Goal: Task Accomplishment & Management: Use online tool/utility

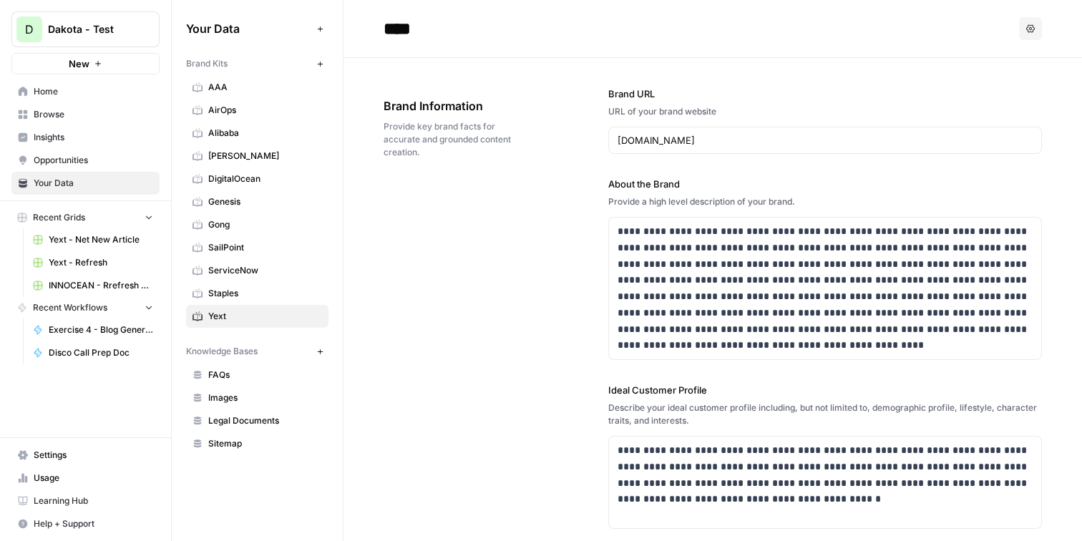
click at [127, 19] on button "D Dakota - Test" at bounding box center [85, 29] width 148 height 36
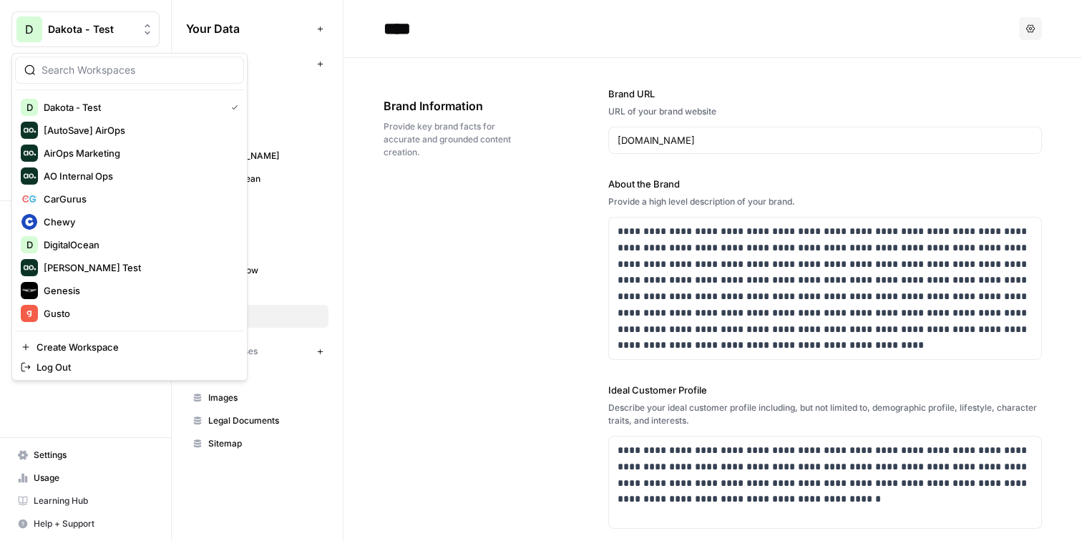
click at [434, 211] on div "**********" at bounding box center [713, 473] width 659 height 830
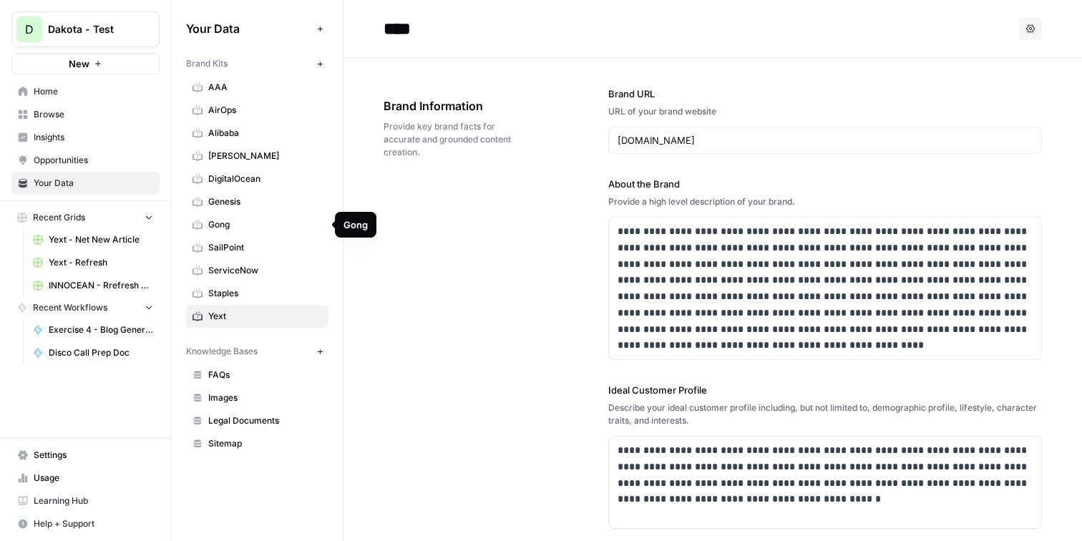
click at [262, 198] on span "Genesis" at bounding box center [265, 201] width 114 height 13
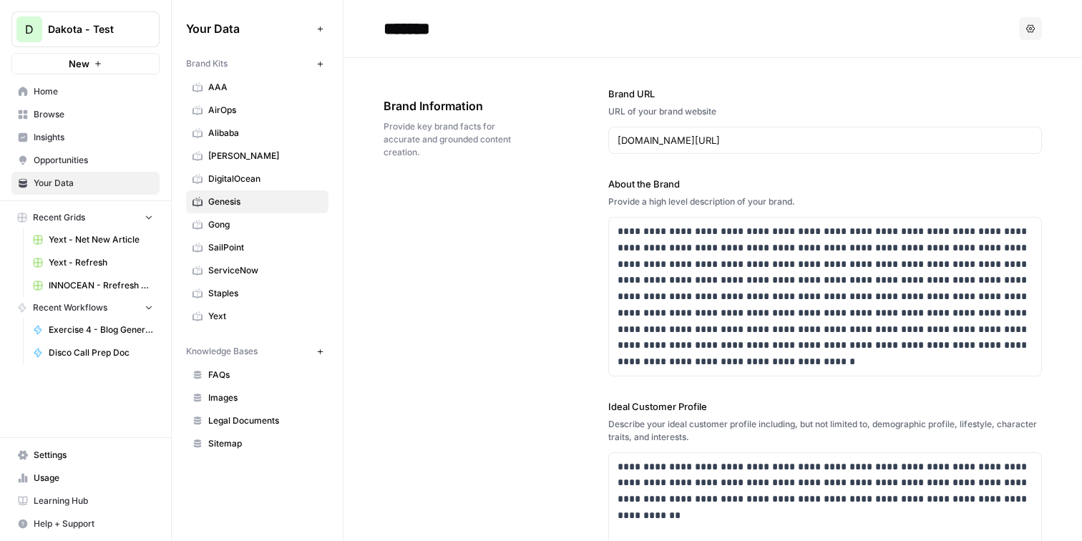
click at [64, 132] on span "Insights" at bounding box center [94, 137] width 120 height 13
click at [73, 88] on span "Home" at bounding box center [94, 91] width 120 height 13
click at [63, 454] on span "Settings" at bounding box center [94, 455] width 120 height 13
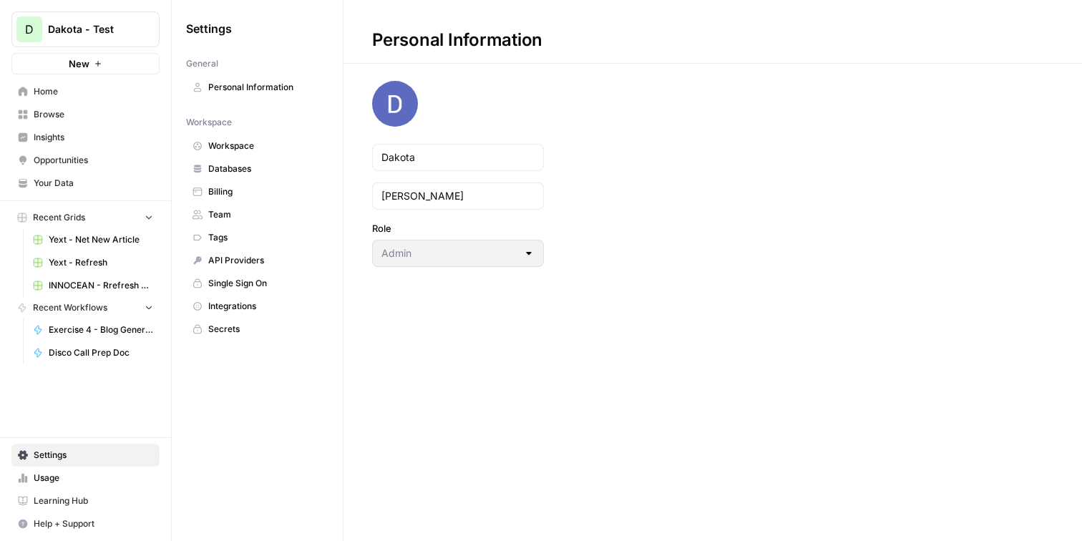
click at [249, 210] on span "Team" at bounding box center [265, 214] width 114 height 13
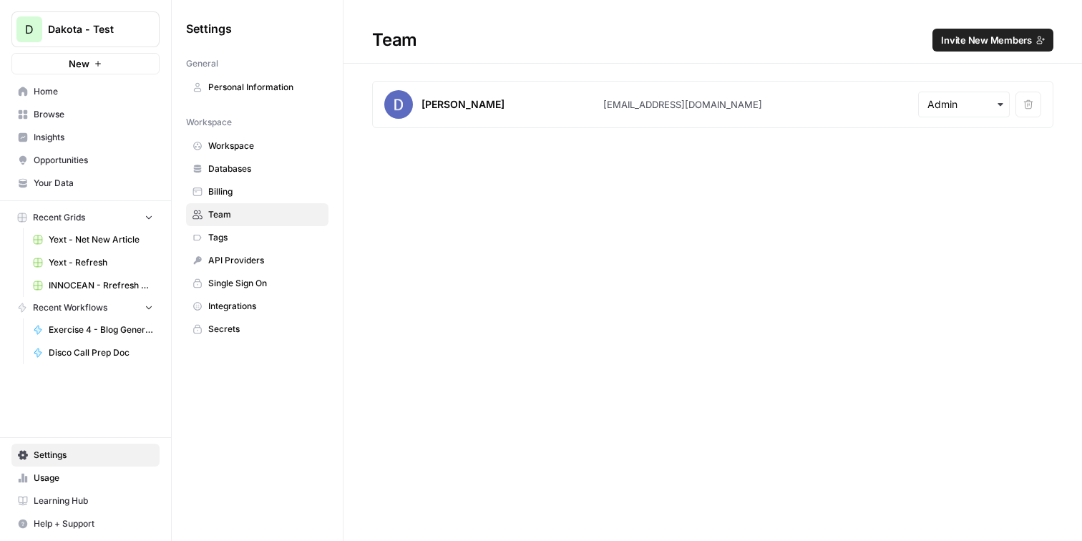
click at [971, 40] on span "Invite New Members" at bounding box center [986, 40] width 91 height 14
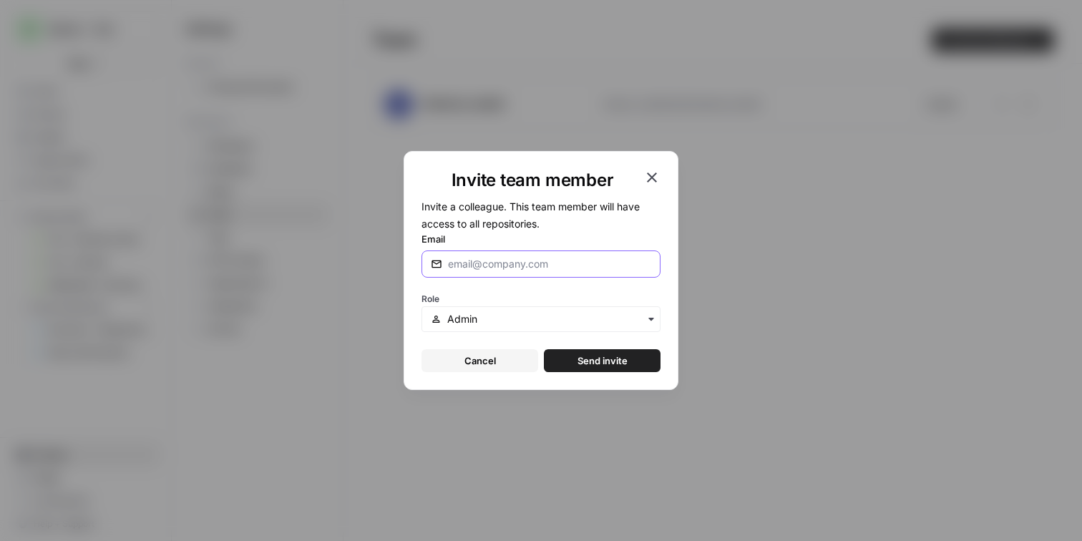
click at [541, 270] on input "Email" at bounding box center [549, 264] width 203 height 14
type input "travis@airops.com"
click at [616, 360] on span "Send invite" at bounding box center [603, 361] width 50 height 14
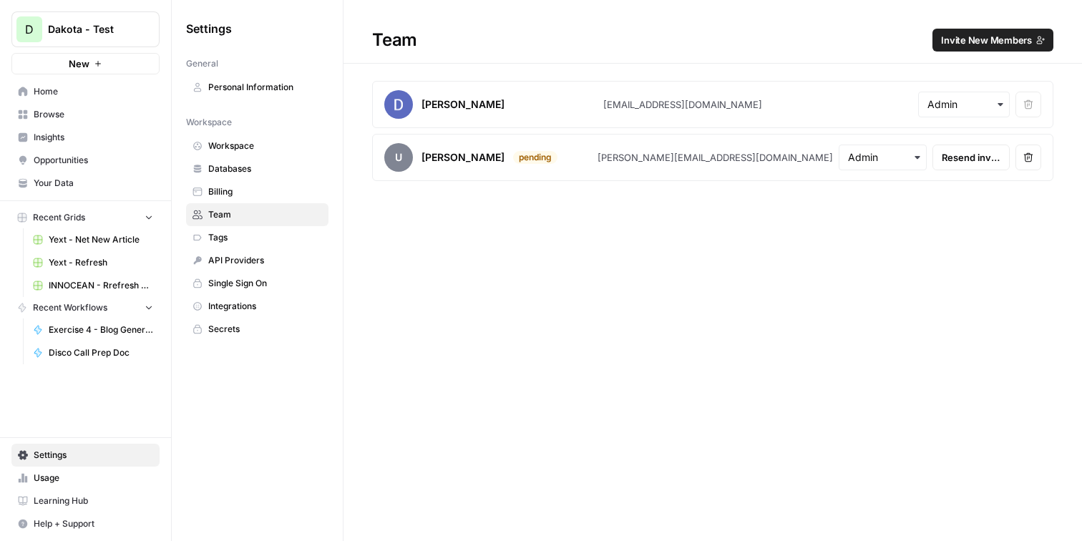
click at [79, 117] on span "Browse" at bounding box center [94, 114] width 120 height 13
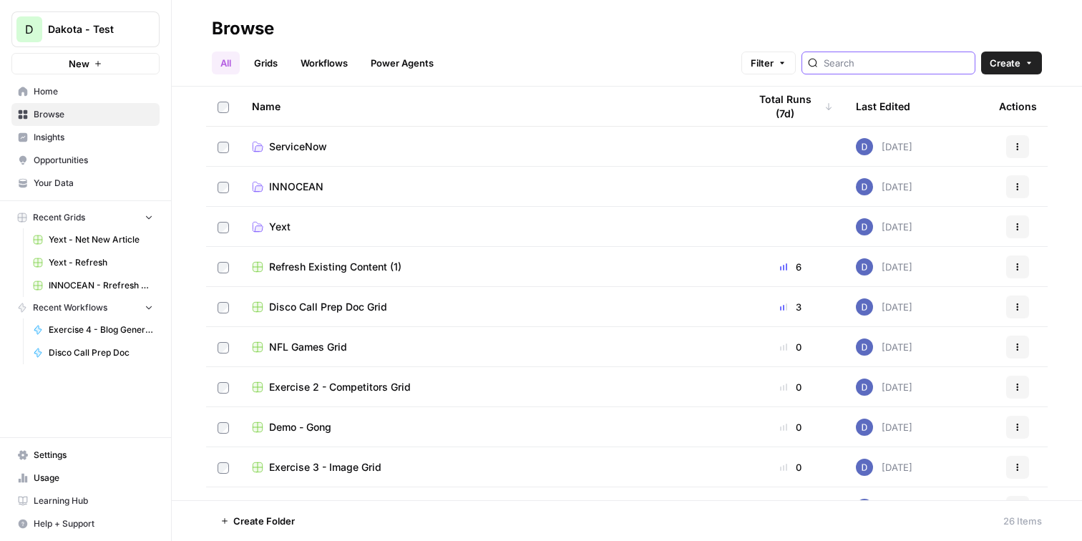
click at [889, 63] on input "search" at bounding box center [896, 63] width 145 height 14
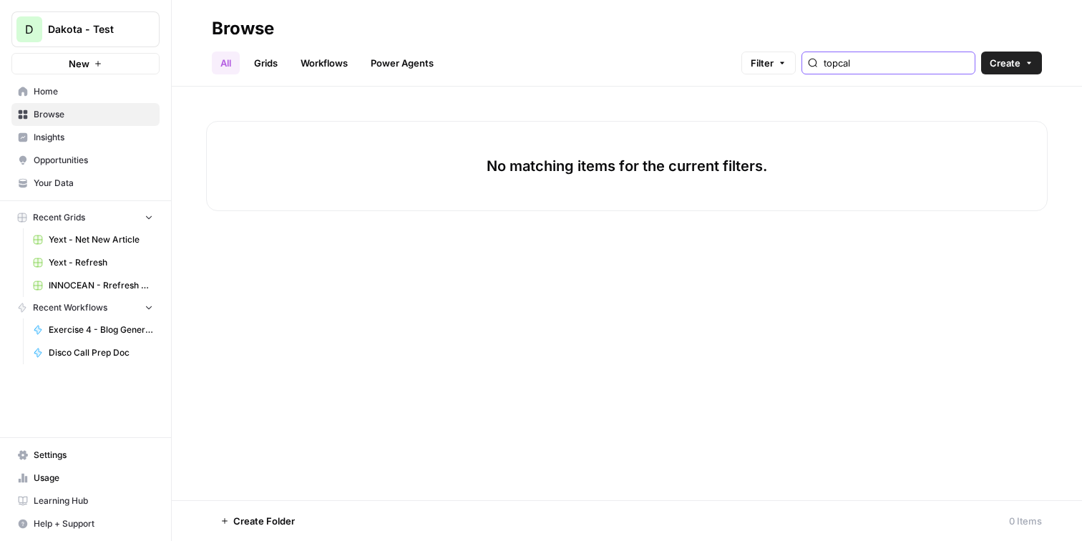
type input "topcal"
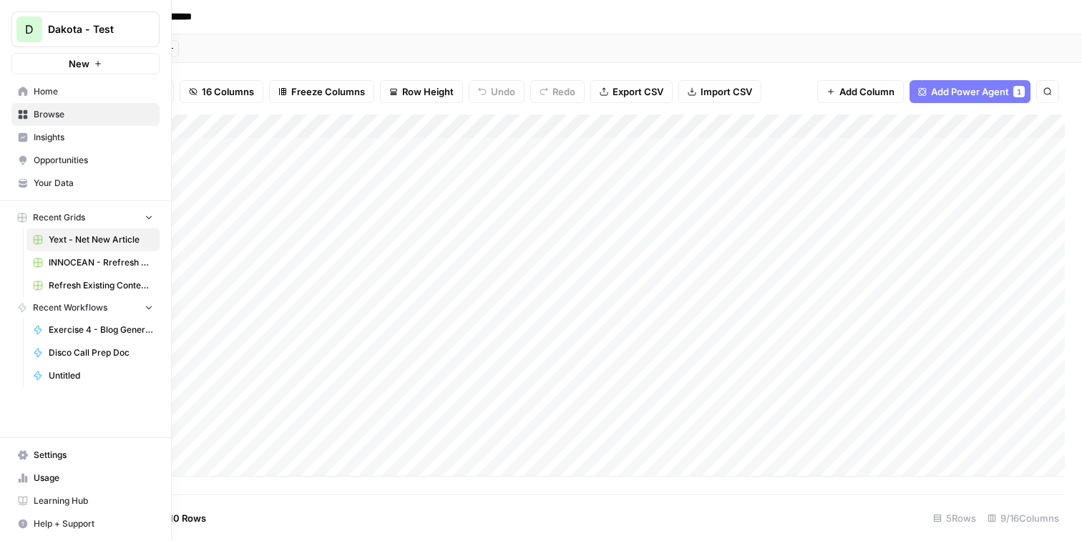
click at [81, 115] on span "Browse" at bounding box center [94, 114] width 120 height 13
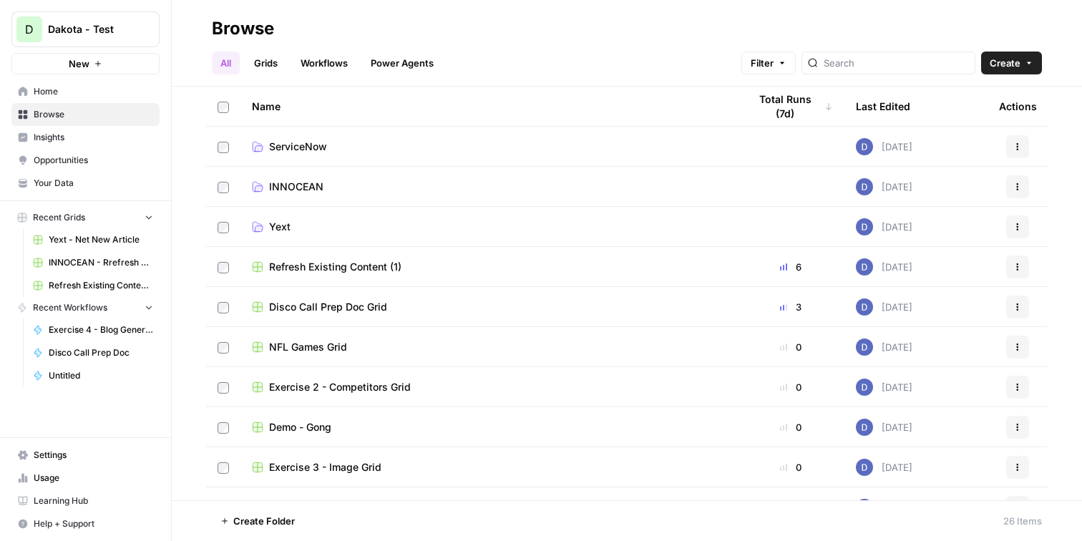
click at [304, 185] on span "INNOCEAN" at bounding box center [296, 187] width 54 height 14
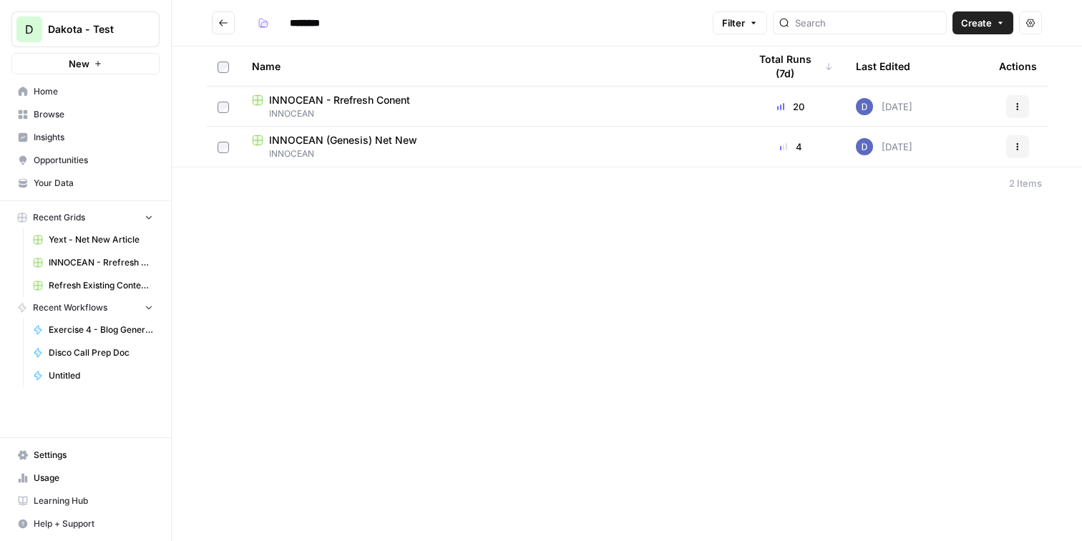
click at [982, 16] on span "Create" at bounding box center [976, 23] width 31 height 14
click at [941, 62] on span "Grid" at bounding box center [956, 56] width 80 height 14
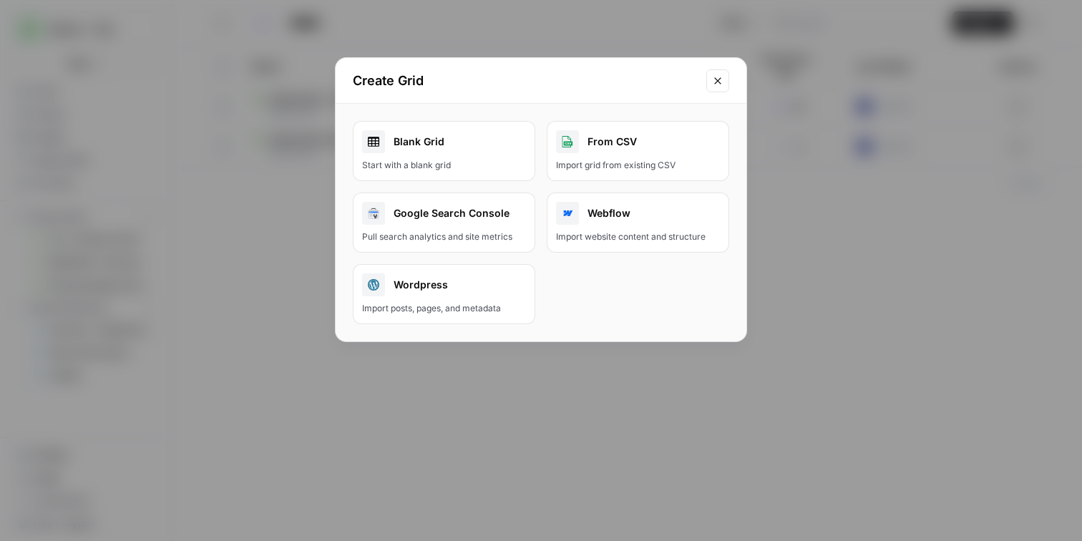
click at [720, 72] on button "Close modal" at bounding box center [718, 80] width 23 height 23
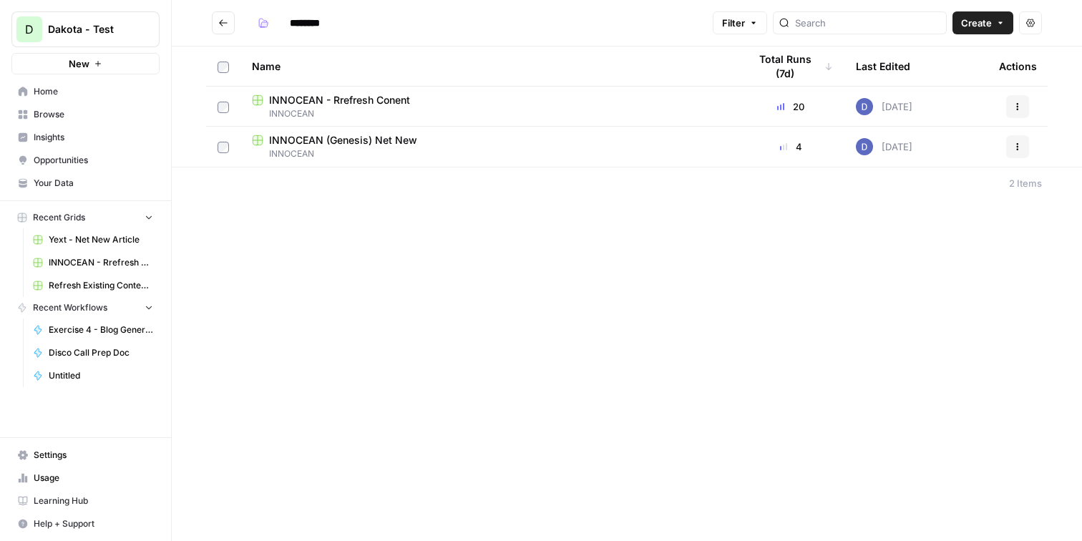
click at [91, 67] on button "New" at bounding box center [85, 63] width 148 height 21
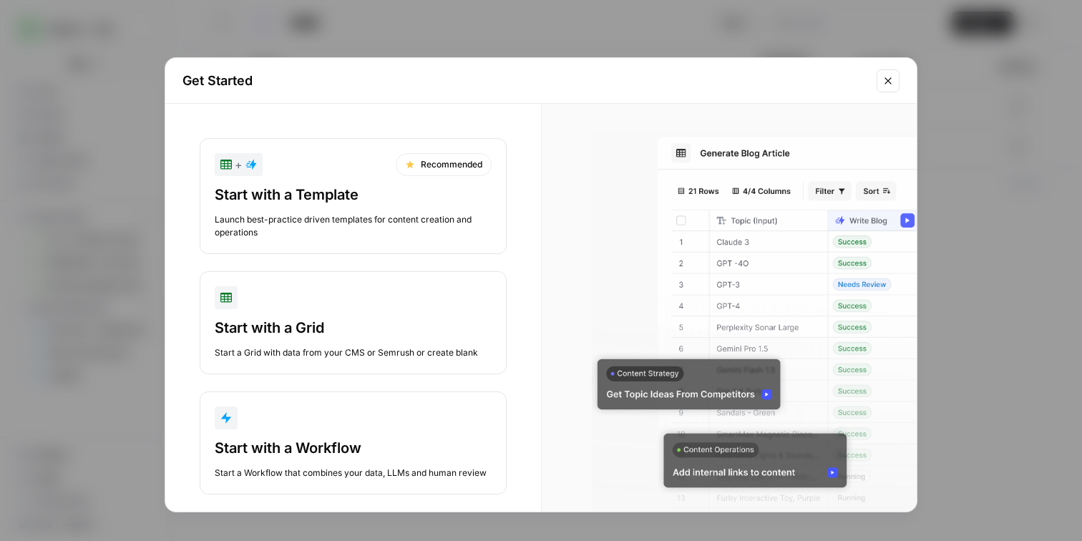
click at [329, 187] on div "Start with a Template" at bounding box center [353, 195] width 277 height 20
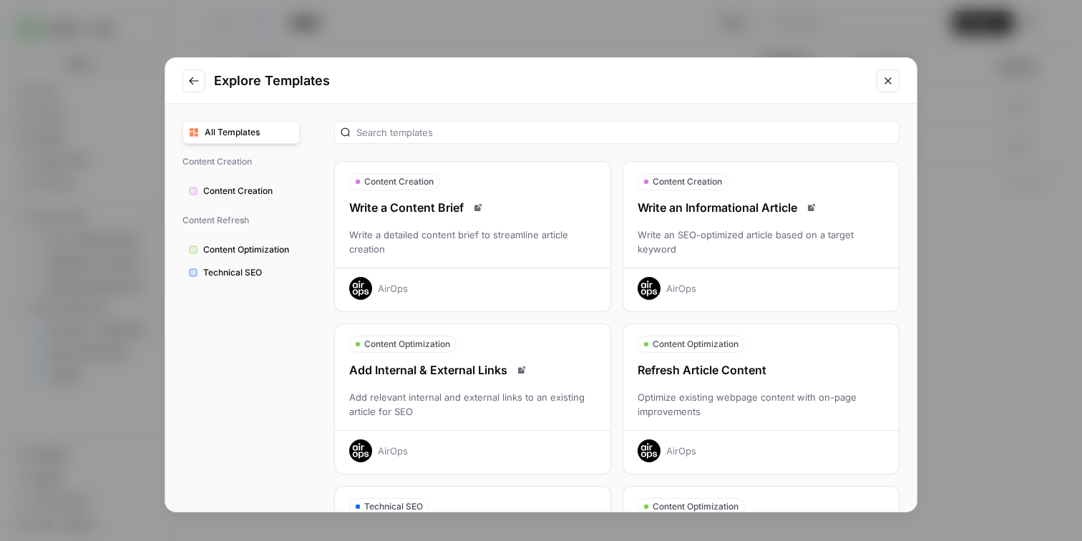
click at [443, 261] on div "Write a Content Brief Write a detailed content brief to streamline article crea…" at bounding box center [473, 249] width 276 height 101
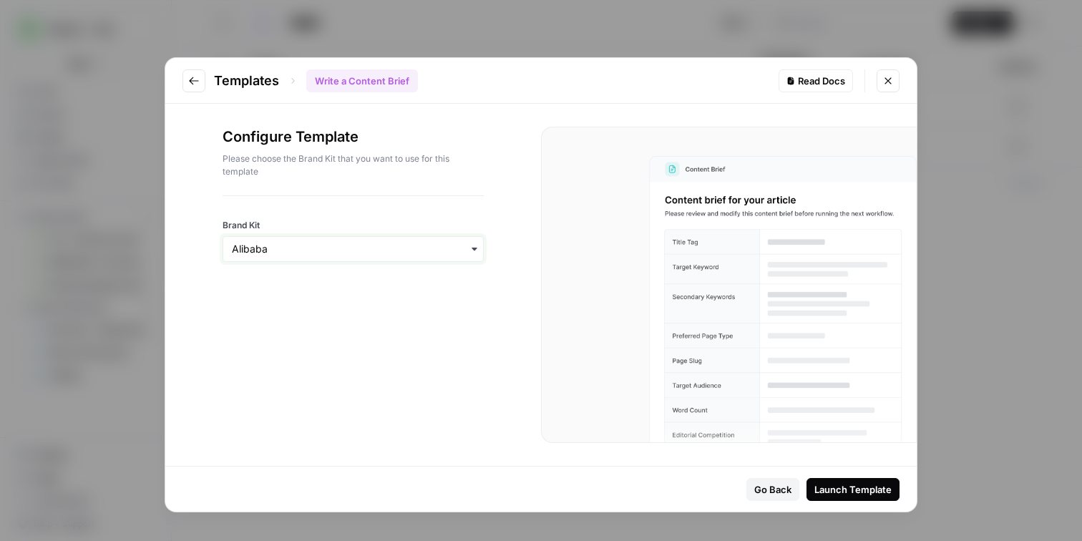
click at [413, 255] on input "Brand Kit" at bounding box center [353, 249] width 243 height 14
click at [277, 422] on div "Genesis" at bounding box center [353, 426] width 260 height 27
click at [857, 490] on div "Launch Template" at bounding box center [853, 489] width 77 height 14
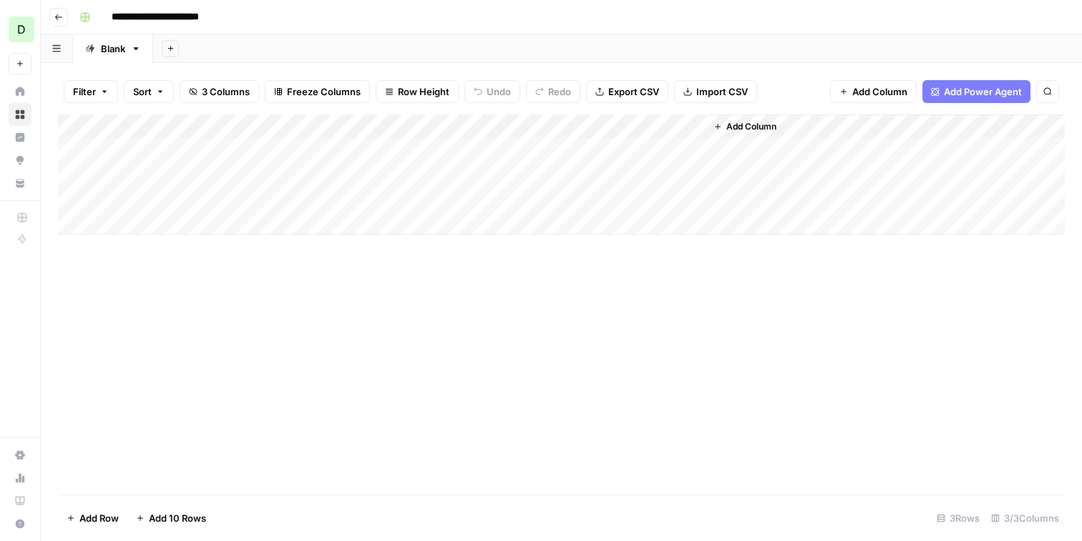
click at [400, 92] on span "Row Height" at bounding box center [424, 91] width 52 height 14
click at [418, 177] on span "Tall" at bounding box center [454, 181] width 103 height 14
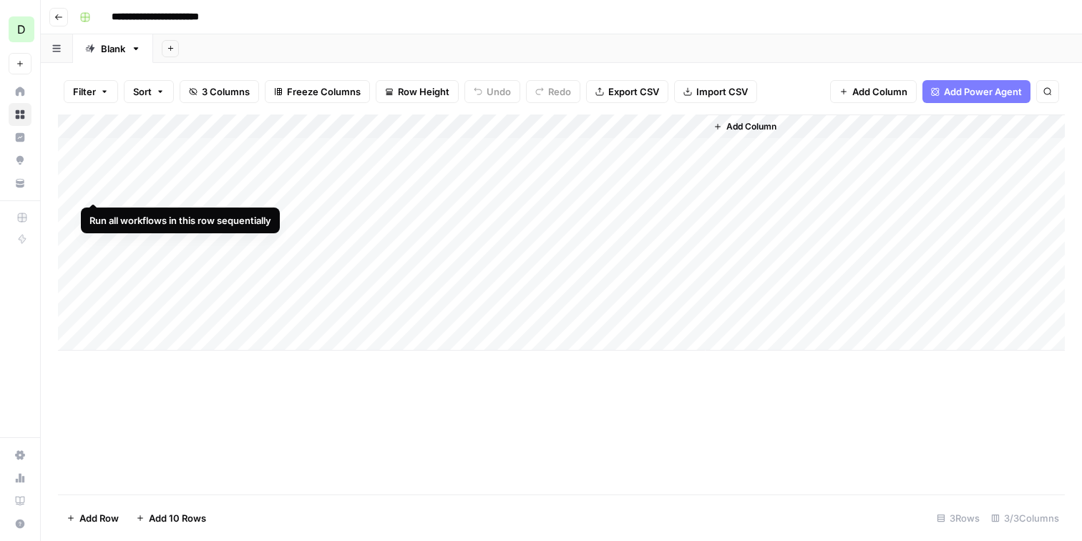
click at [94, 149] on div "Add Column" at bounding box center [561, 233] width 1007 height 236
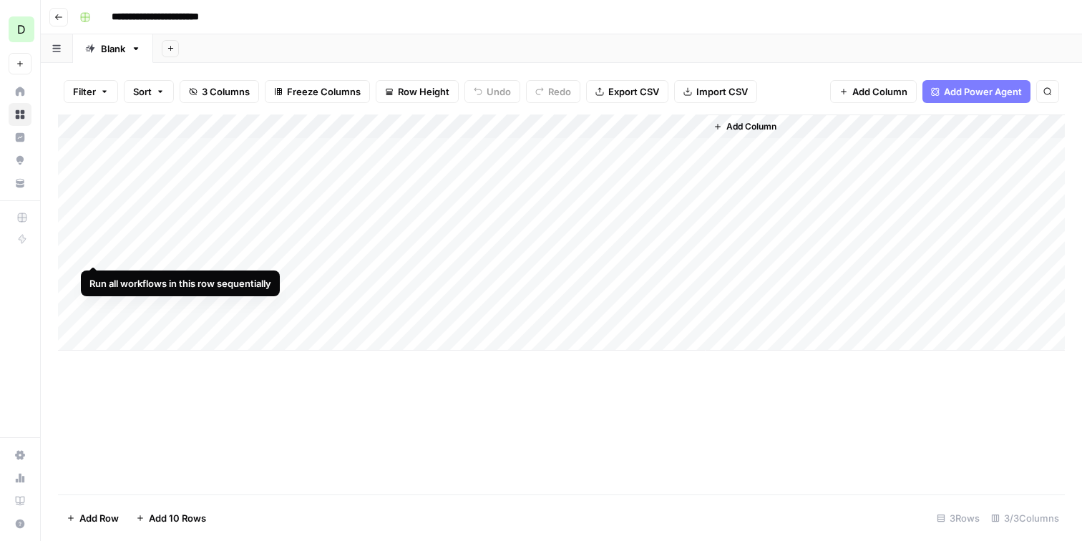
click at [95, 216] on div "Add Column" at bounding box center [561, 233] width 1007 height 236
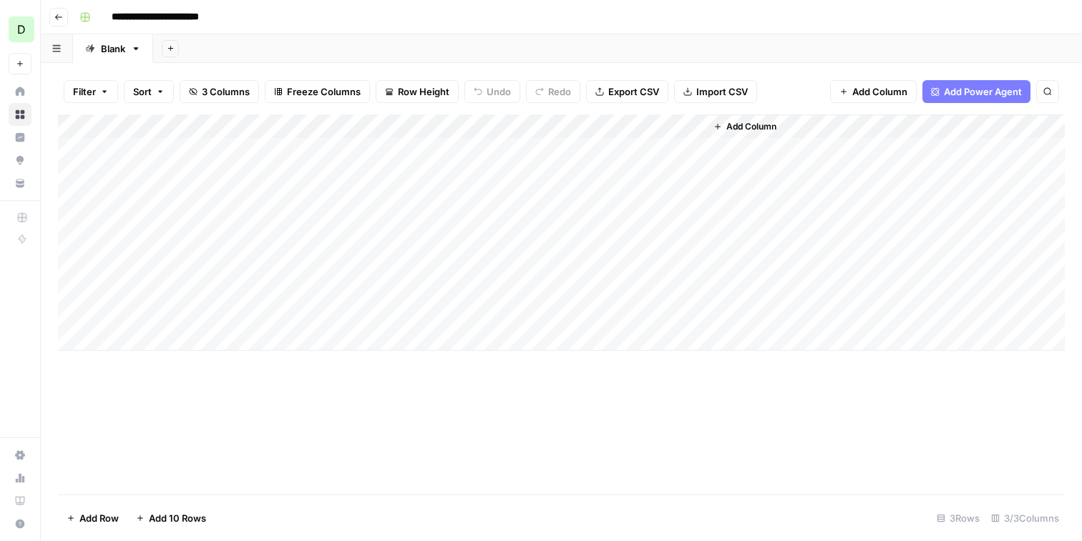
click at [147, 339] on div "Add Column" at bounding box center [561, 233] width 1007 height 236
click at [430, 34] on div "Add Sheet" at bounding box center [617, 48] width 929 height 29
click at [494, 149] on div "Add Column" at bounding box center [561, 264] width 1007 height 299
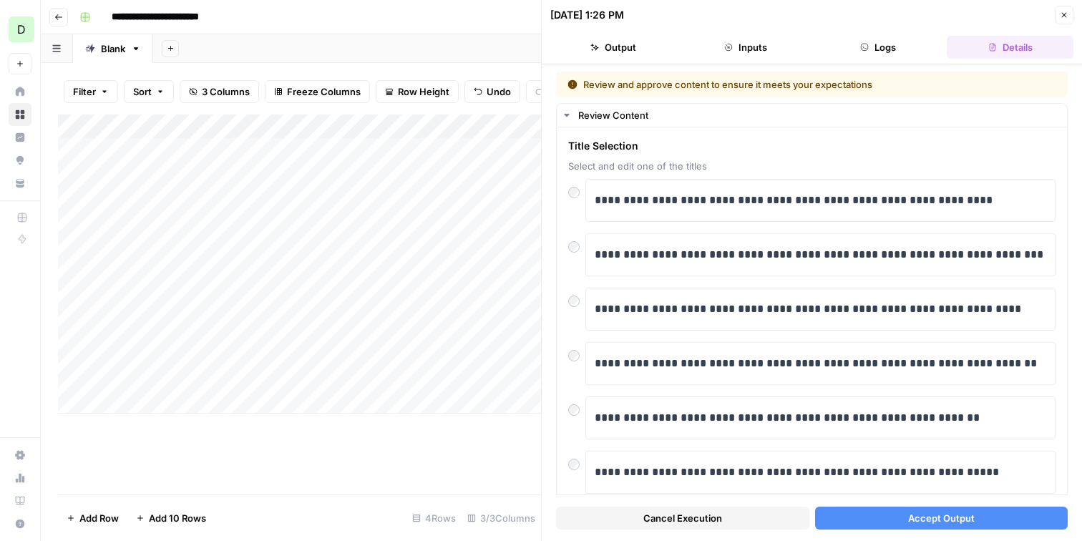
click at [913, 519] on span "Accept Output" at bounding box center [941, 518] width 67 height 14
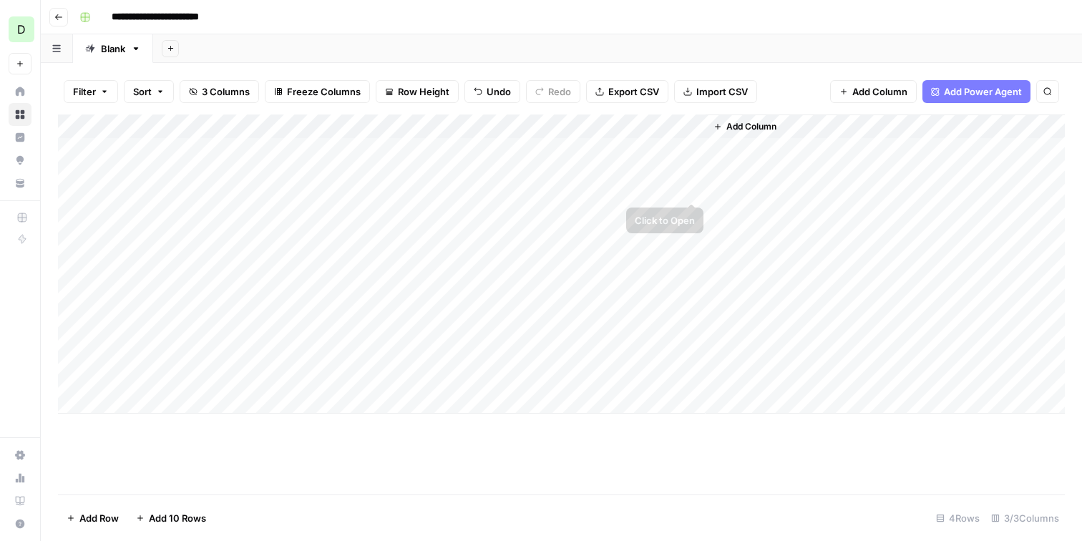
click at [694, 149] on div "Add Column" at bounding box center [561, 264] width 1007 height 299
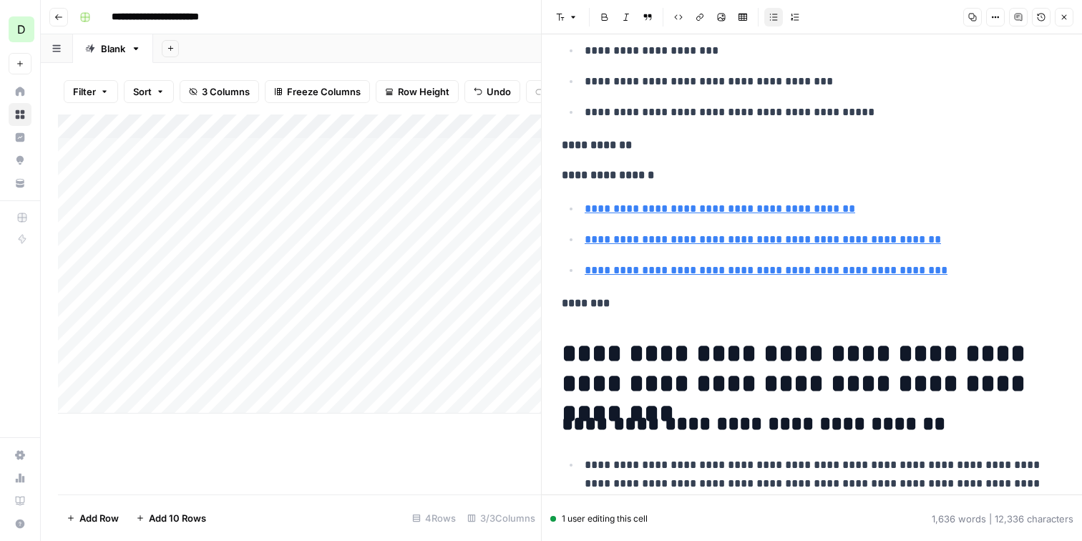
scroll to position [307, 0]
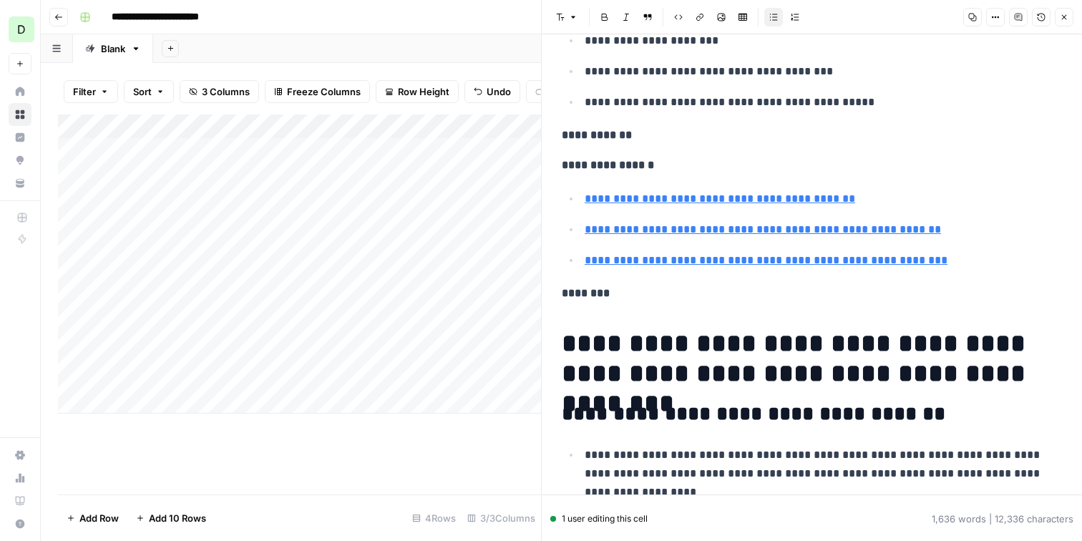
click at [1065, 15] on icon "button" at bounding box center [1064, 17] width 9 height 9
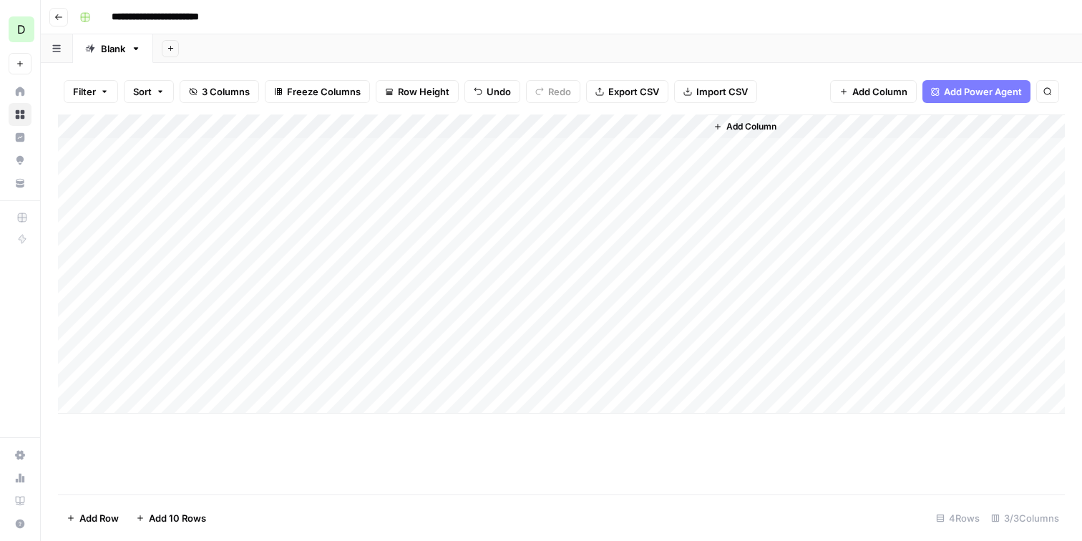
click at [193, 20] on input "**********" at bounding box center [167, 17] width 125 height 23
type input "**********"
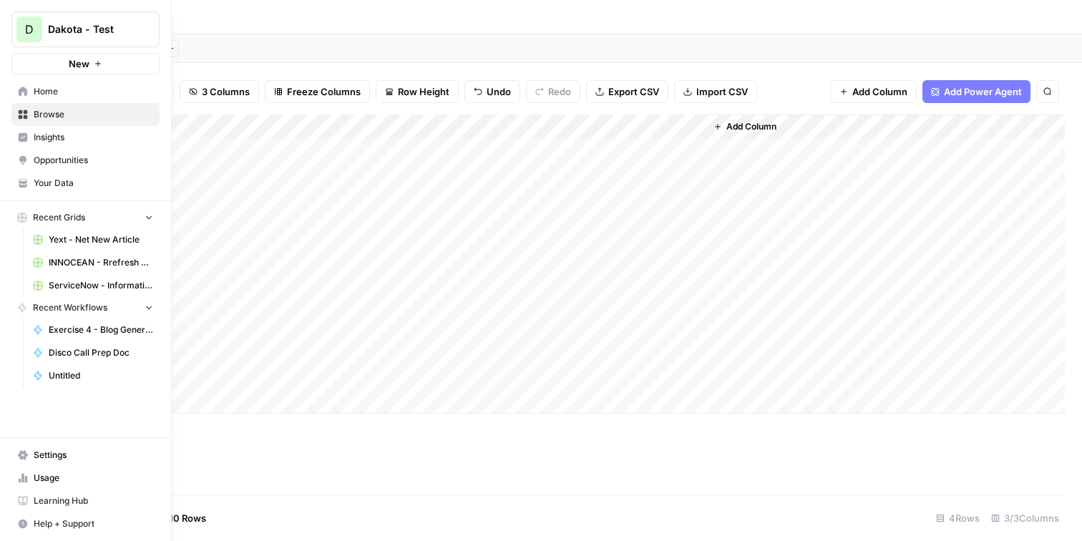
click at [84, 140] on span "Insights" at bounding box center [94, 137] width 120 height 13
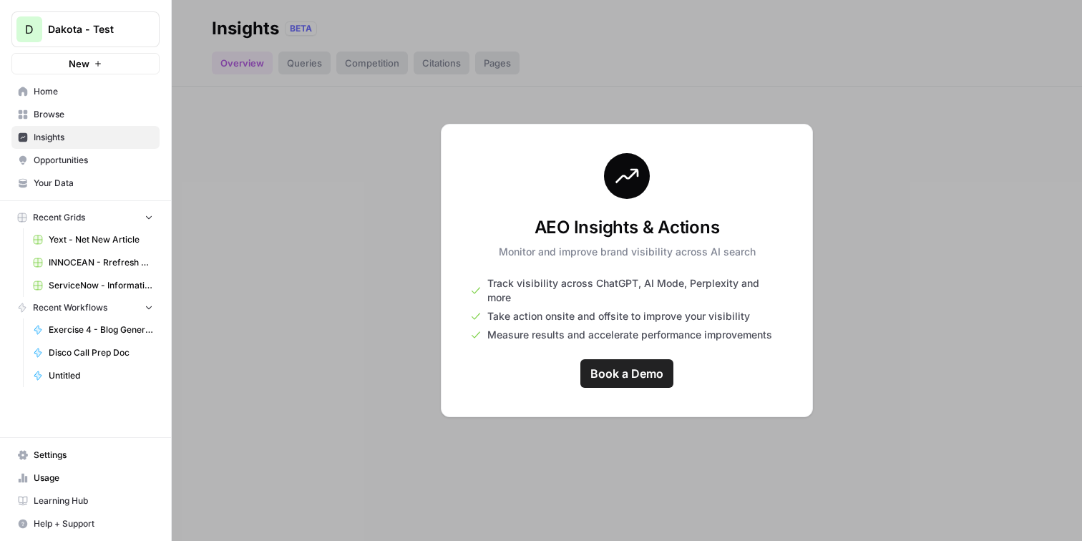
click at [68, 110] on span "Browse" at bounding box center [94, 114] width 120 height 13
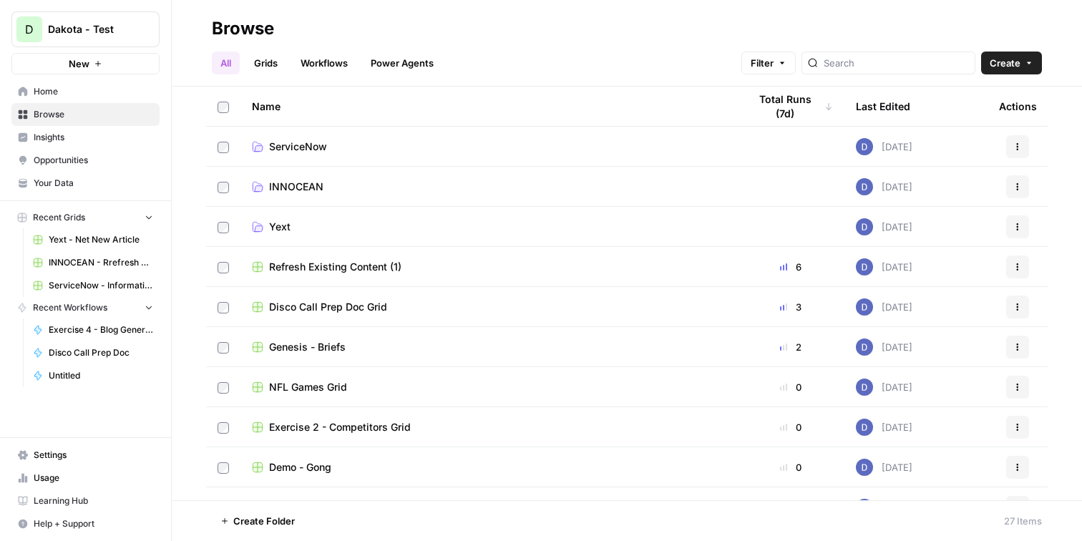
click at [1027, 345] on button "Actions" at bounding box center [1017, 347] width 23 height 23
click at [931, 433] on span "Move To" at bounding box center [954, 433] width 115 height 14
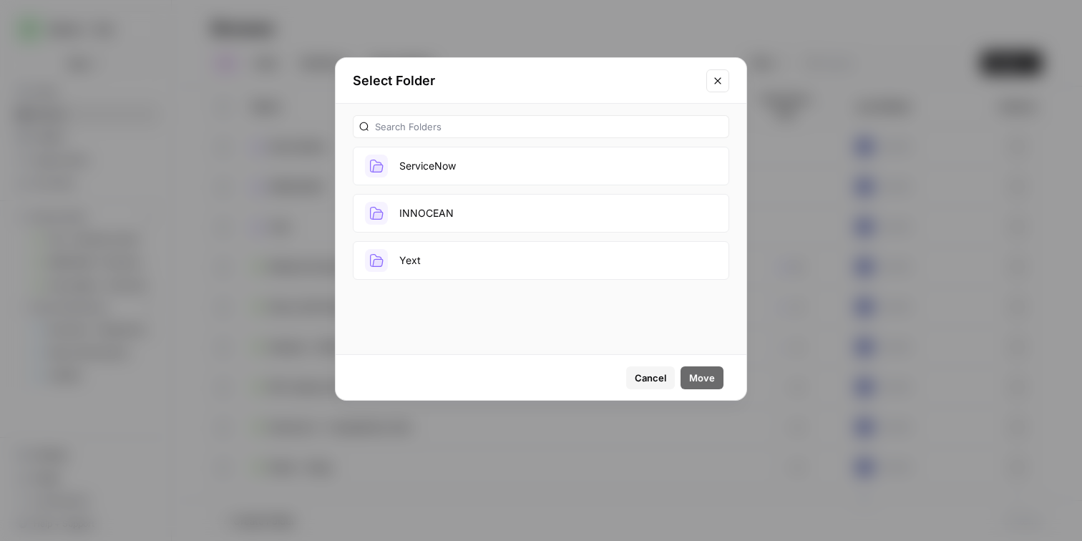
click at [510, 203] on button "INNOCEAN" at bounding box center [541, 213] width 377 height 39
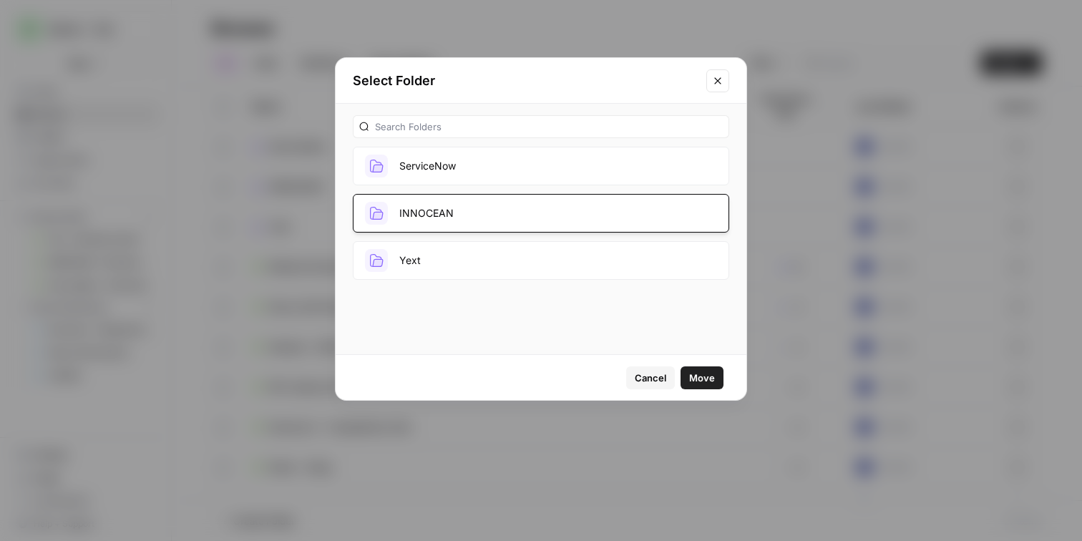
click at [702, 374] on span "Move" at bounding box center [702, 378] width 26 height 14
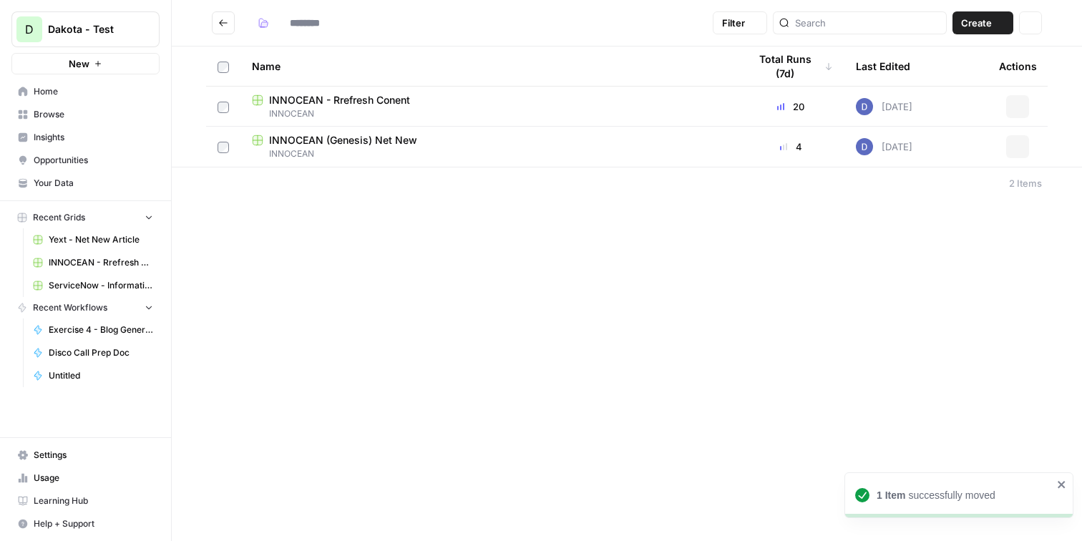
type input "********"
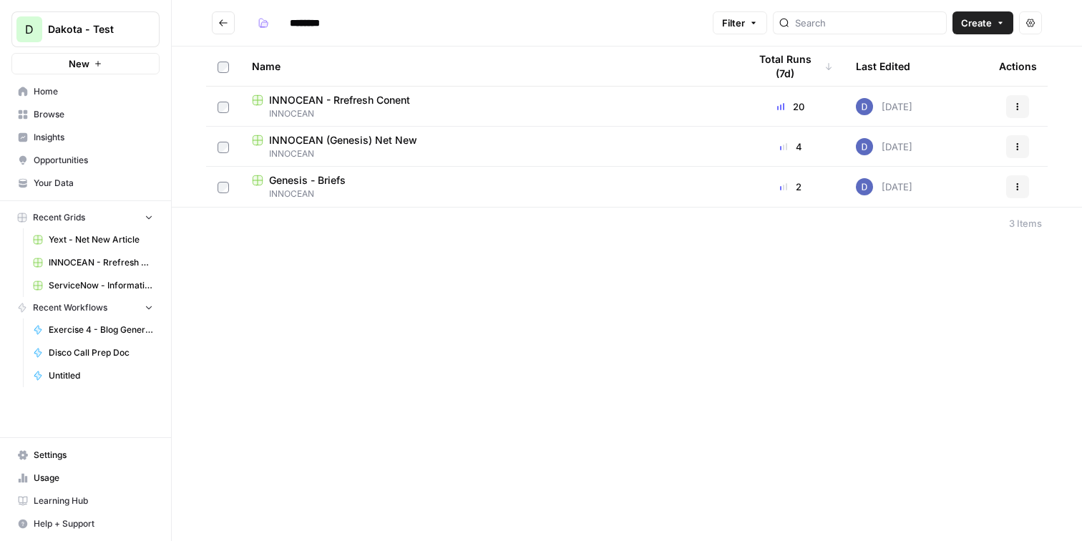
click at [361, 69] on div "Name" at bounding box center [489, 66] width 474 height 39
click at [224, 24] on icon "Go back" at bounding box center [223, 23] width 10 height 10
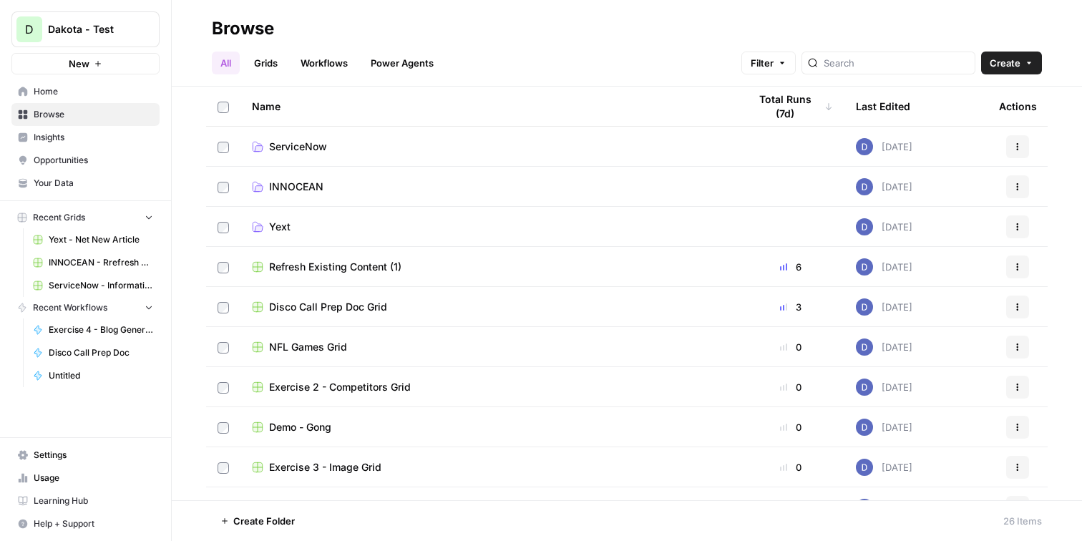
click at [306, 142] on span "ServiceNow" at bounding box center [298, 147] width 58 height 14
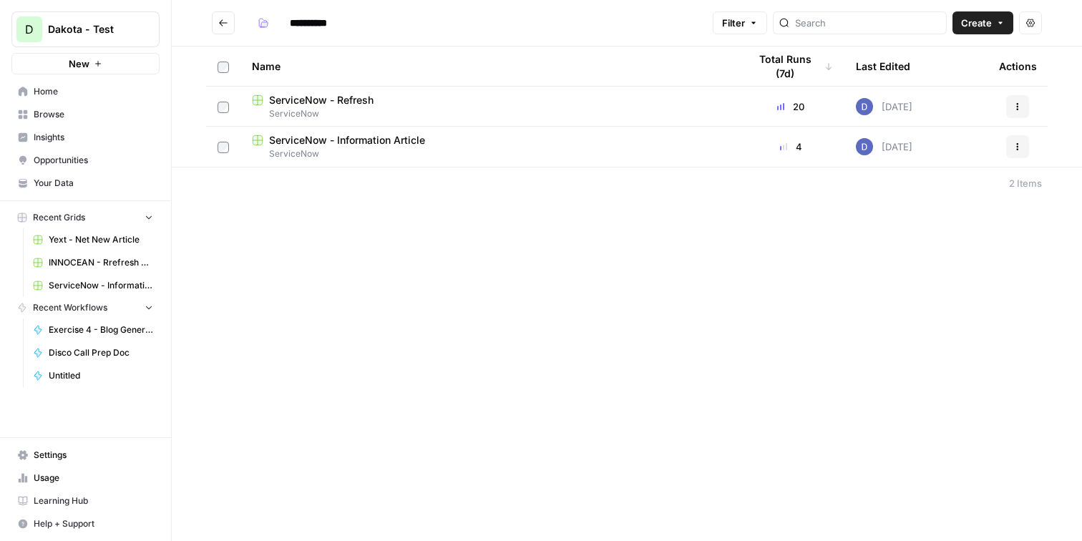
click at [984, 22] on span "Create" at bounding box center [976, 23] width 31 height 14
click at [264, 226] on div "**********" at bounding box center [627, 270] width 911 height 541
click at [988, 18] on span "Create" at bounding box center [976, 23] width 31 height 14
click at [945, 48] on button "Grid" at bounding box center [950, 57] width 113 height 20
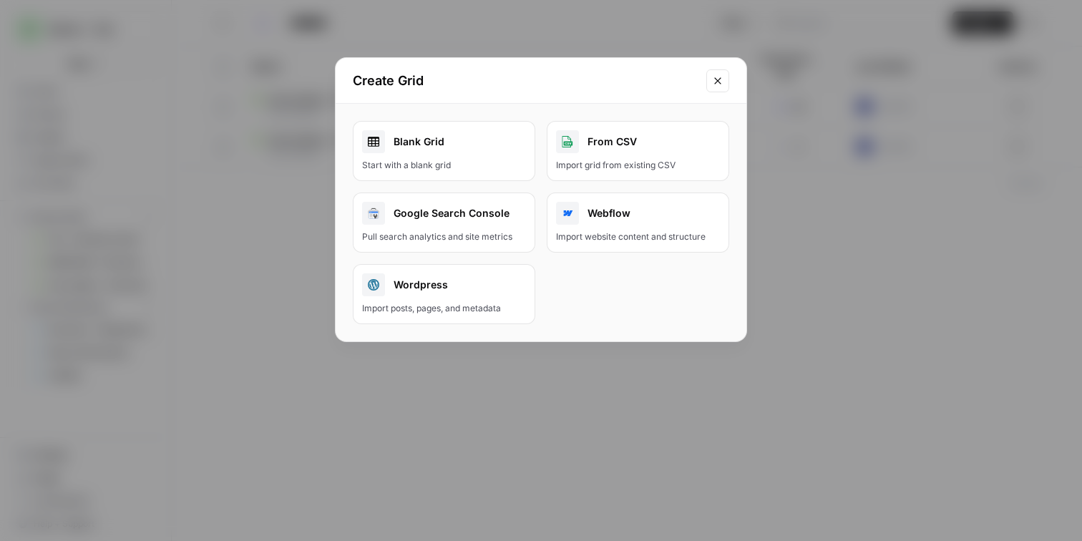
click at [466, 152] on div "Blank Grid" at bounding box center [444, 141] width 164 height 23
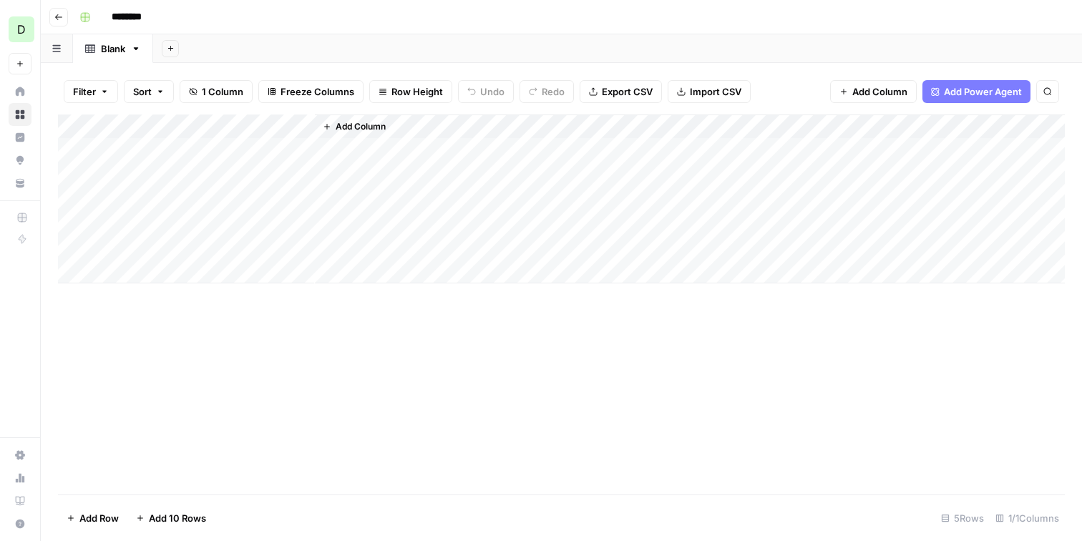
click at [961, 82] on button "Add Power Agent" at bounding box center [977, 91] width 108 height 23
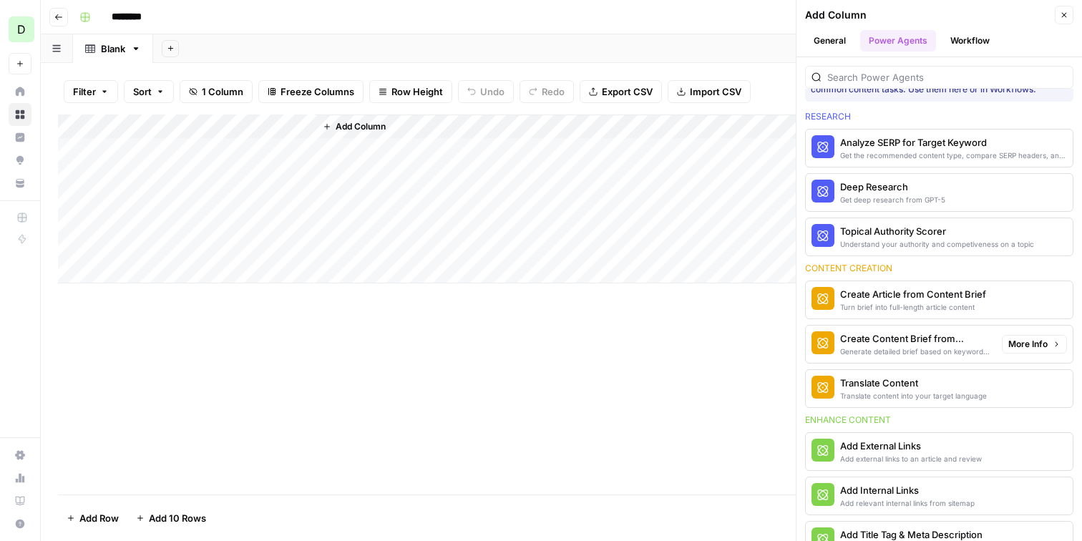
scroll to position [19, 0]
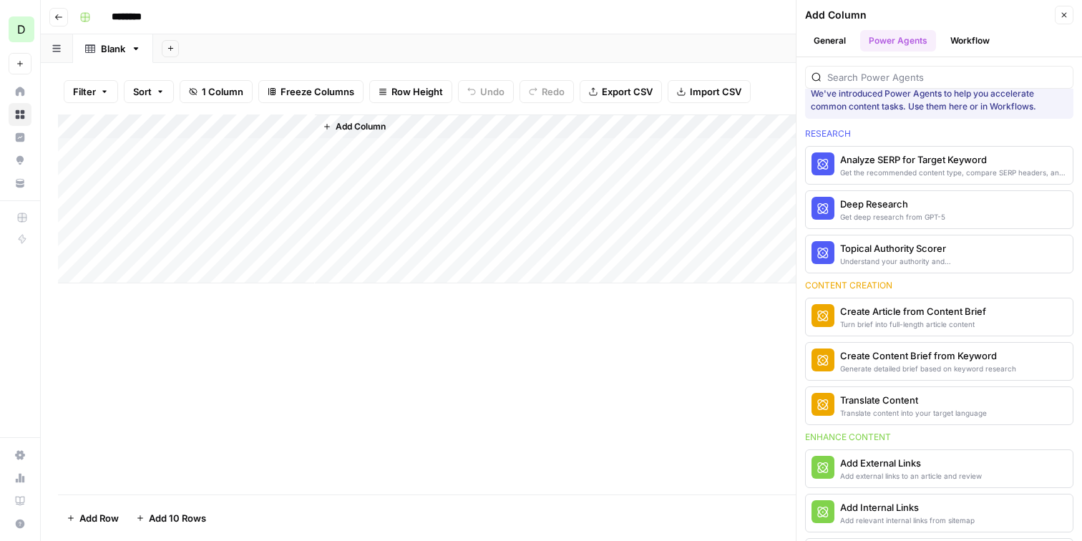
click at [893, 247] on div "Topical Authority Scorer" at bounding box center [915, 248] width 150 height 14
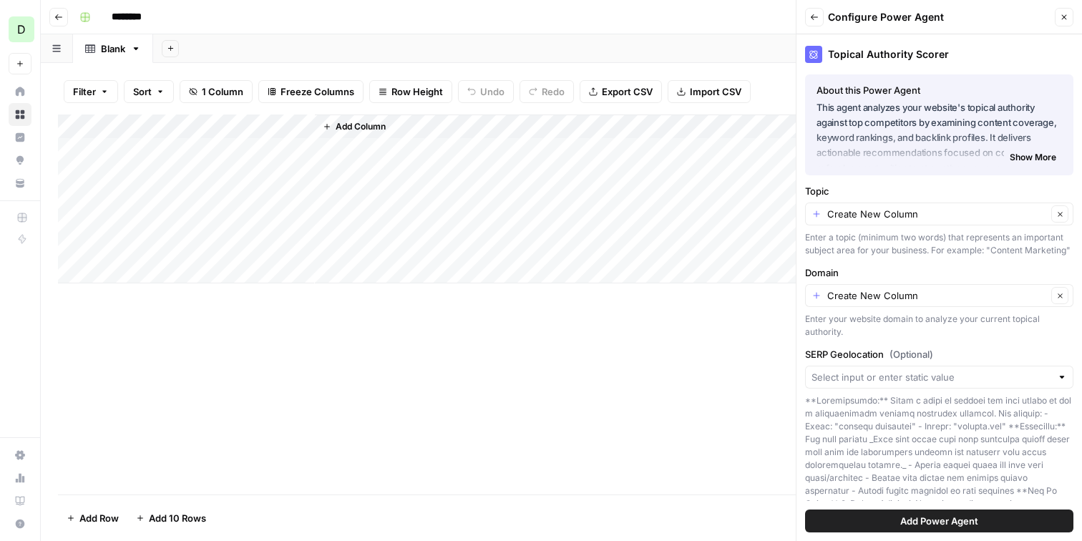
click at [938, 519] on span "Add Power Agent" at bounding box center [940, 521] width 78 height 14
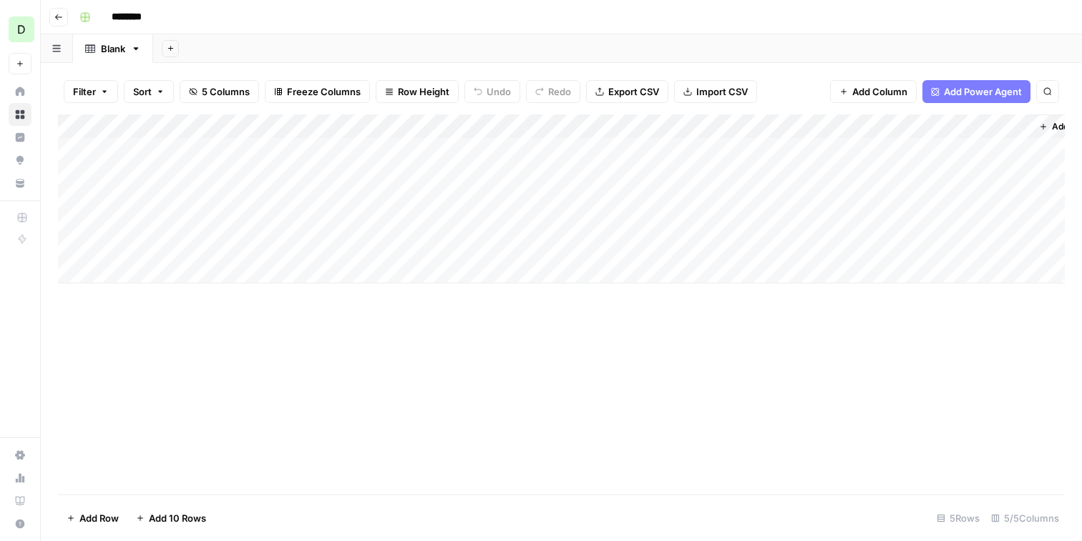
click at [510, 129] on div "Add Column" at bounding box center [561, 199] width 1007 height 169
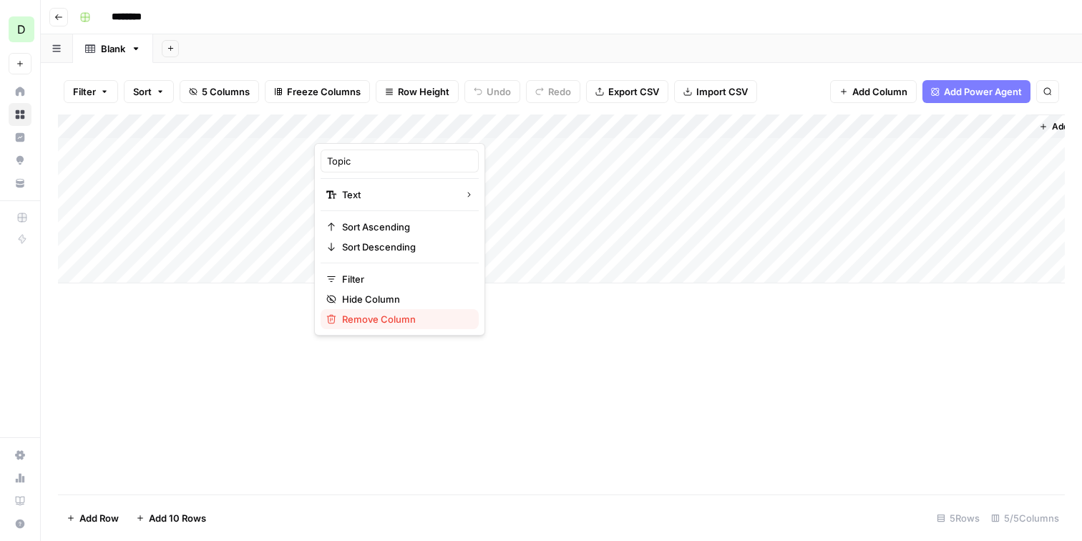
click at [384, 318] on span "Remove Column" at bounding box center [404, 319] width 125 height 14
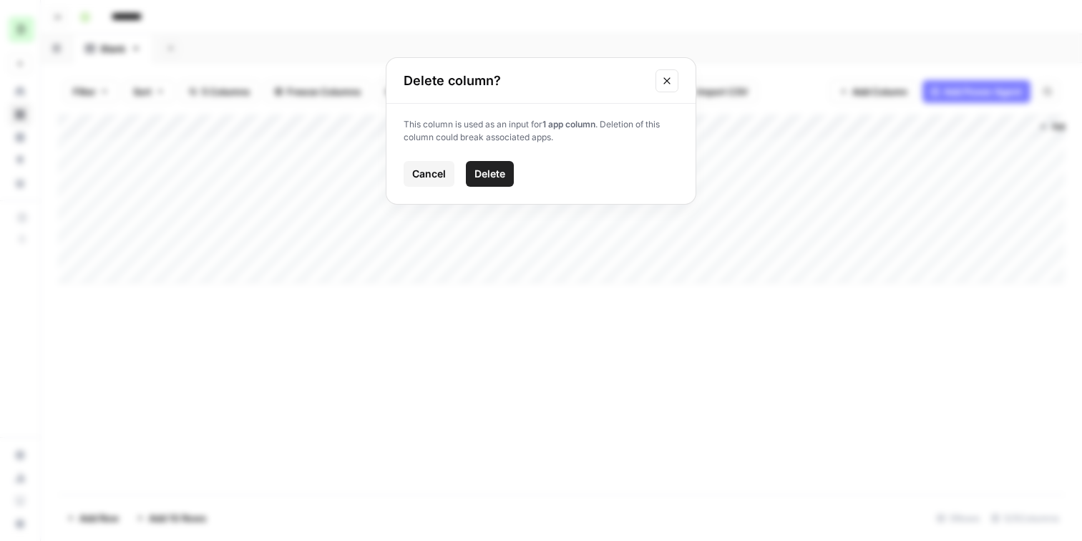
click at [481, 172] on span "Delete" at bounding box center [490, 174] width 31 height 14
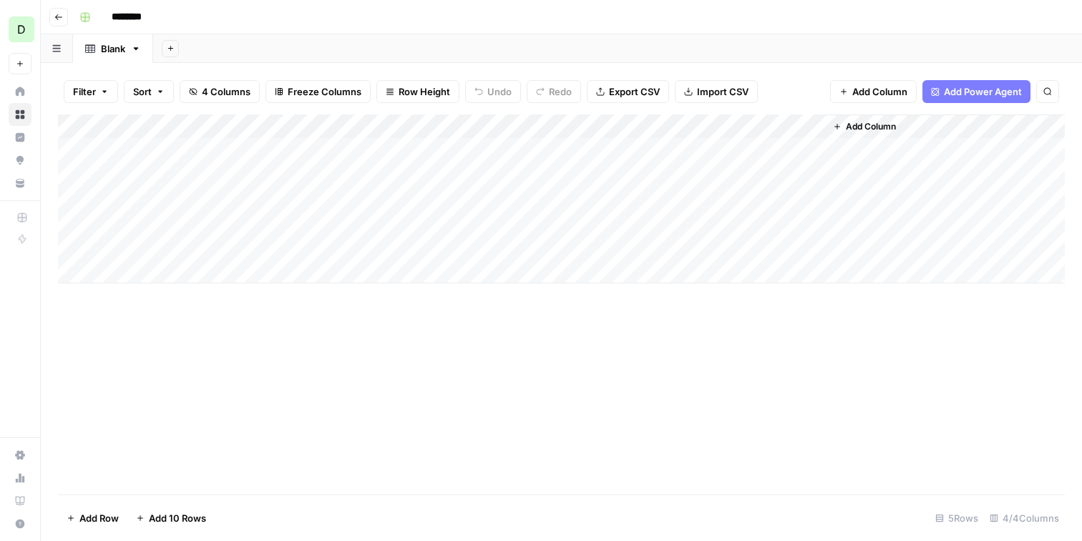
click at [506, 125] on div "Add Column" at bounding box center [561, 199] width 1007 height 169
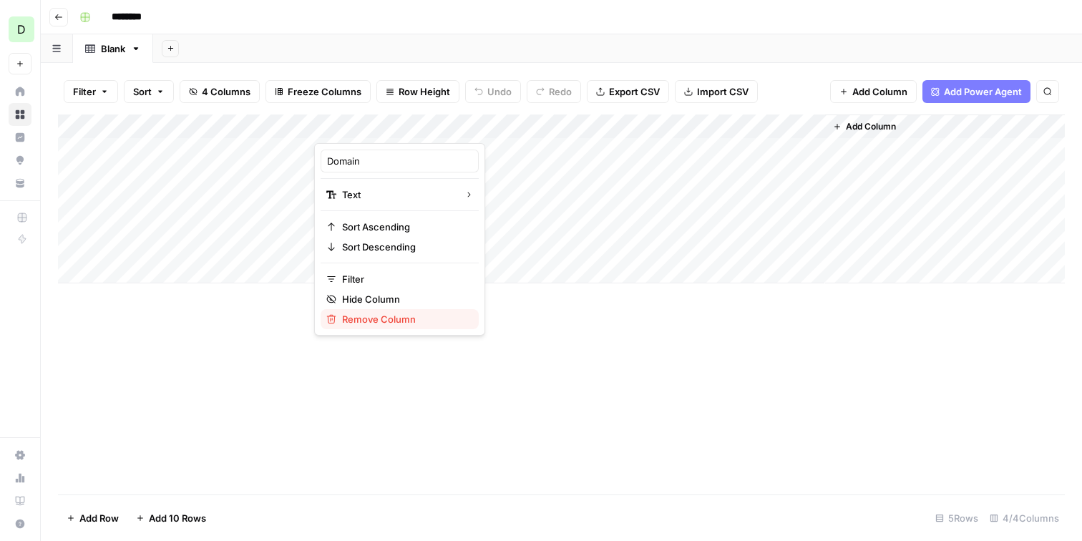
click at [410, 320] on span "Remove Column" at bounding box center [404, 319] width 125 height 14
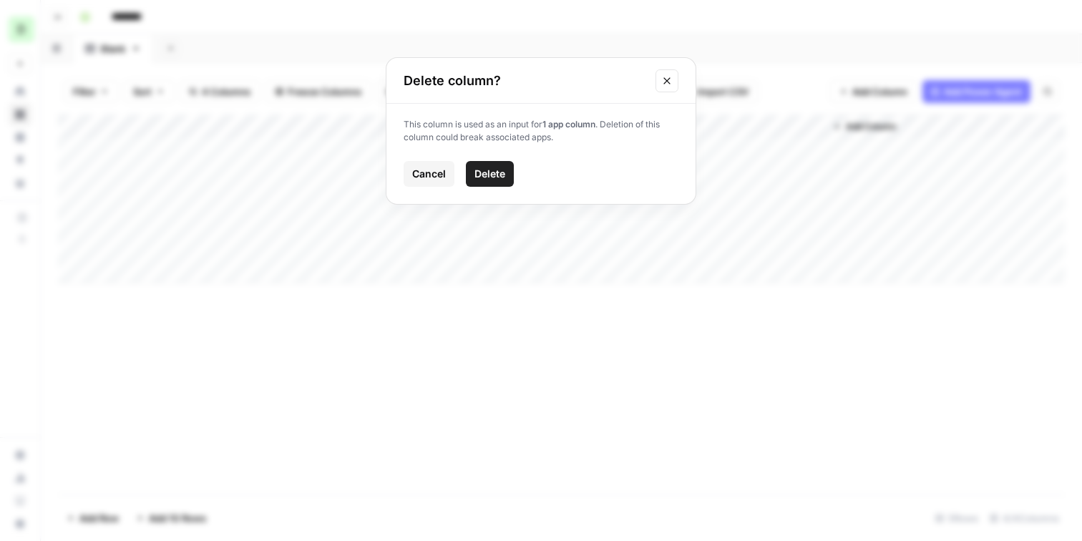
click at [489, 176] on span "Delete" at bounding box center [490, 174] width 31 height 14
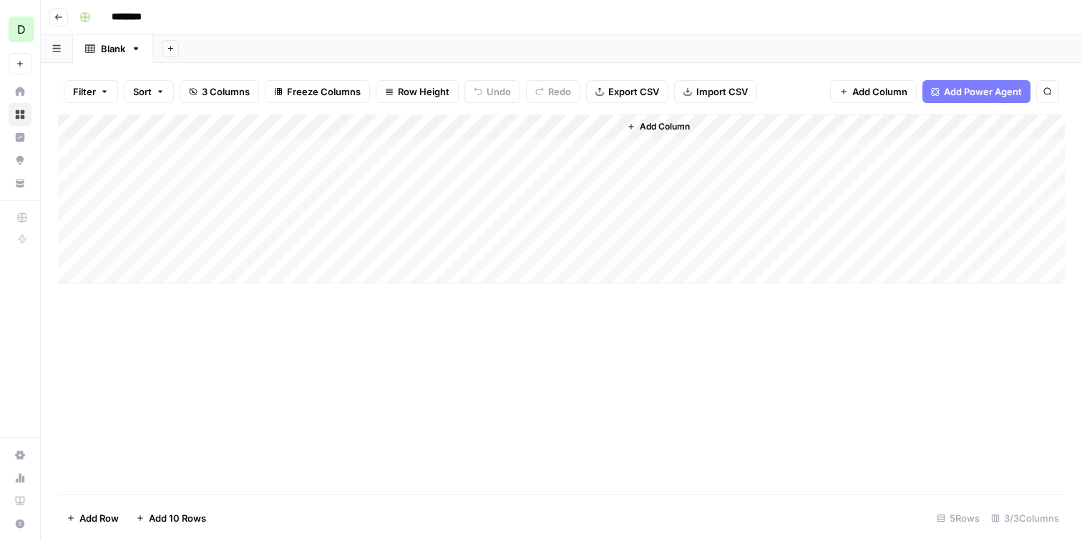
click at [354, 129] on div "Add Column" at bounding box center [561, 199] width 1007 height 169
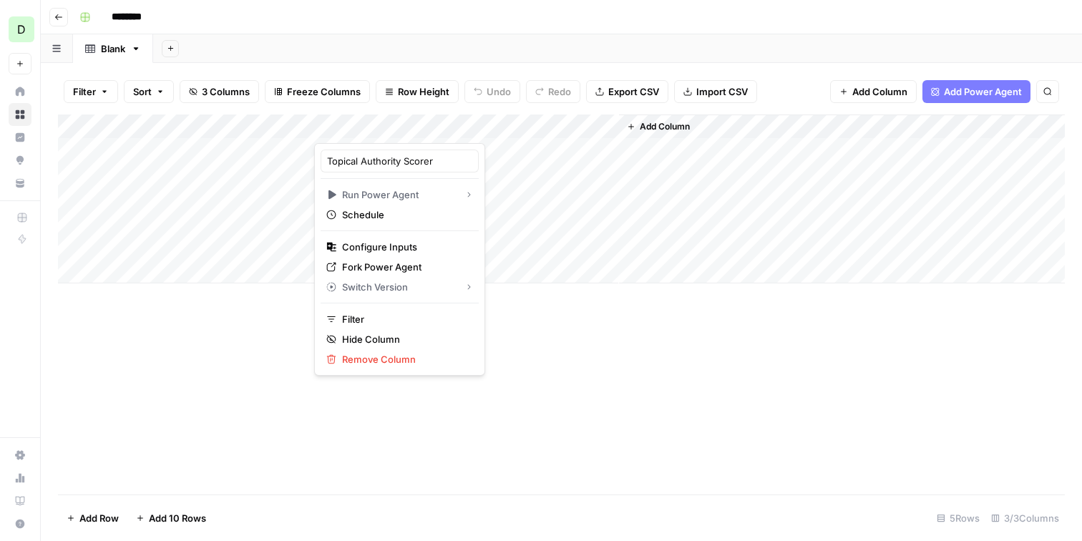
click at [208, 157] on div "Add Column" at bounding box center [561, 199] width 1007 height 169
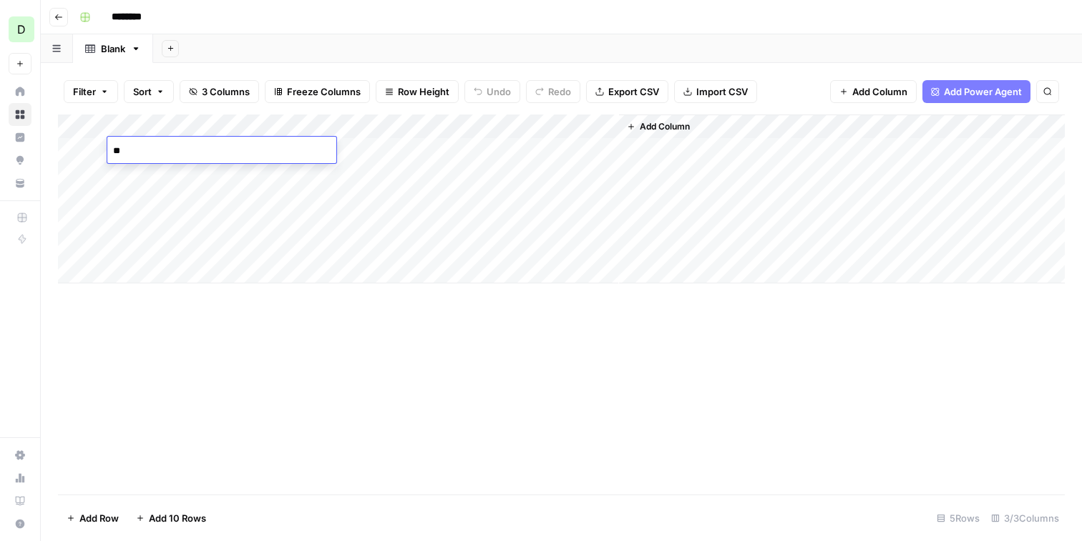
type textarea "*"
type textarea "**********"
click at [89, 152] on div "Add Column" at bounding box center [561, 199] width 1007 height 169
click at [328, 152] on div "Add Column" at bounding box center [561, 199] width 1007 height 169
click at [405, 151] on div "Add Column" at bounding box center [561, 199] width 1007 height 169
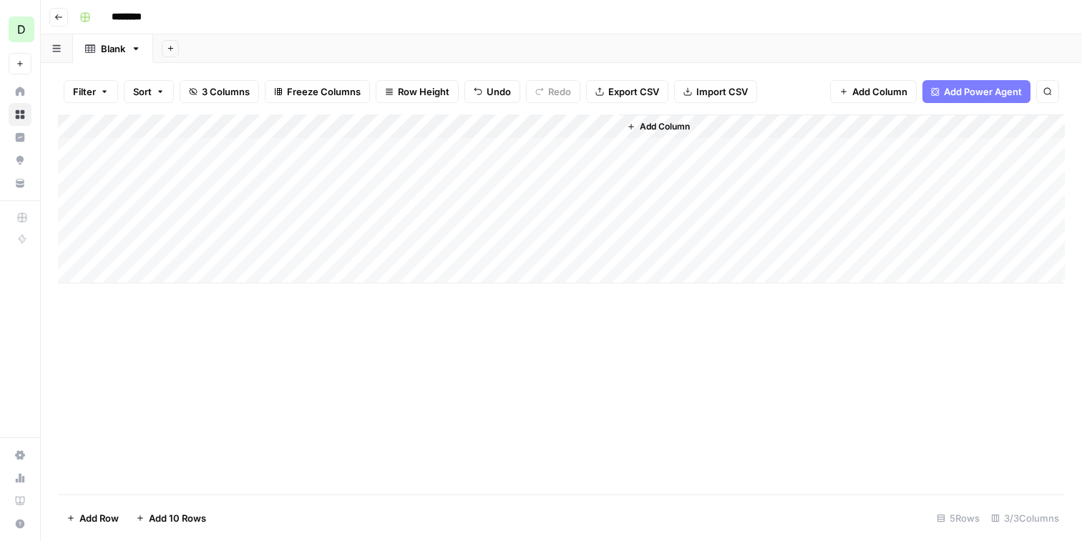
click at [403, 150] on div at bounding box center [403, 150] width 178 height 26
click at [462, 127] on div "Add Column" at bounding box center [561, 199] width 1007 height 169
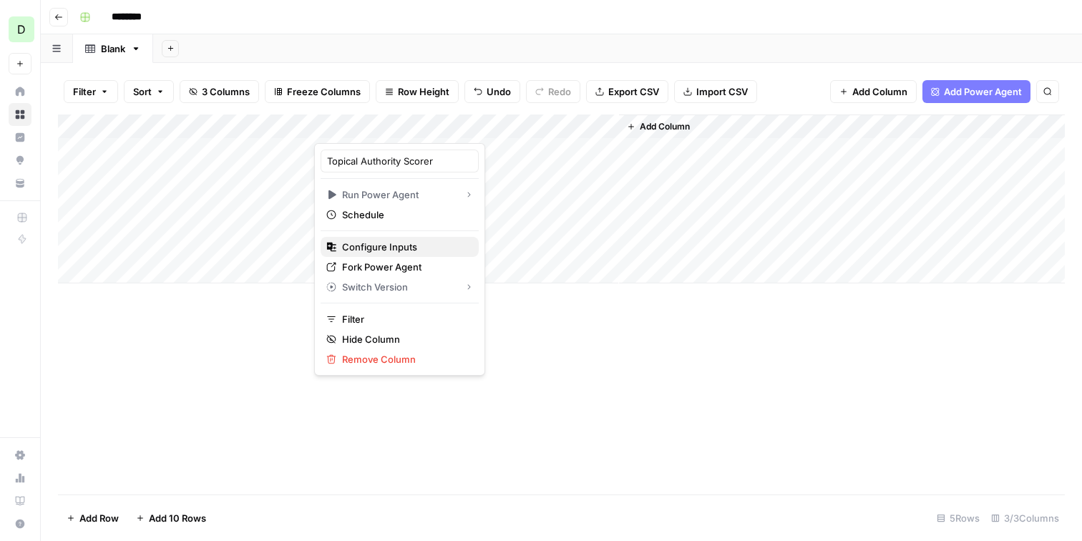
click at [409, 248] on span "Configure Inputs" at bounding box center [404, 247] width 125 height 14
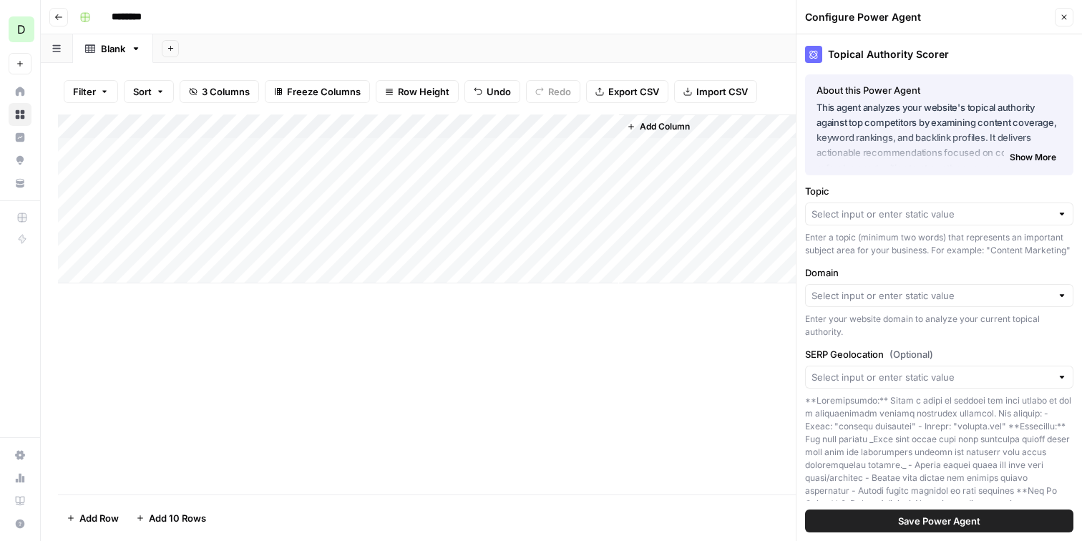
click at [965, 200] on div "Topic Enter a topic (minimum two words) that represents an important subject ar…" at bounding box center [939, 220] width 268 height 73
click at [966, 212] on input "Topic" at bounding box center [932, 214] width 240 height 14
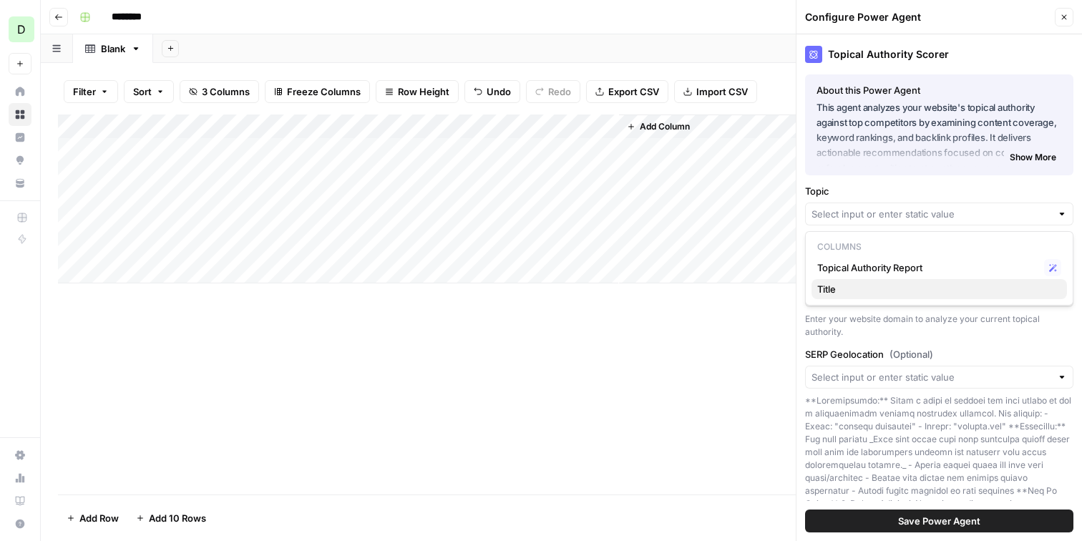
click at [853, 287] on span "Title" at bounding box center [937, 289] width 238 height 14
type input "Title"
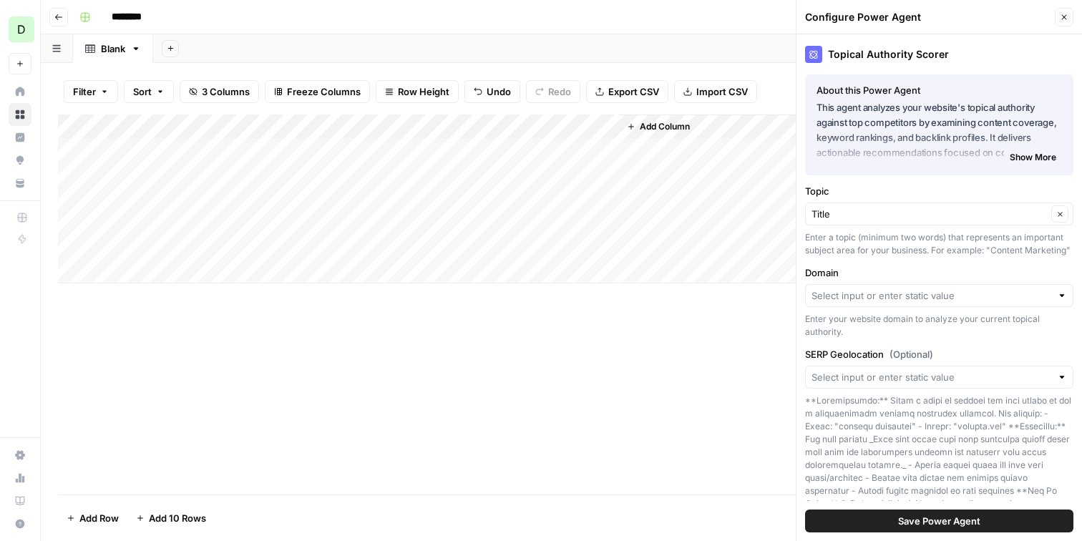
click at [855, 308] on div "Domain Enter your website domain to analyze your current topical authority." at bounding box center [939, 302] width 268 height 73
click at [864, 299] on input "Domain" at bounding box center [932, 295] width 240 height 14
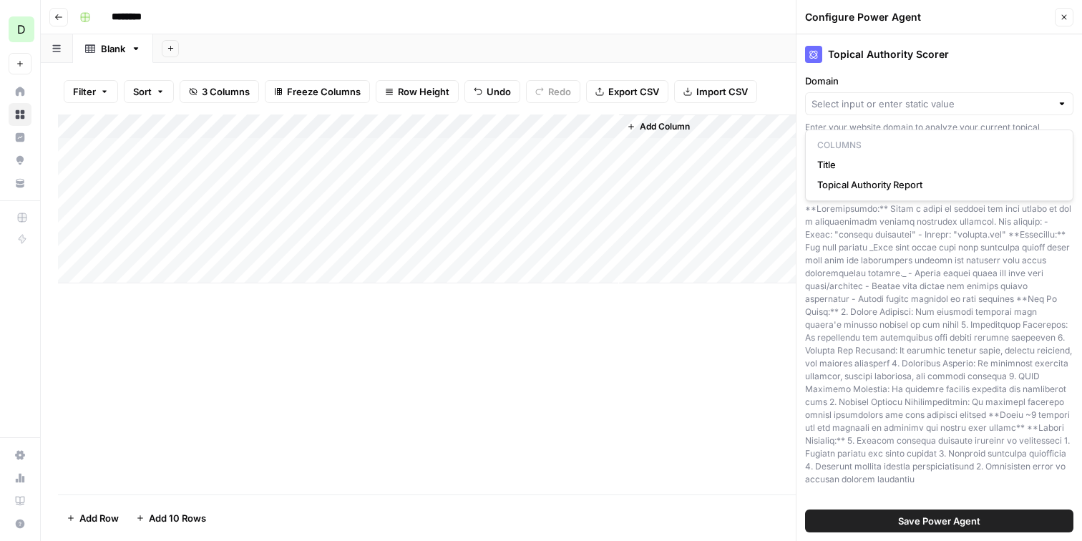
scroll to position [202, 0]
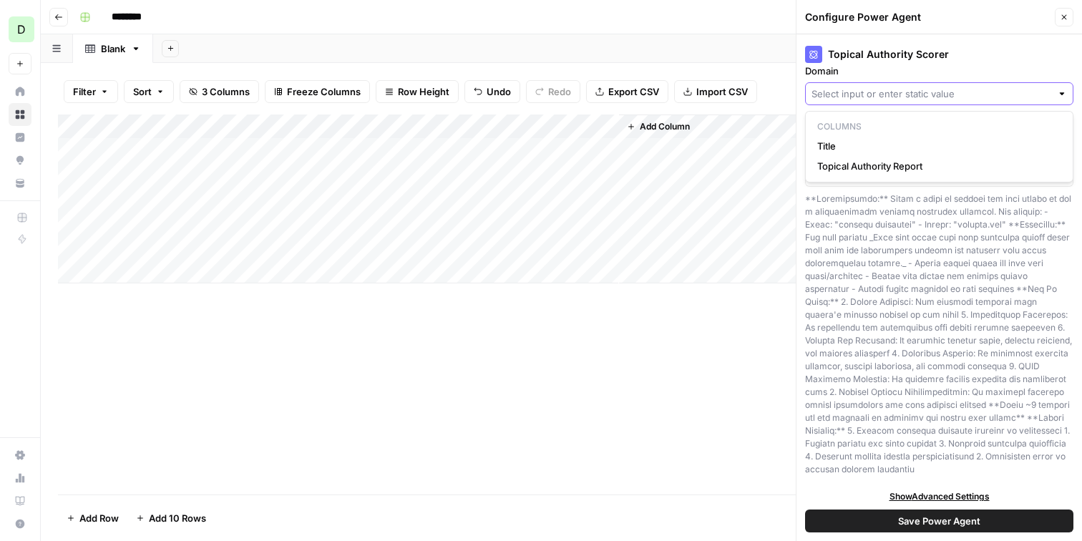
click at [870, 97] on input "Domain" at bounding box center [932, 94] width 240 height 14
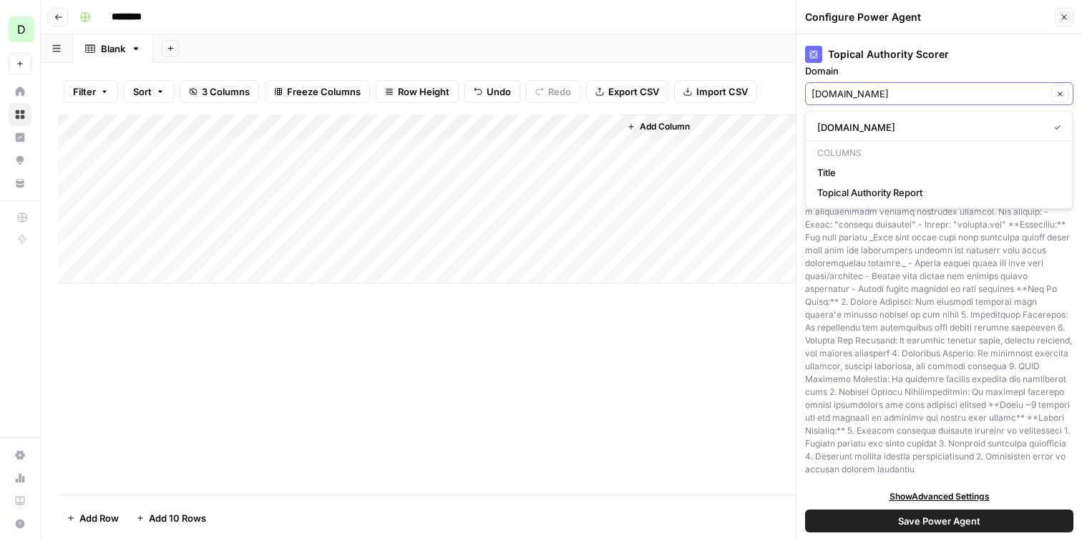
type input "servicenow.com"
click at [883, 122] on span "servicenow.com" at bounding box center [930, 127] width 225 height 14
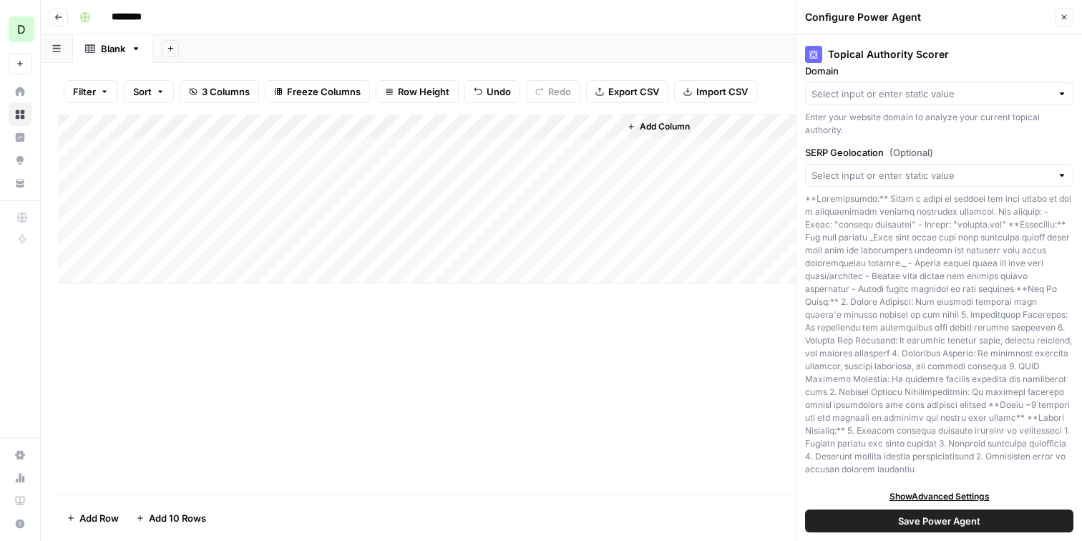
scroll to position [210, 0]
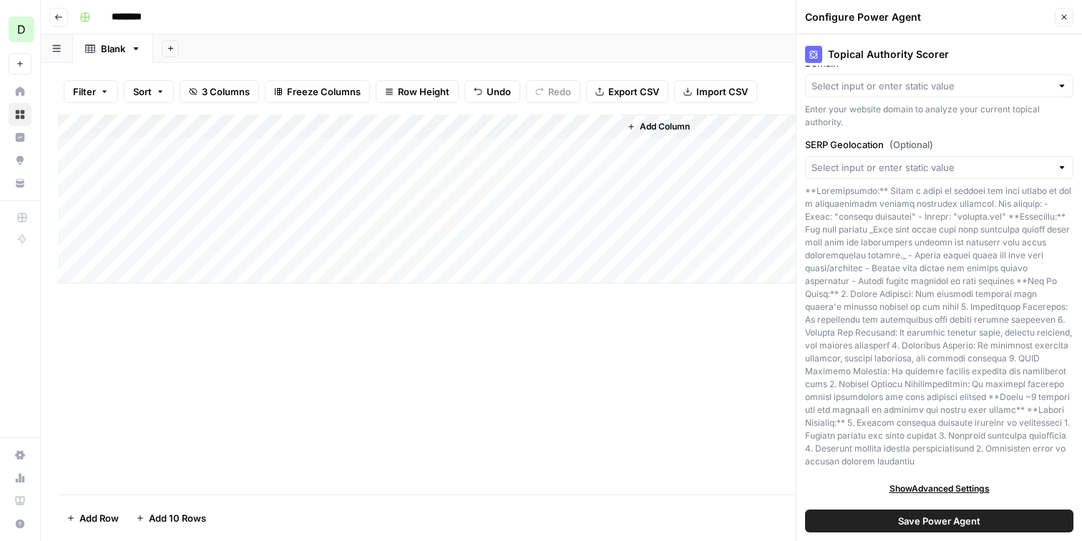
click at [839, 518] on button "Save Power Agent" at bounding box center [939, 521] width 268 height 23
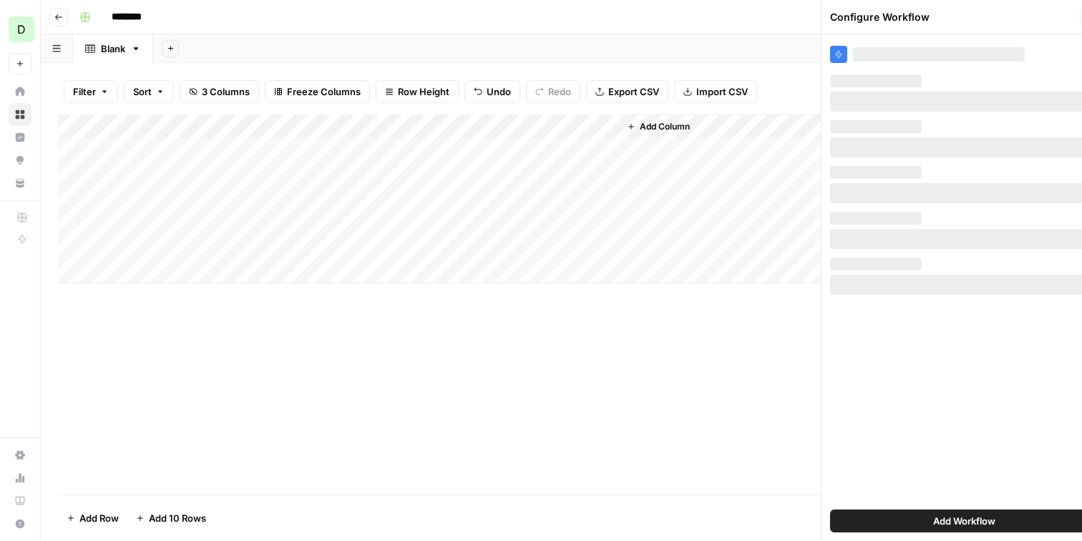
scroll to position [0, 0]
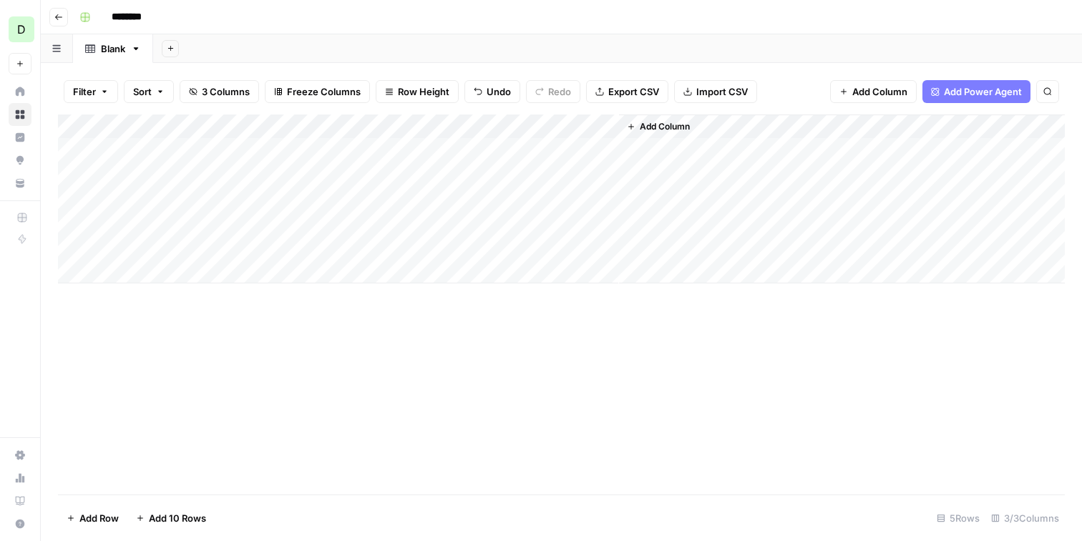
click at [394, 150] on div "Add Column" at bounding box center [561, 199] width 1007 height 169
click at [403, 150] on div "Add Column" at bounding box center [561, 199] width 1007 height 169
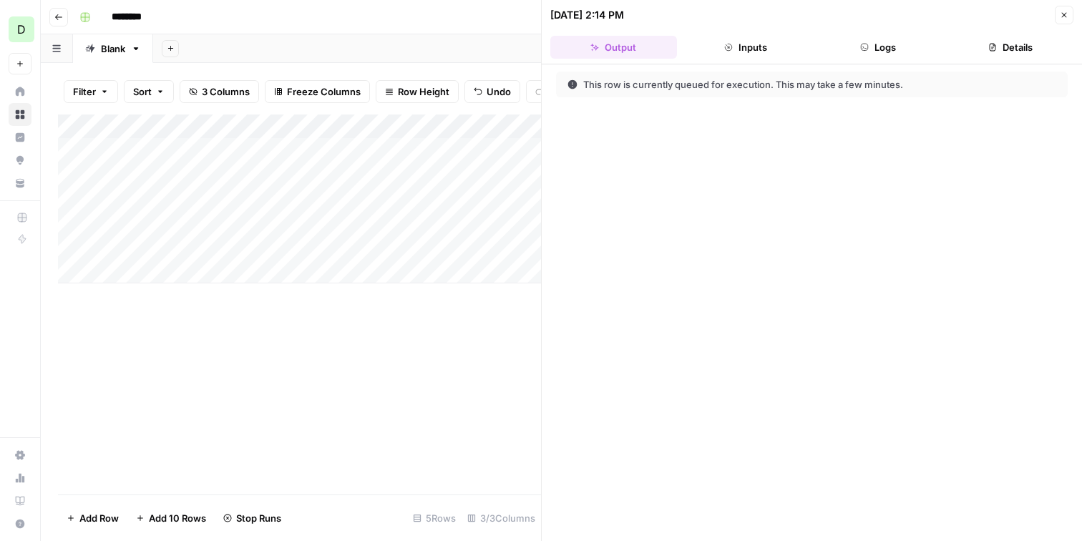
click at [1064, 19] on button "Close" at bounding box center [1064, 15] width 19 height 19
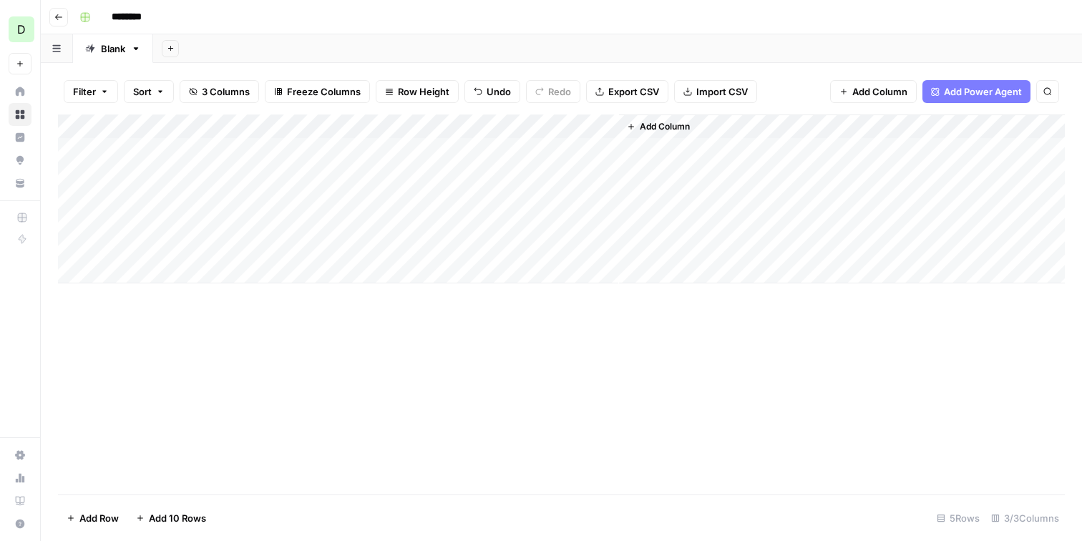
click at [147, 15] on input "********" at bounding box center [145, 17] width 80 height 23
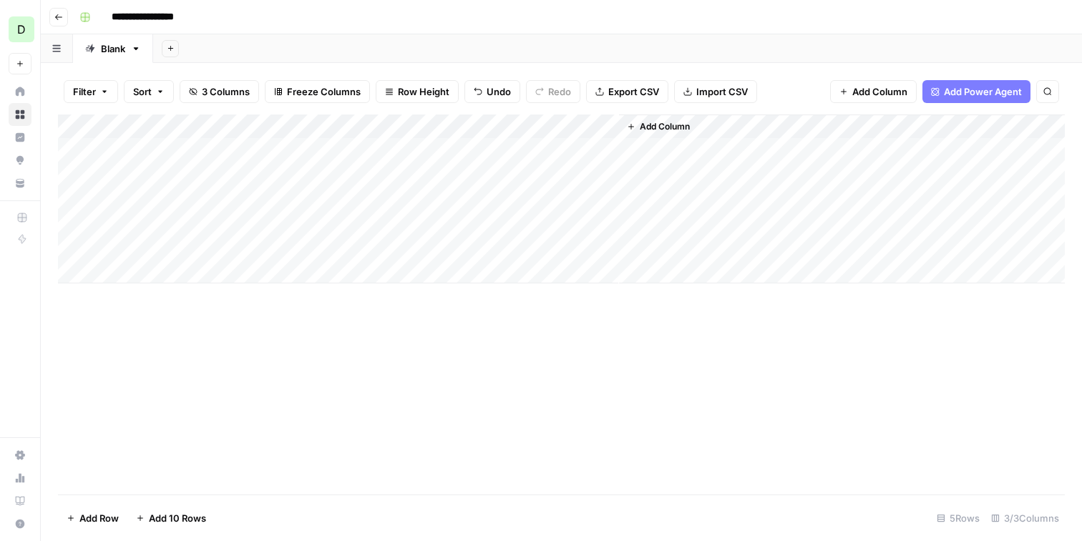
type input "**********"
click at [188, 12] on input "**********" at bounding box center [153, 17] width 97 height 23
click at [279, 49] on div "Add Sheet" at bounding box center [617, 48] width 929 height 29
click at [274, 52] on div "Add Sheet" at bounding box center [617, 48] width 929 height 29
click at [303, 45] on div "Add Sheet" at bounding box center [617, 48] width 929 height 29
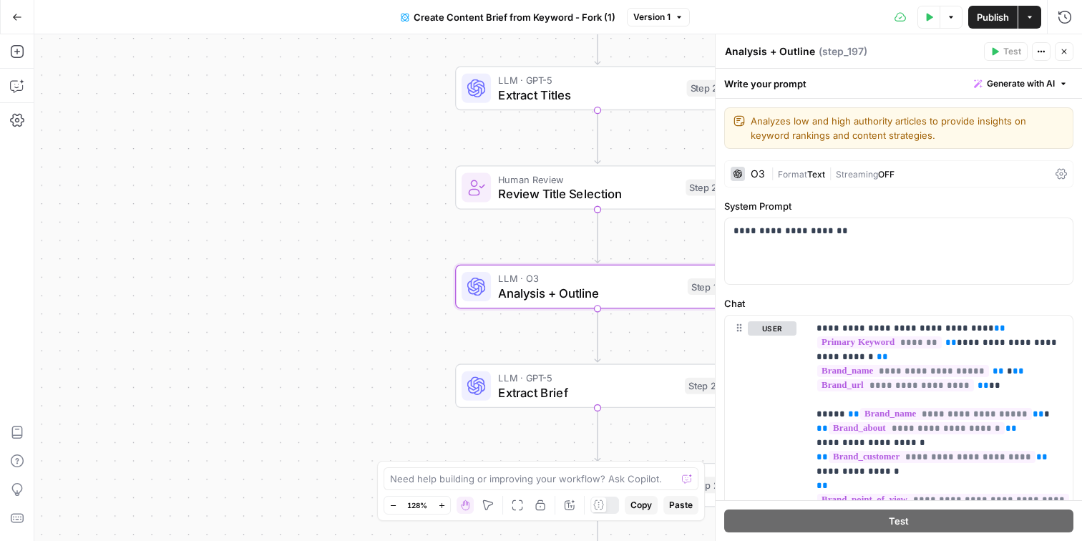
scroll to position [72, 0]
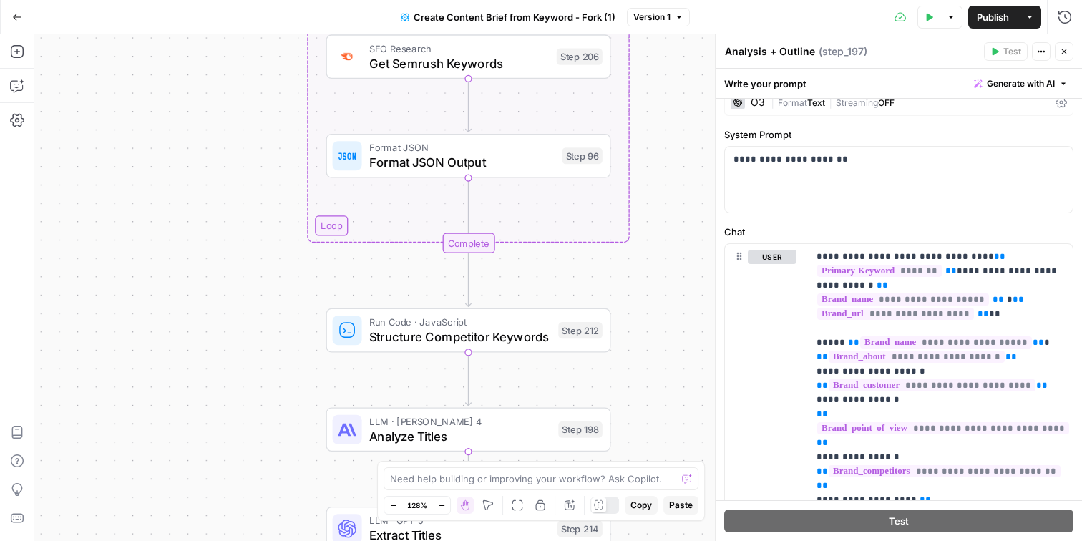
click at [1062, 50] on icon "button" at bounding box center [1064, 51] width 9 height 9
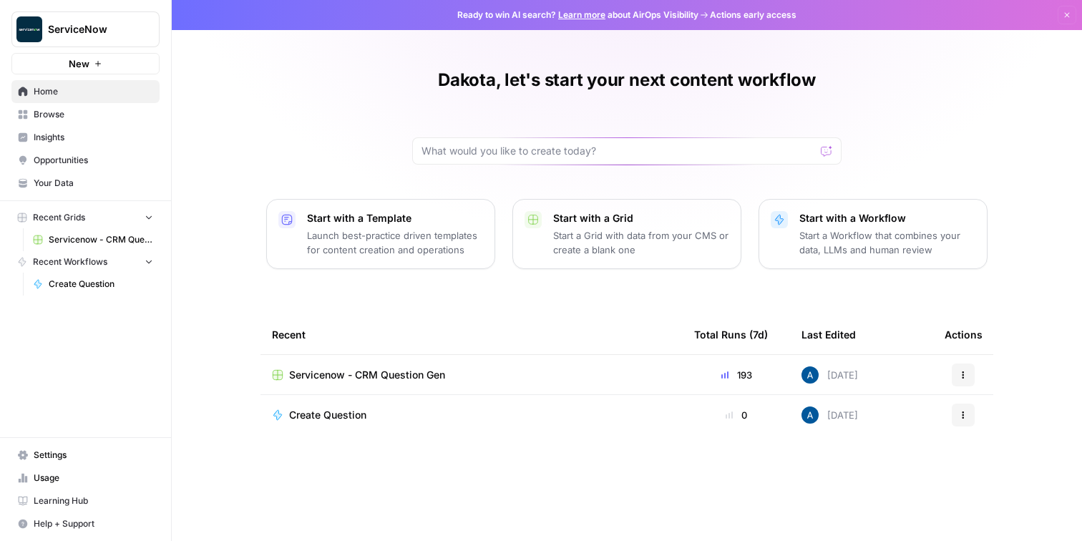
click at [73, 141] on span "Insights" at bounding box center [94, 137] width 120 height 13
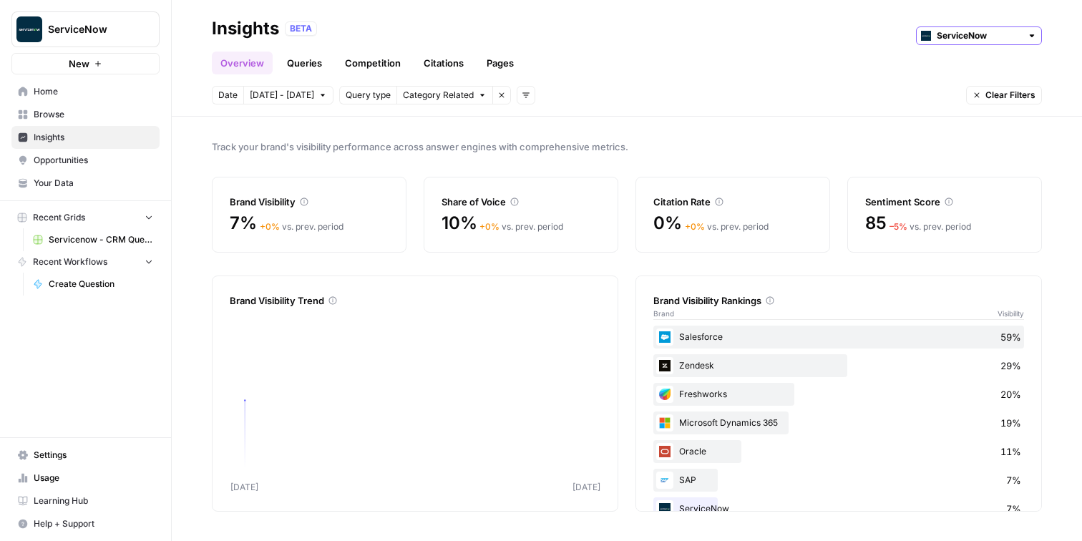
click at [984, 41] on input "ServiceNow" at bounding box center [979, 36] width 84 height 14
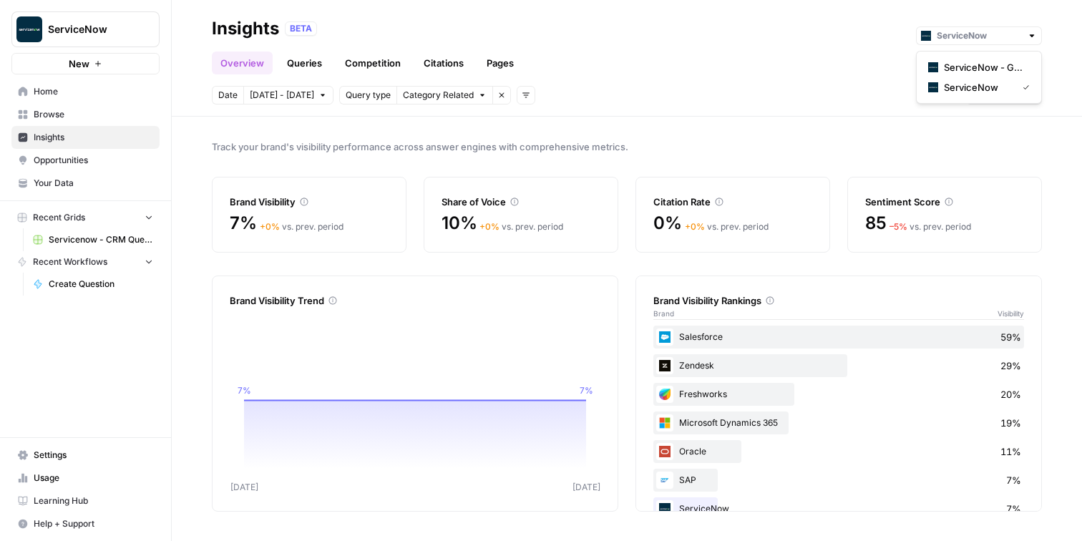
click at [618, 267] on div "Track your brand's visibility performance across answer engines with comprehens…" at bounding box center [627, 329] width 911 height 425
click at [316, 66] on link "Queries" at bounding box center [304, 63] width 52 height 23
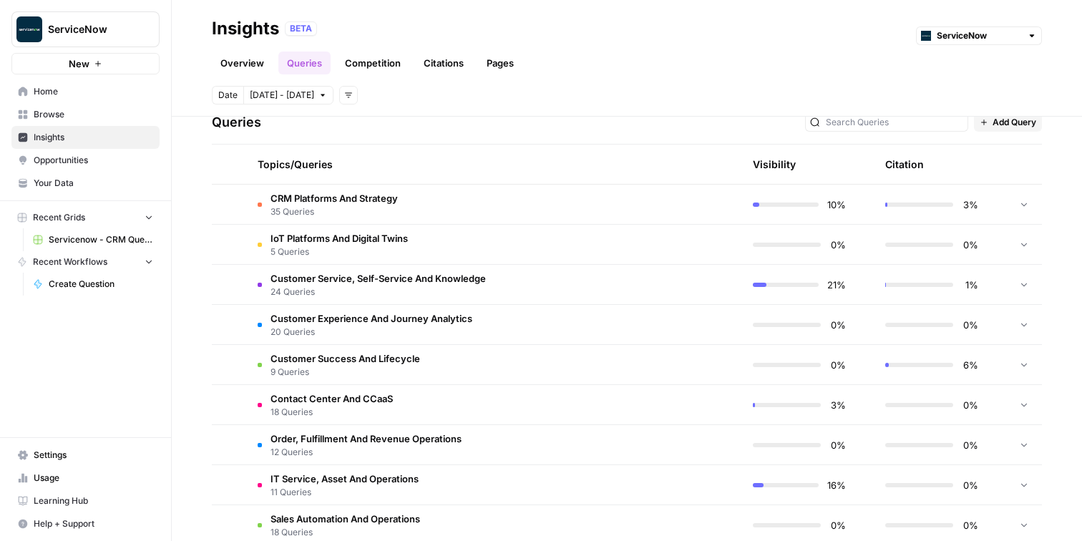
scroll to position [297, 0]
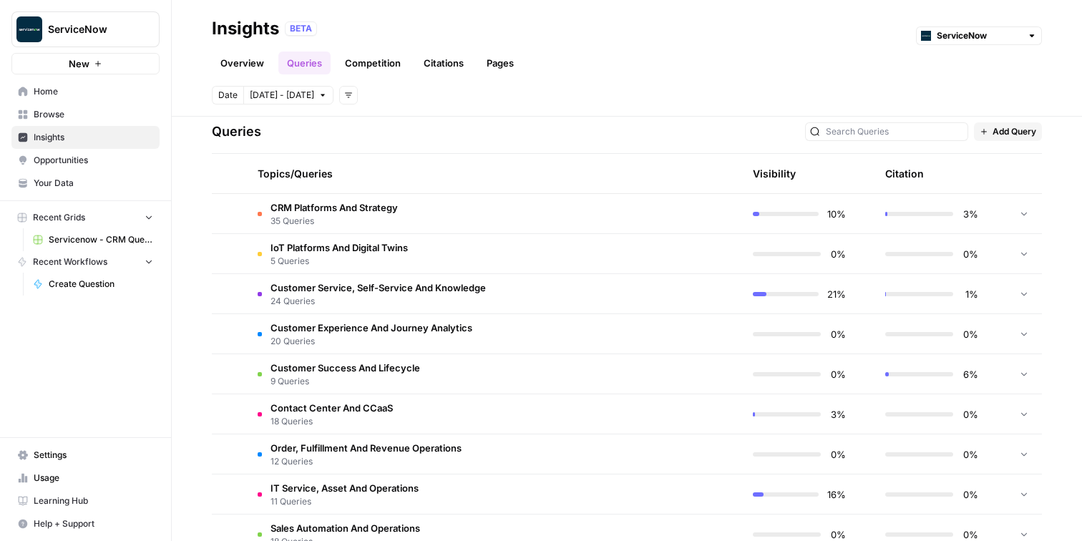
click at [375, 209] on span "CRM Platforms And Strategy" at bounding box center [334, 207] width 127 height 14
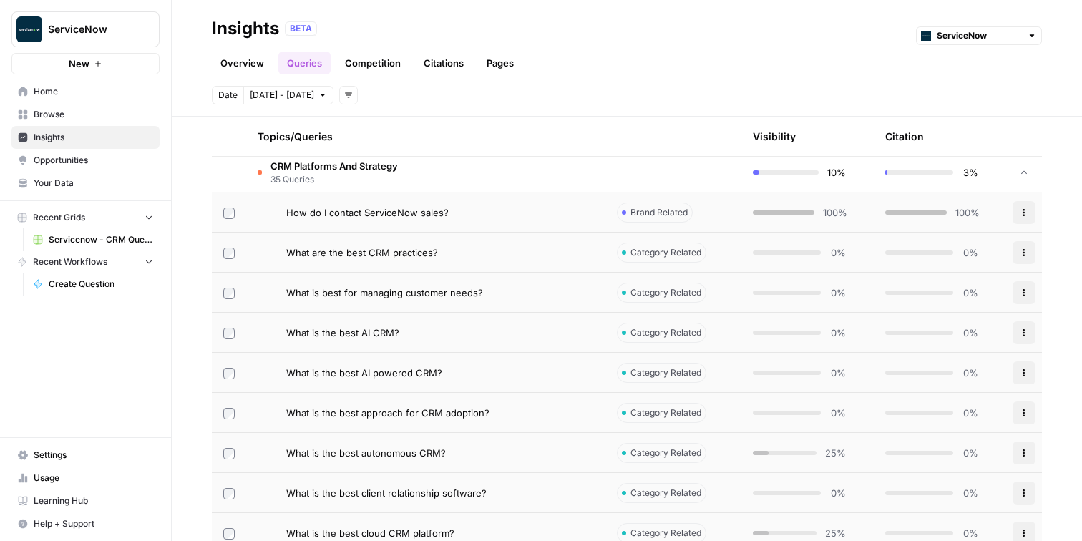
scroll to position [346, 0]
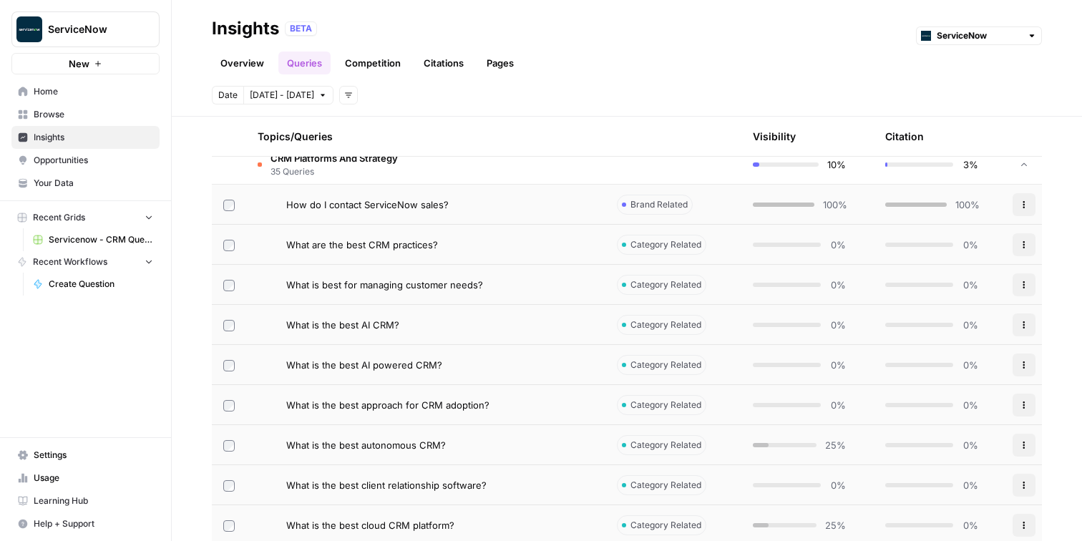
click at [465, 246] on div "What are the best CRM practices?" at bounding box center [440, 245] width 308 height 14
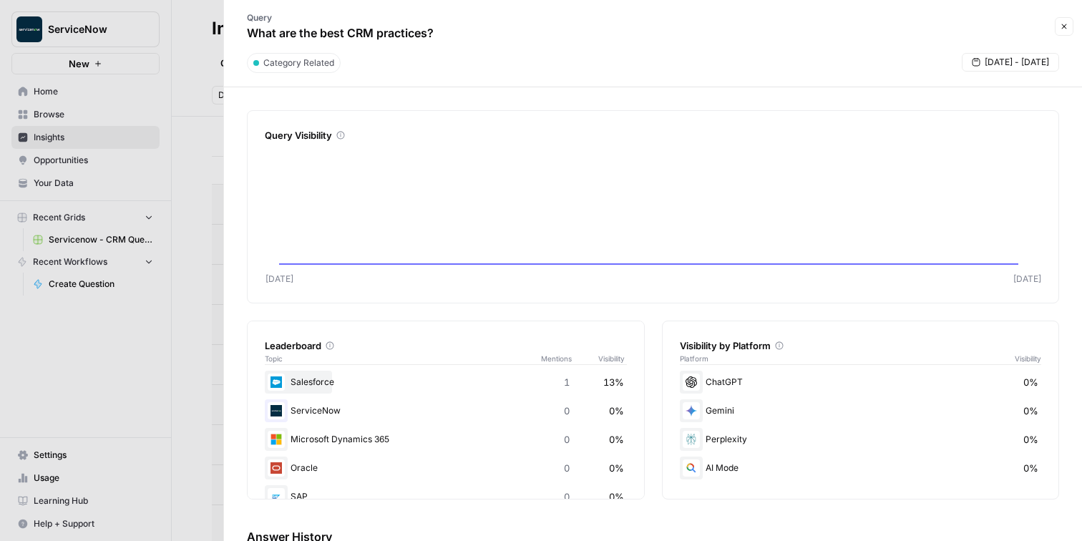
click at [1062, 25] on icon "button" at bounding box center [1064, 26] width 9 height 9
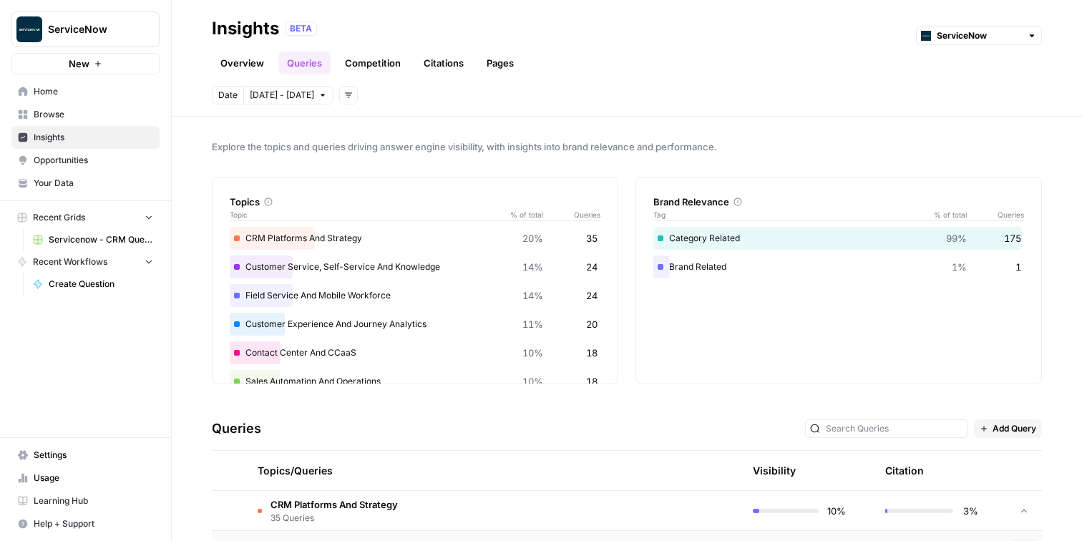
click at [236, 63] on link "Overview" at bounding box center [242, 63] width 61 height 23
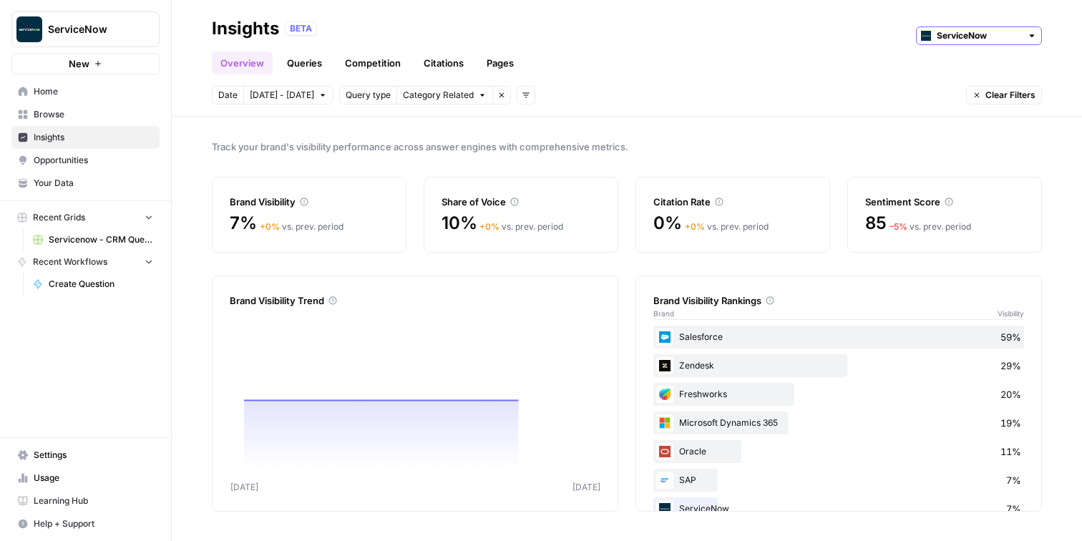
click at [1016, 31] on input "ServiceNow" at bounding box center [979, 36] width 84 height 14
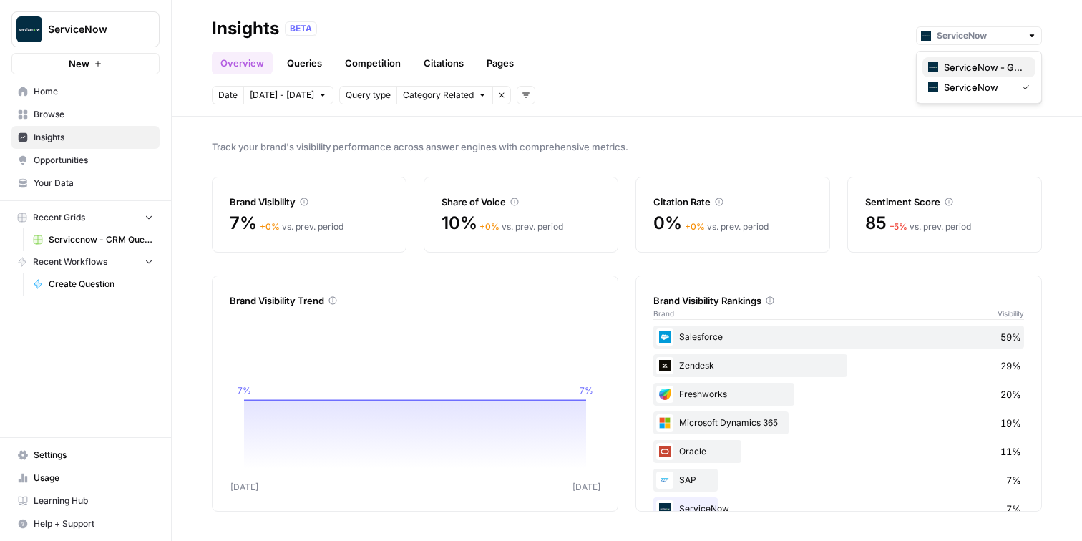
click at [980, 68] on span "ServiceNow - General" at bounding box center [984, 67] width 80 height 14
type input "ServiceNow - General"
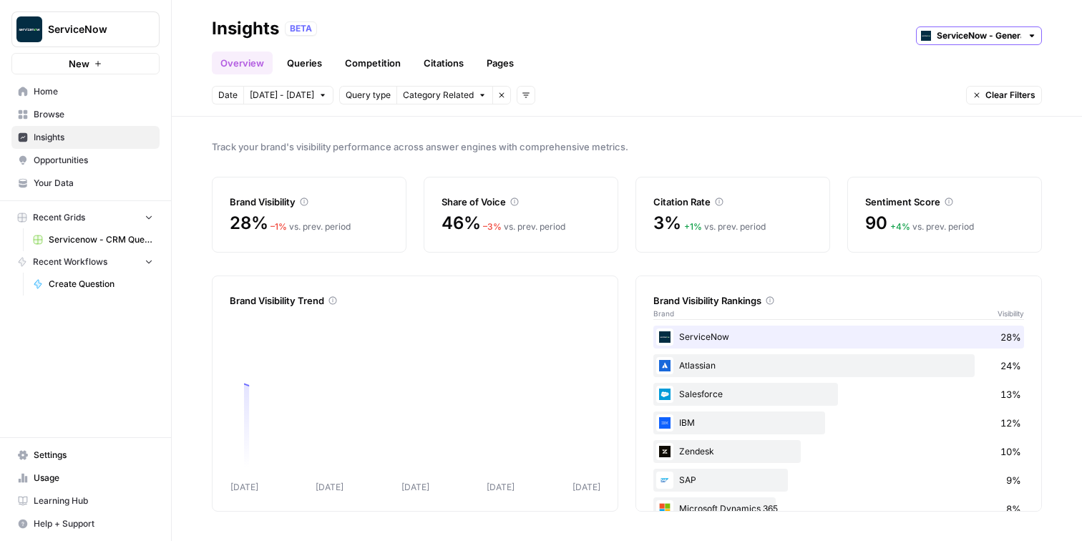
click at [1014, 34] on input "ServiceNow - General" at bounding box center [979, 36] width 84 height 14
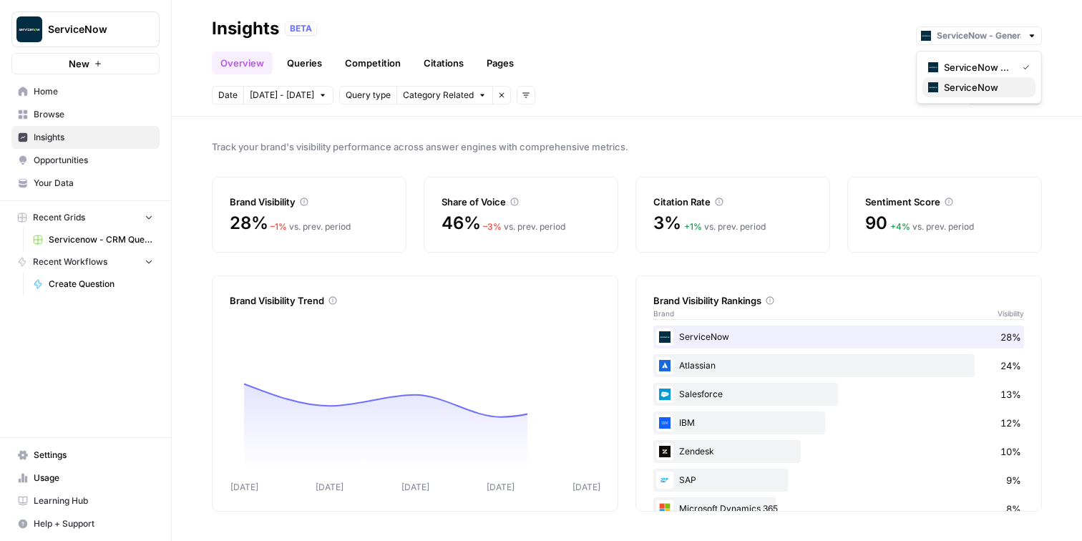
click at [998, 82] on div "ServiceNow" at bounding box center [979, 87] width 102 height 14
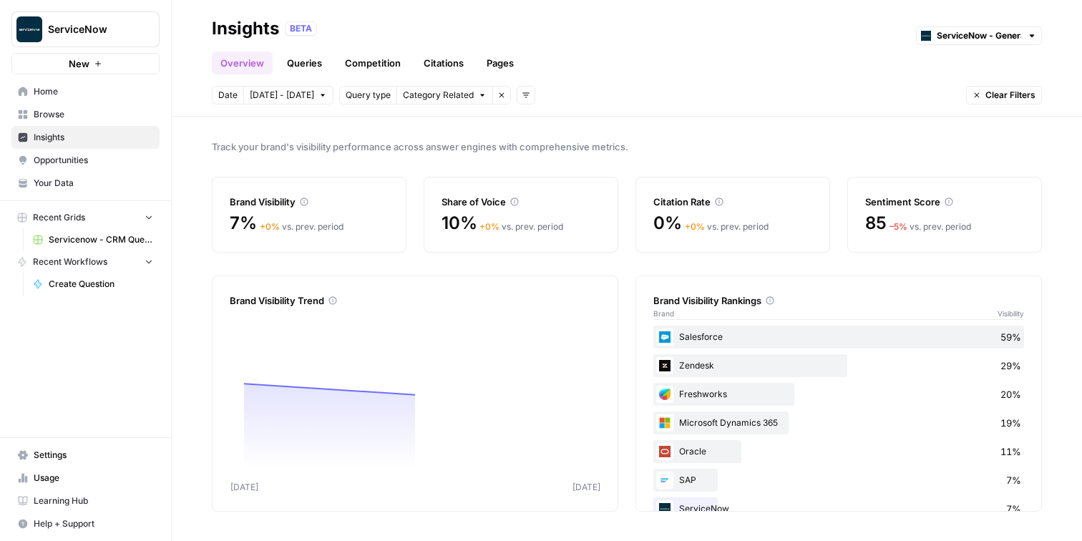
type input "ServiceNow"
click at [603, 101] on div "Date Oct 9 - Oct 15 Query type Category Related Remove filter Add filters Clear…" at bounding box center [627, 95] width 830 height 19
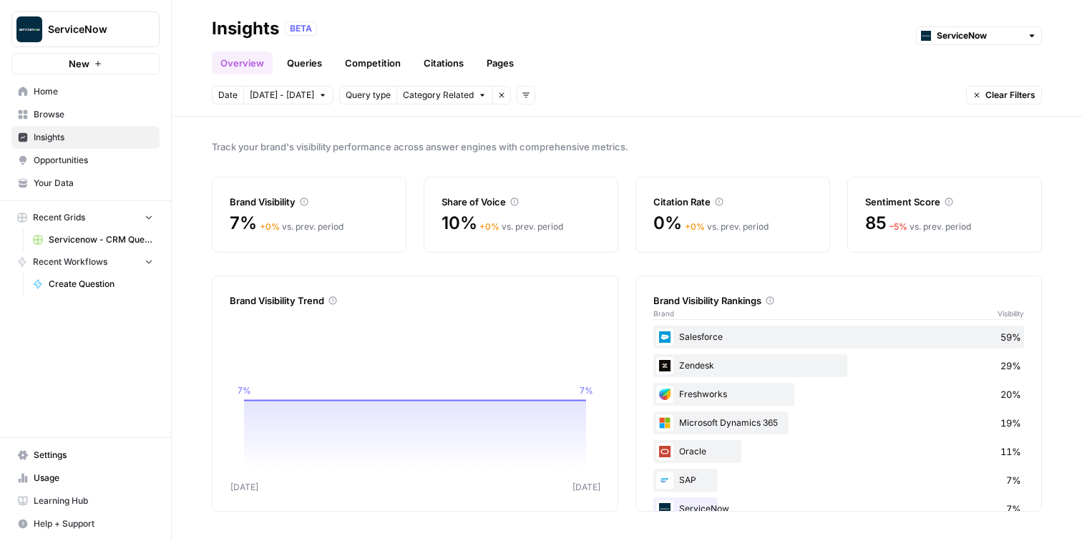
click at [98, 157] on span "Opportunities" at bounding box center [94, 160] width 120 height 13
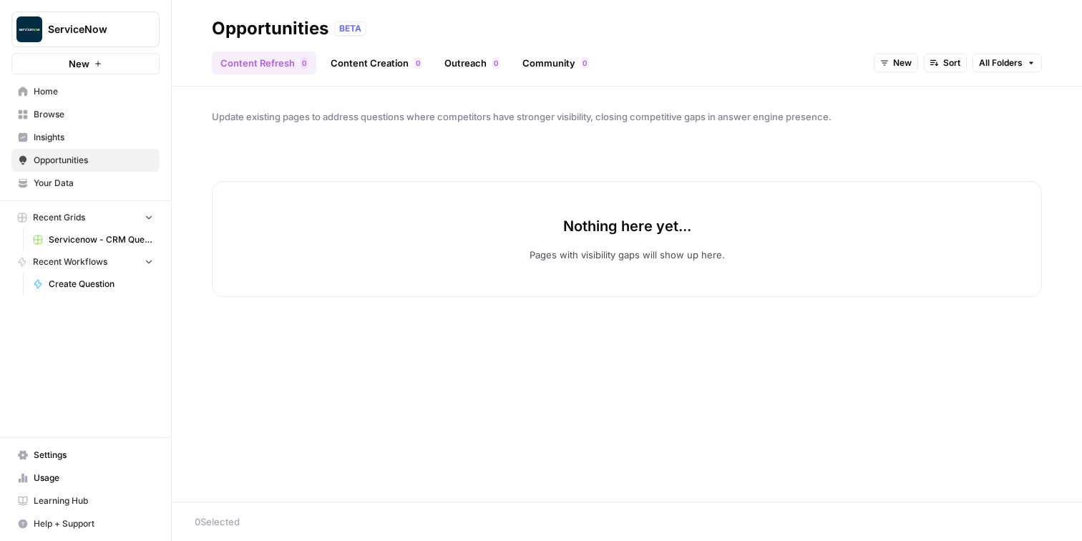
click at [377, 65] on link "Content Creation 0" at bounding box center [376, 63] width 108 height 23
click at [273, 64] on link "Content Refresh 0" at bounding box center [264, 63] width 105 height 23
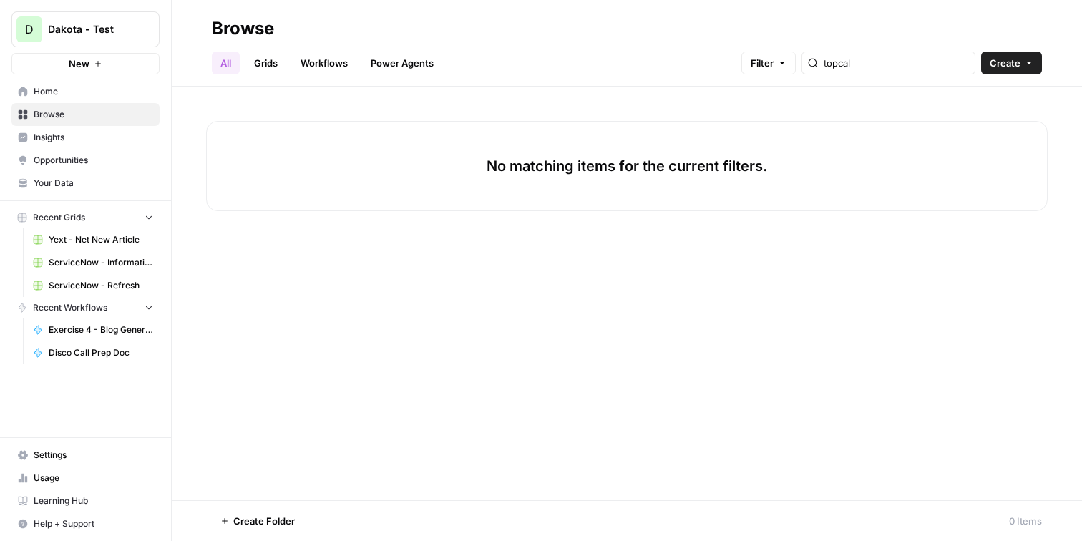
click at [68, 116] on span "Browse" at bounding box center [94, 114] width 120 height 13
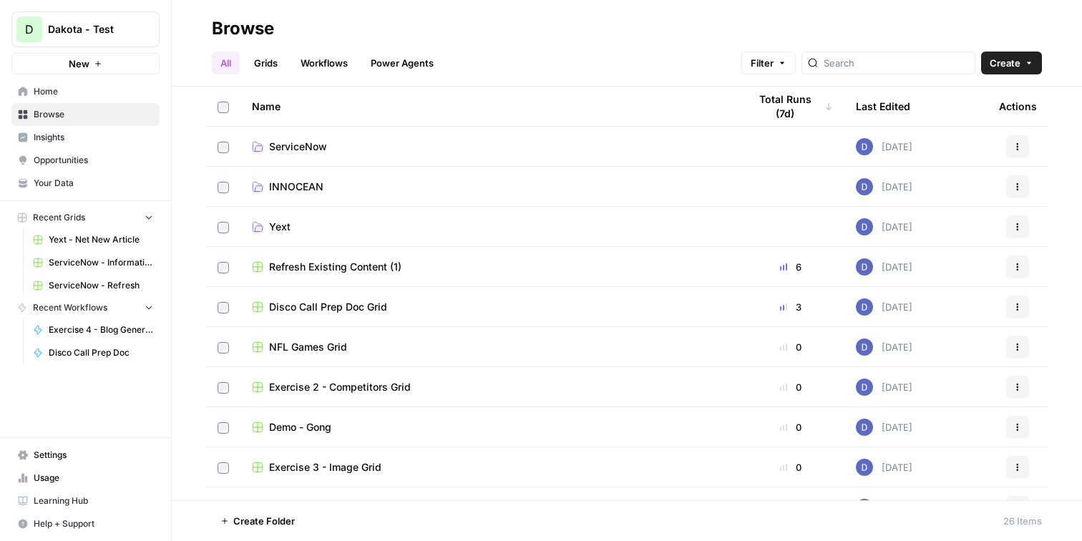
click at [266, 57] on link "Grids" at bounding box center [266, 63] width 41 height 23
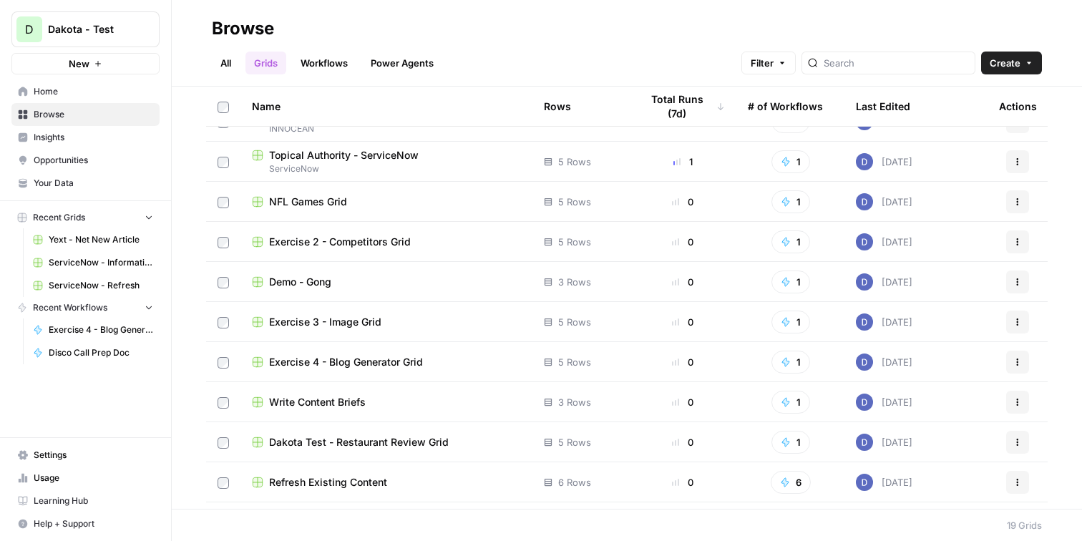
scroll to position [347, 0]
click at [1022, 158] on icon "button" at bounding box center [1018, 160] width 9 height 9
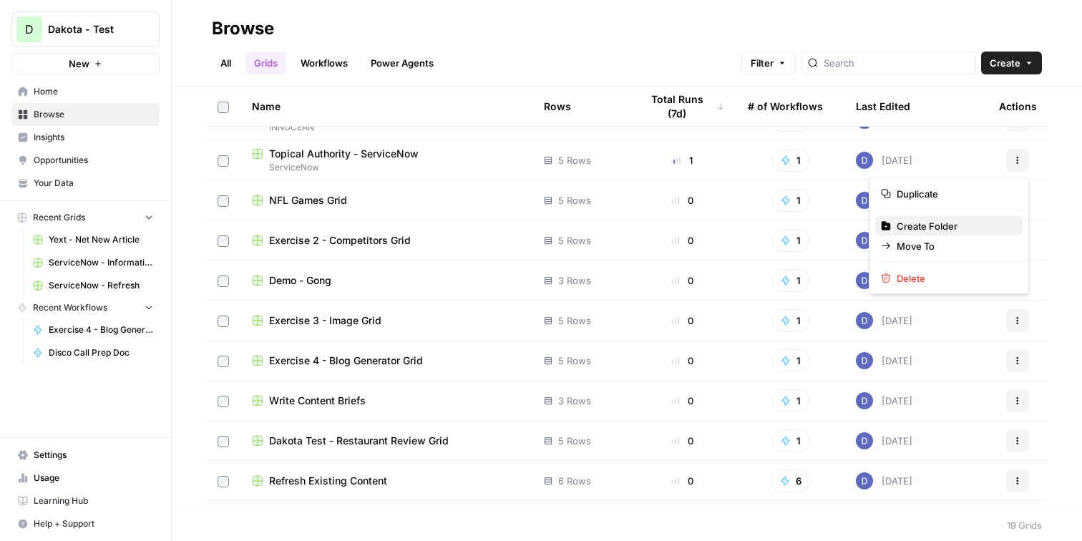
click at [932, 225] on span "Create Folder" at bounding box center [927, 226] width 61 height 14
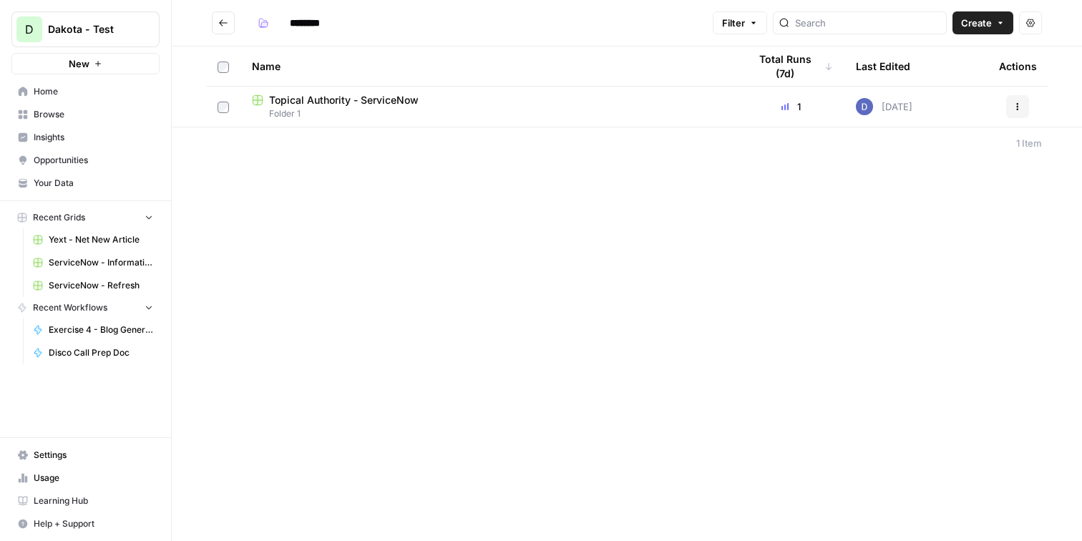
click at [1009, 111] on button "Actions" at bounding box center [1017, 106] width 23 height 23
click at [949, 192] on div "Move To" at bounding box center [949, 192] width 136 height 14
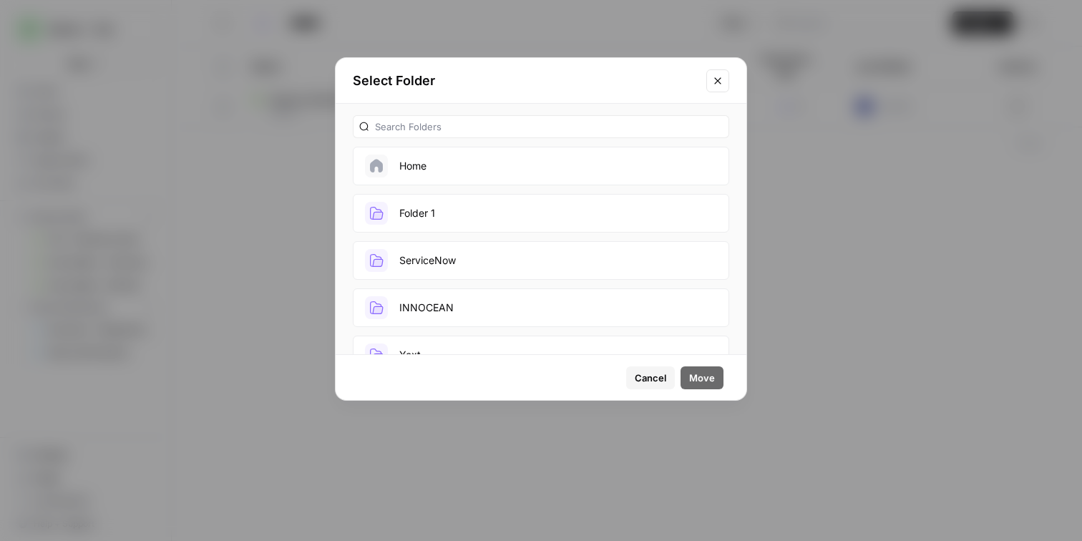
click at [505, 263] on button "ServiceNow" at bounding box center [541, 260] width 377 height 39
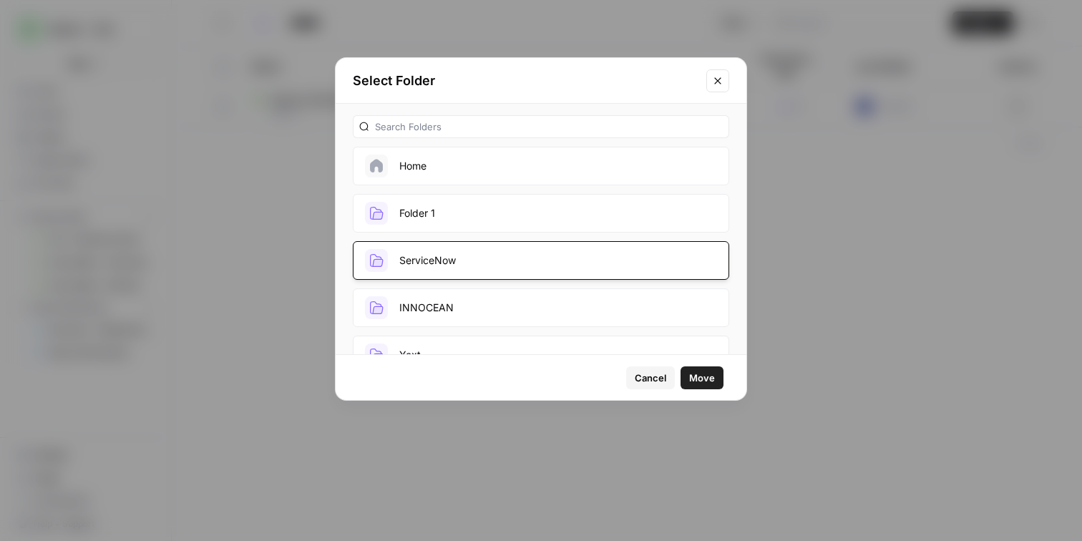
click at [712, 376] on span "Move" at bounding box center [702, 378] width 26 height 14
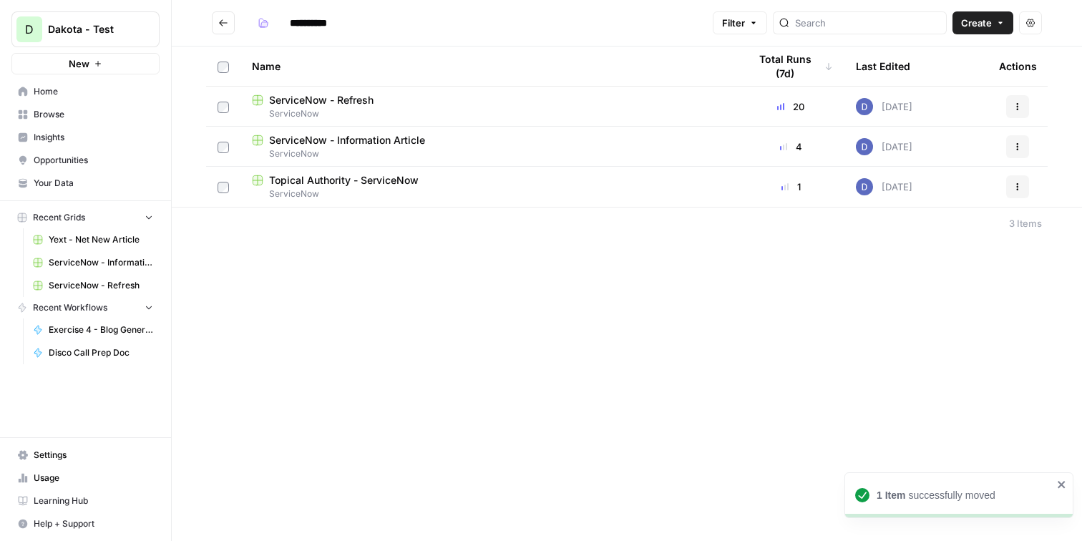
click at [222, 26] on icon "Go back" at bounding box center [223, 23] width 10 height 10
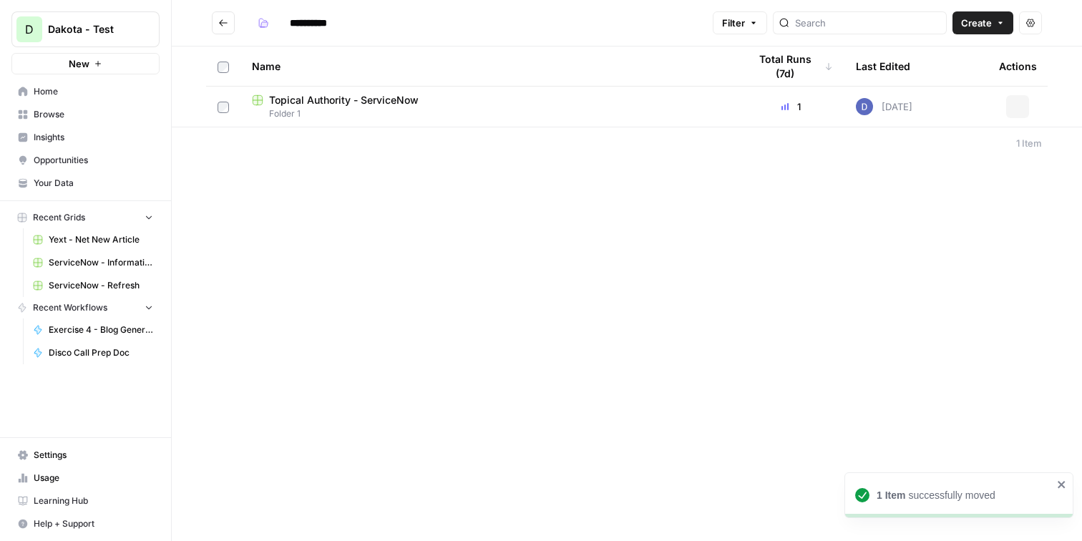
type input "********"
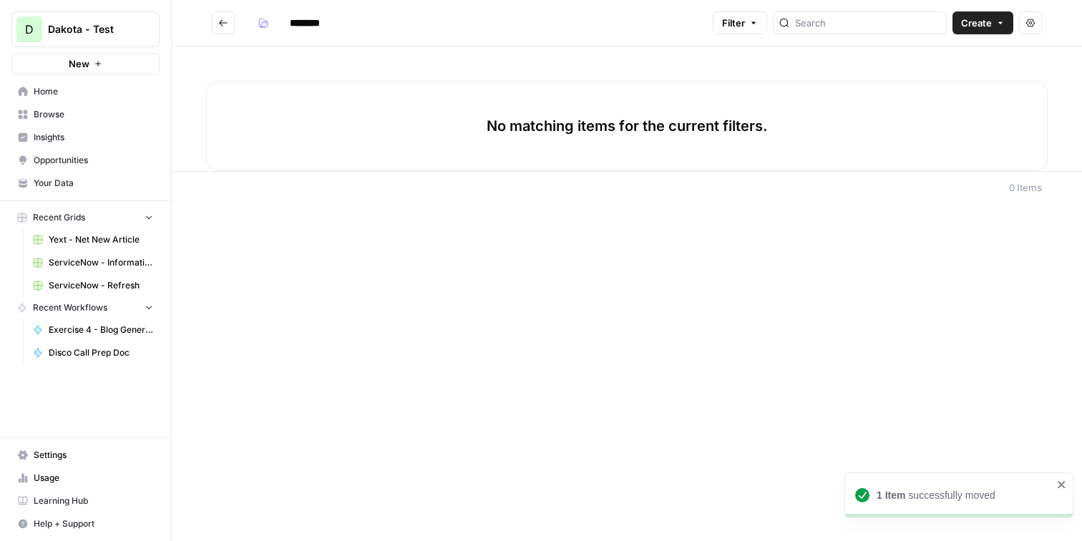
click at [222, 26] on icon "Go back" at bounding box center [223, 23] width 10 height 10
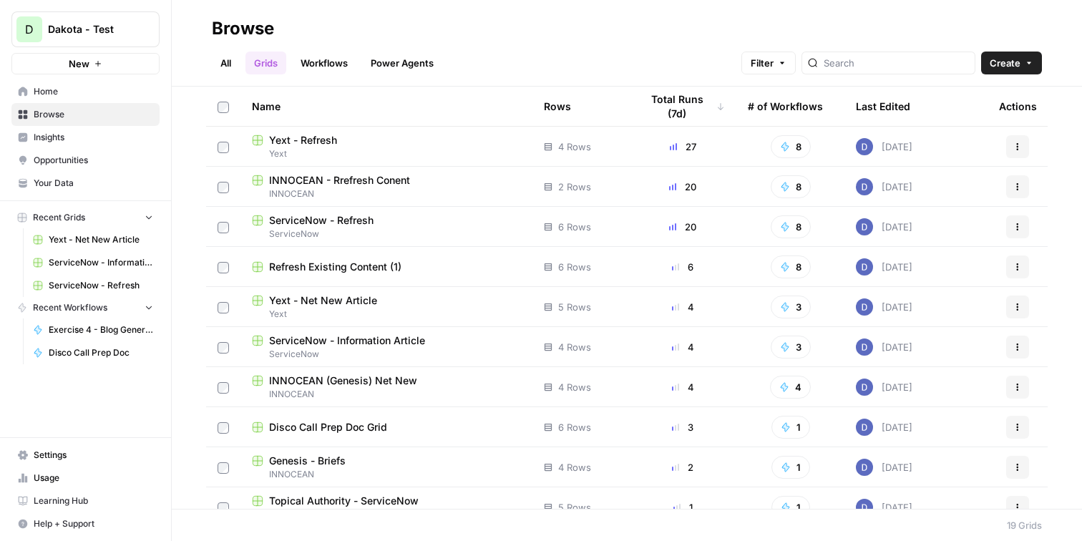
click at [228, 66] on link "All" at bounding box center [226, 63] width 28 height 23
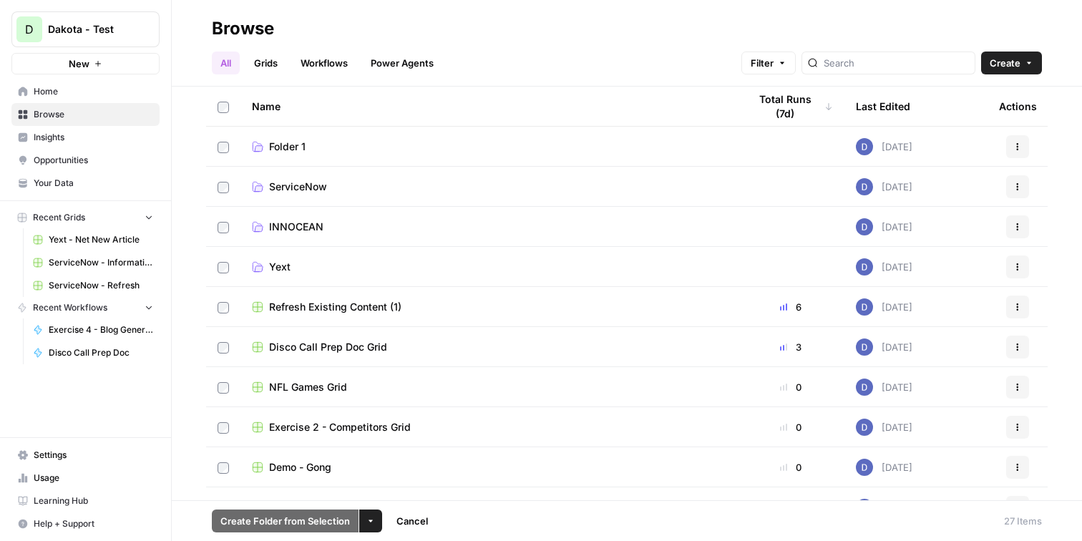
click at [288, 144] on span "Folder 1" at bounding box center [287, 147] width 37 height 14
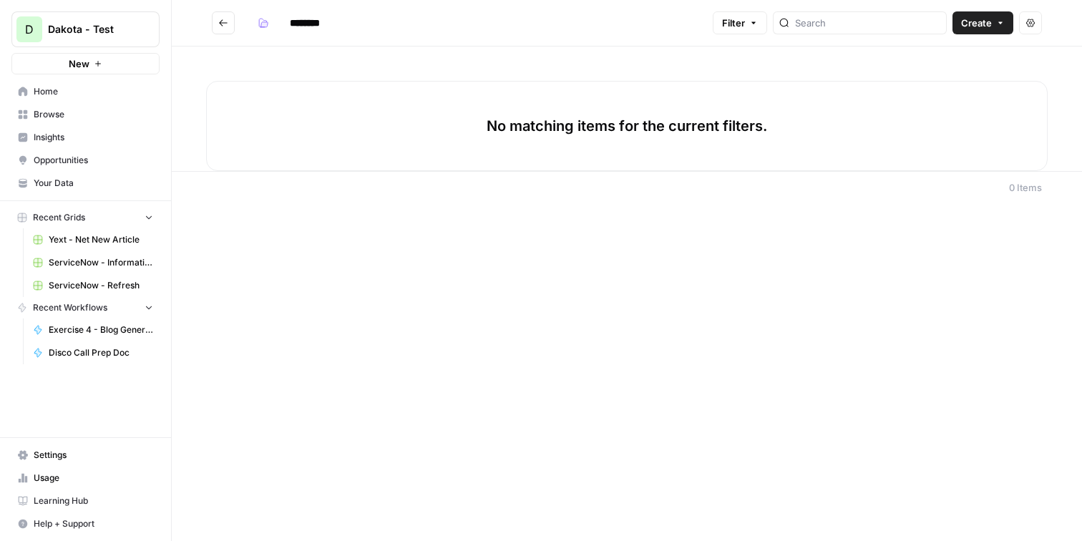
click at [309, 20] on input "********" at bounding box center [323, 22] width 80 height 23
type input "*"
type input "*****"
click at [223, 21] on icon "Go back" at bounding box center [223, 23] width 10 height 10
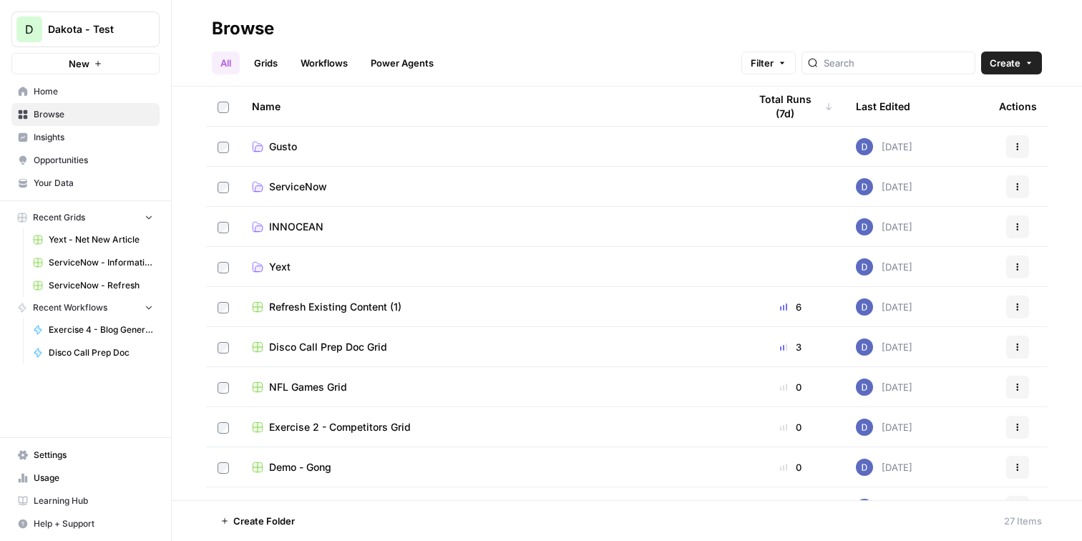
click at [316, 227] on span "INNOCEAN" at bounding box center [296, 227] width 54 height 14
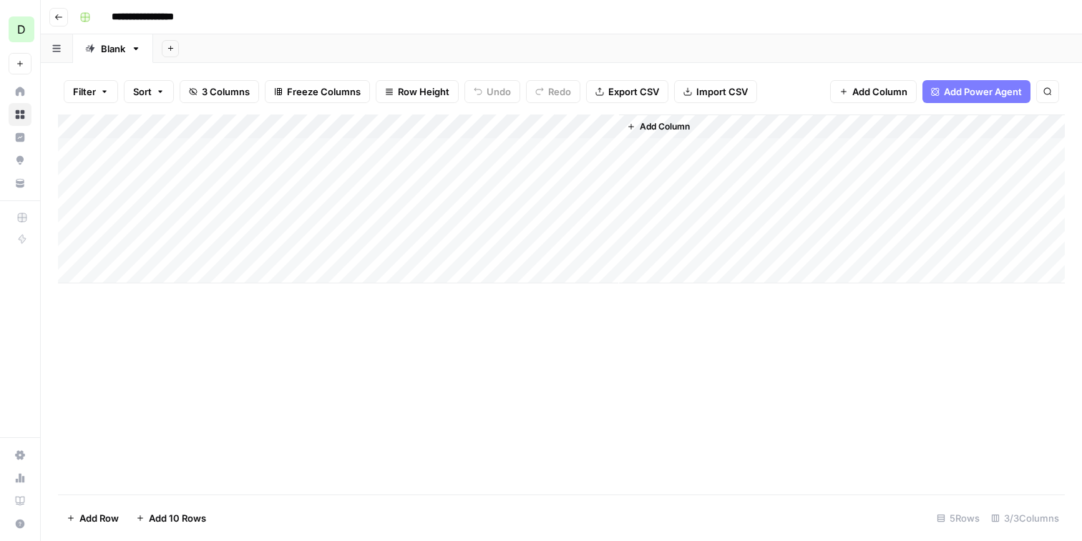
click at [498, 18] on div "**********" at bounding box center [571, 17] width 994 height 23
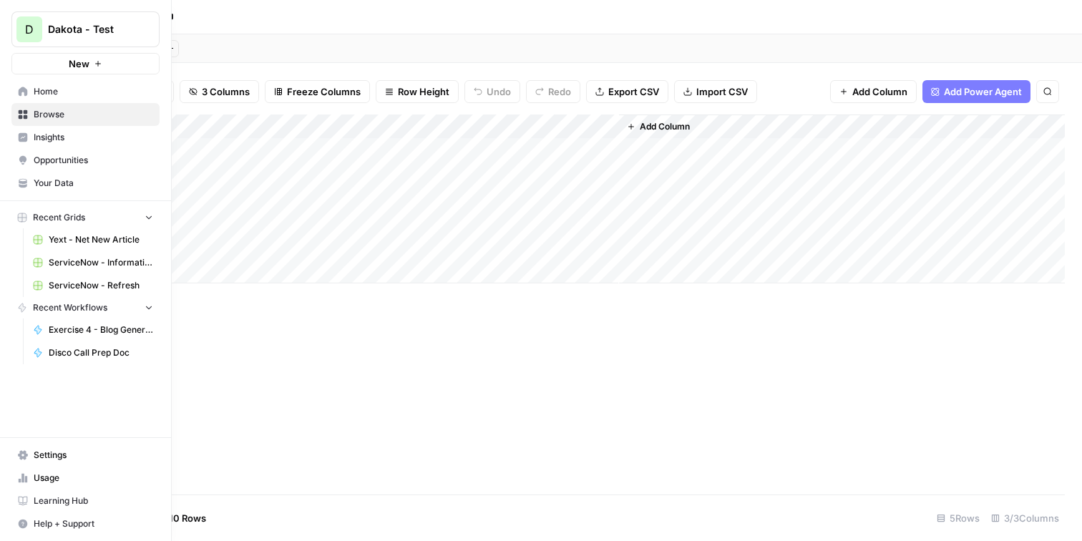
click at [55, 112] on span "Browse" at bounding box center [94, 114] width 120 height 13
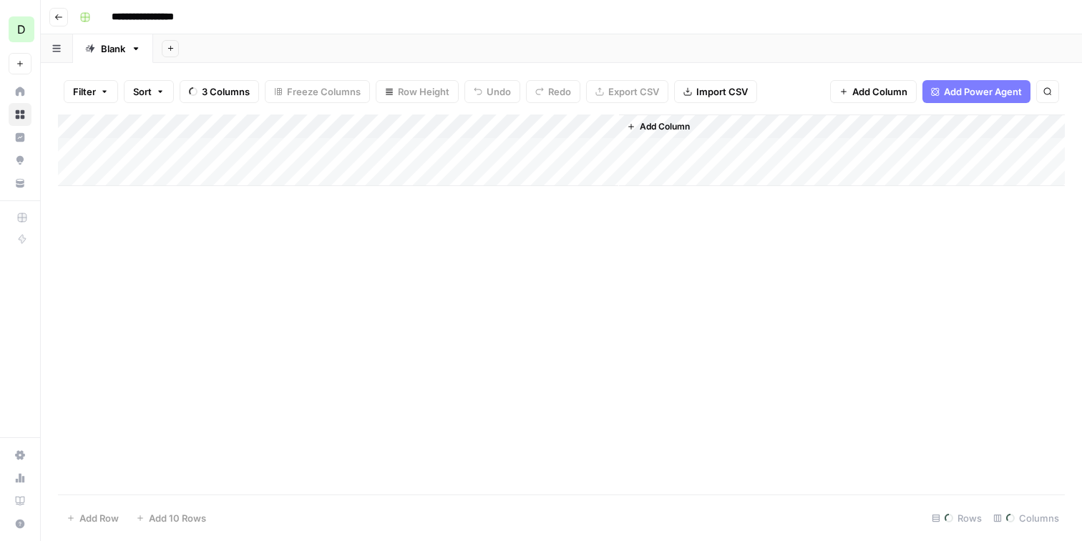
click at [164, 4] on header "**********" at bounding box center [562, 17] width 1042 height 34
click at [182, 14] on input "**********" at bounding box center [153, 17] width 97 height 23
click at [194, 18] on input "**********" at bounding box center [153, 17] width 97 height 23
type input "**********"
click at [530, 42] on div "Add Sheet" at bounding box center [617, 48] width 929 height 29
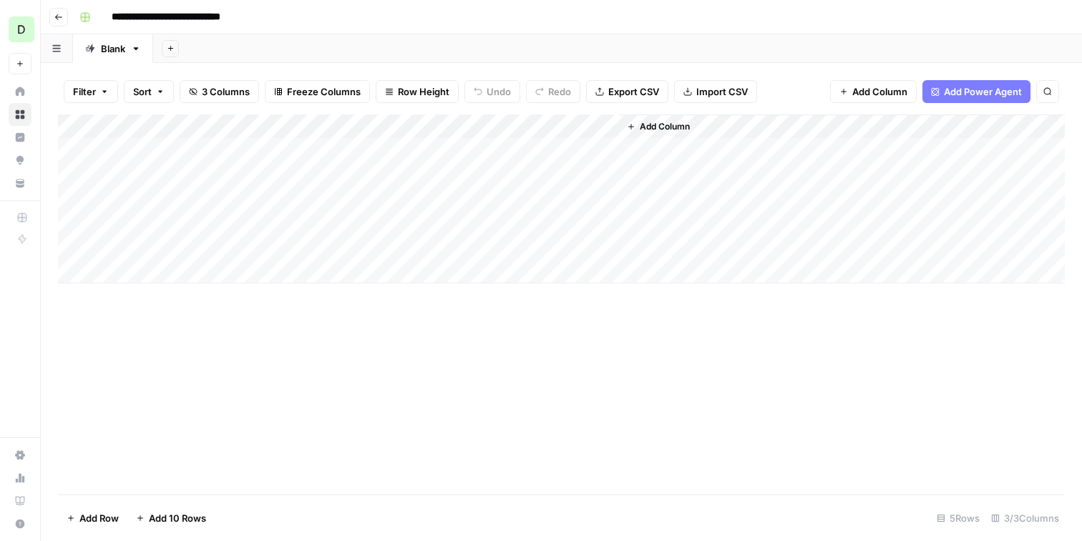
click at [386, 31] on header "**********" at bounding box center [562, 17] width 1042 height 34
click at [344, 39] on div "Add Sheet" at bounding box center [617, 48] width 929 height 29
click at [21, 25] on span "D" at bounding box center [21, 29] width 9 height 17
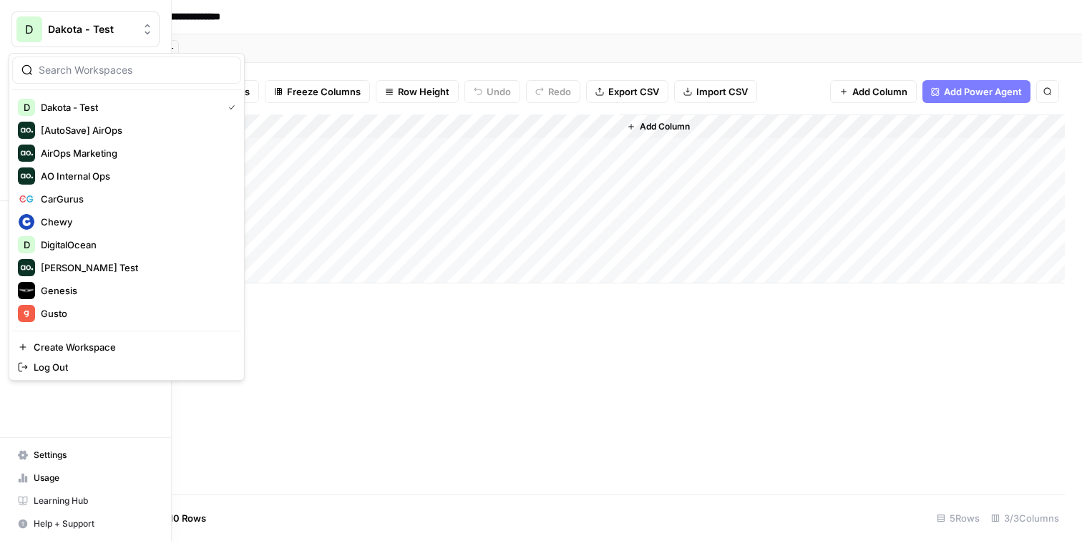
click at [27, 31] on div "D" at bounding box center [29, 29] width 26 height 26
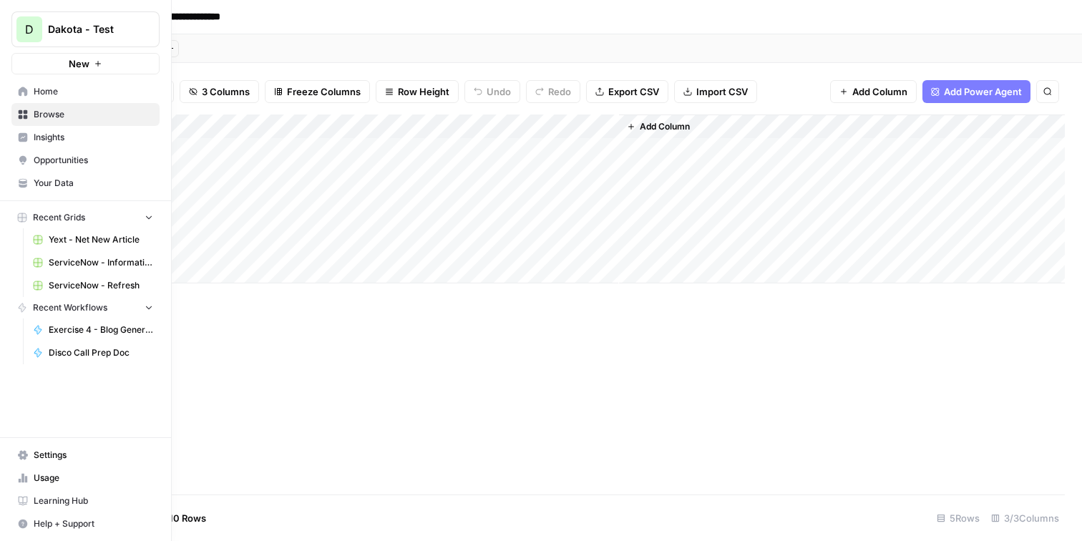
click at [100, 40] on button "D Dakota - Test" at bounding box center [85, 29] width 148 height 36
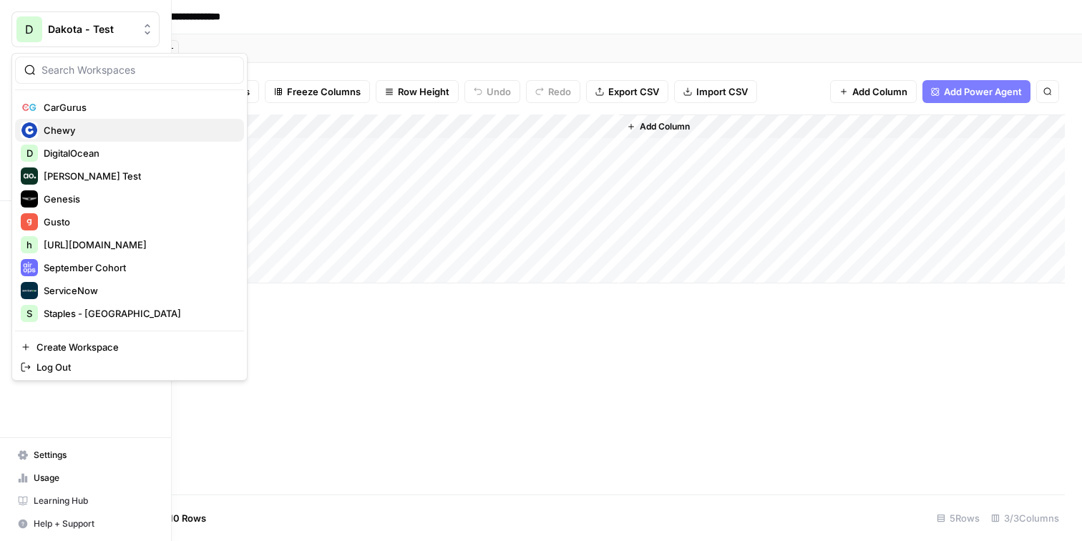
scroll to position [94, 0]
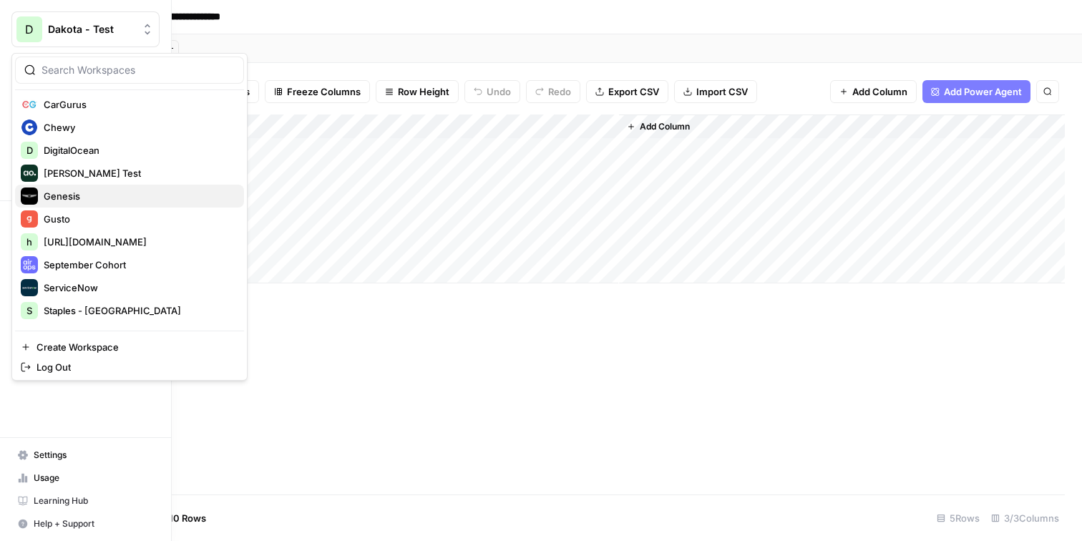
click at [76, 195] on span "Genesis" at bounding box center [62, 196] width 37 height 14
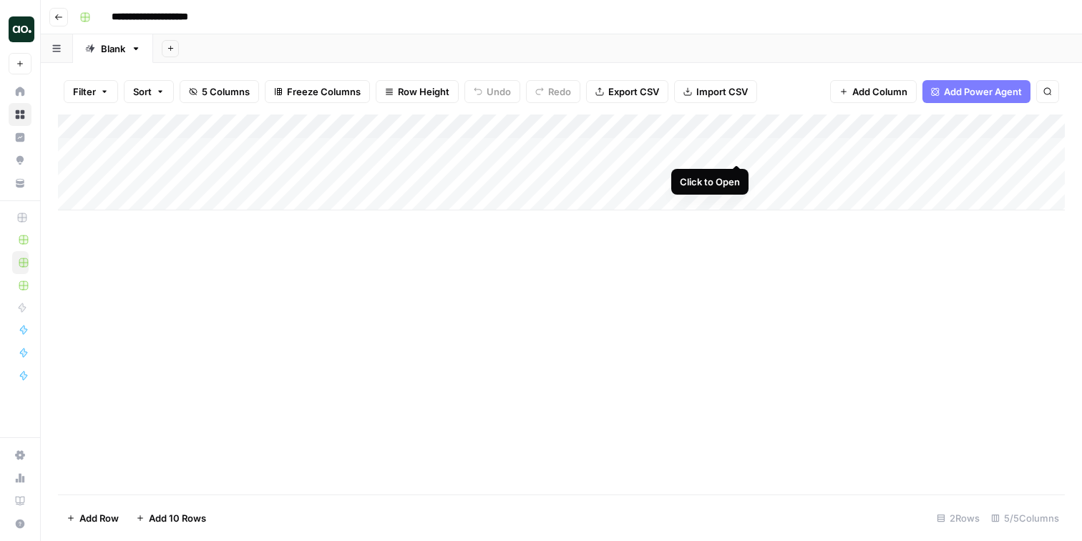
click at [734, 151] on div "Add Column" at bounding box center [561, 163] width 1007 height 96
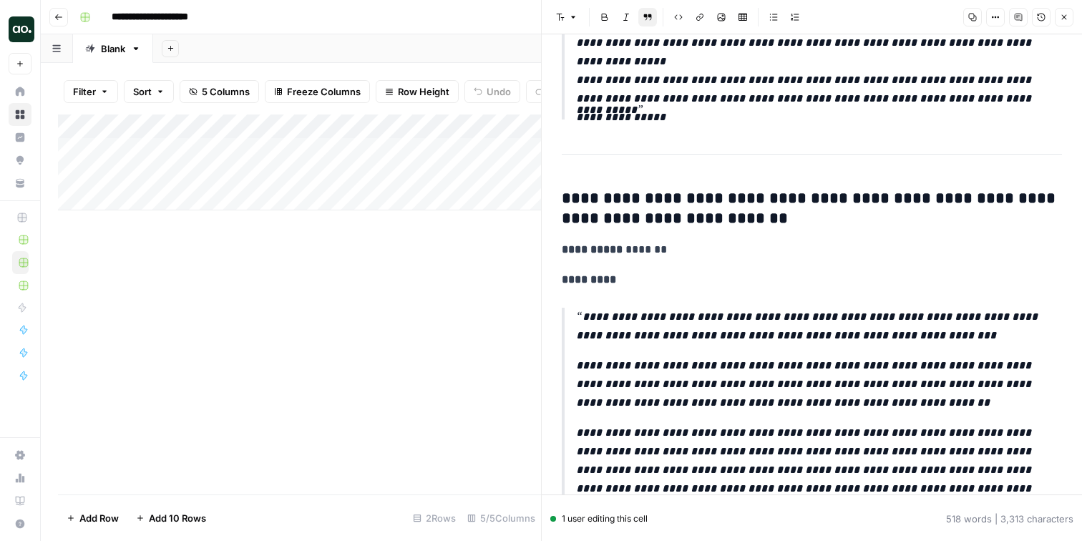
scroll to position [505, 0]
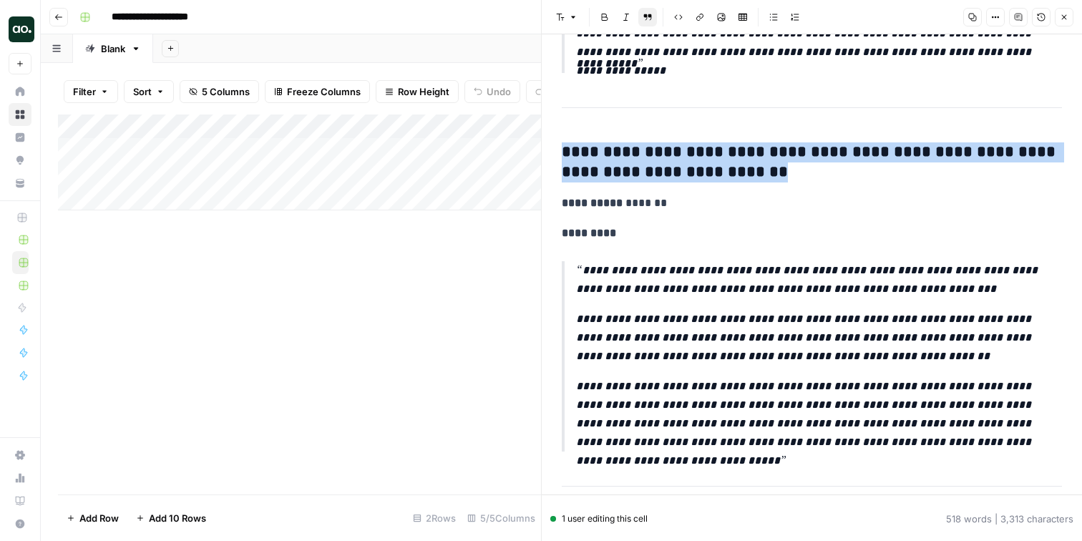
drag, startPoint x: 738, startPoint y: 177, endPoint x: 590, endPoint y: 125, distance: 157.1
click at [590, 125] on div "**********" at bounding box center [812, 506] width 518 height 1906
drag, startPoint x: 855, startPoint y: 263, endPoint x: 837, endPoint y: 249, distance: 23.1
click at [840, 253] on div "**********" at bounding box center [812, 506] width 518 height 1906
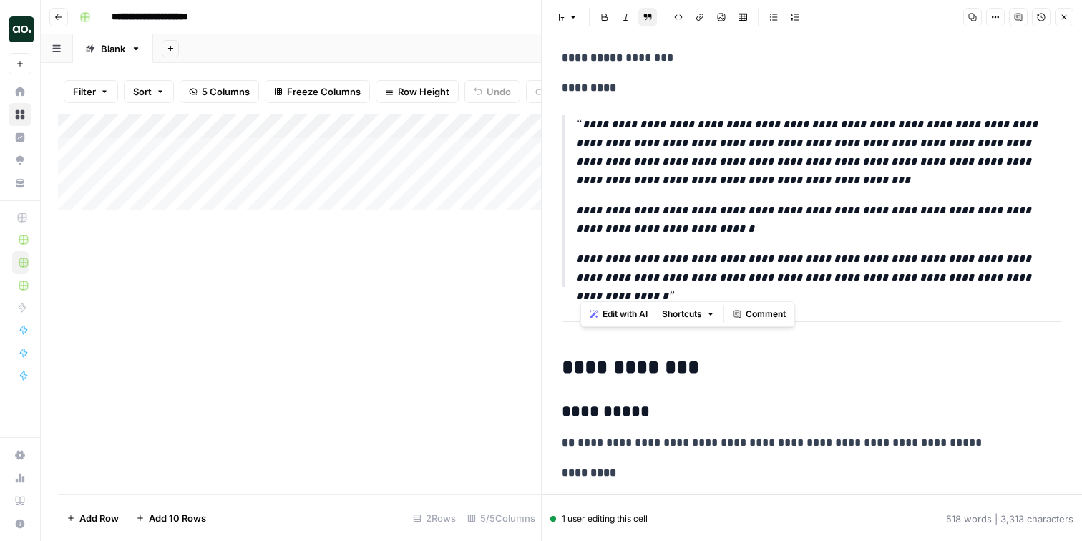
scroll to position [0, 0]
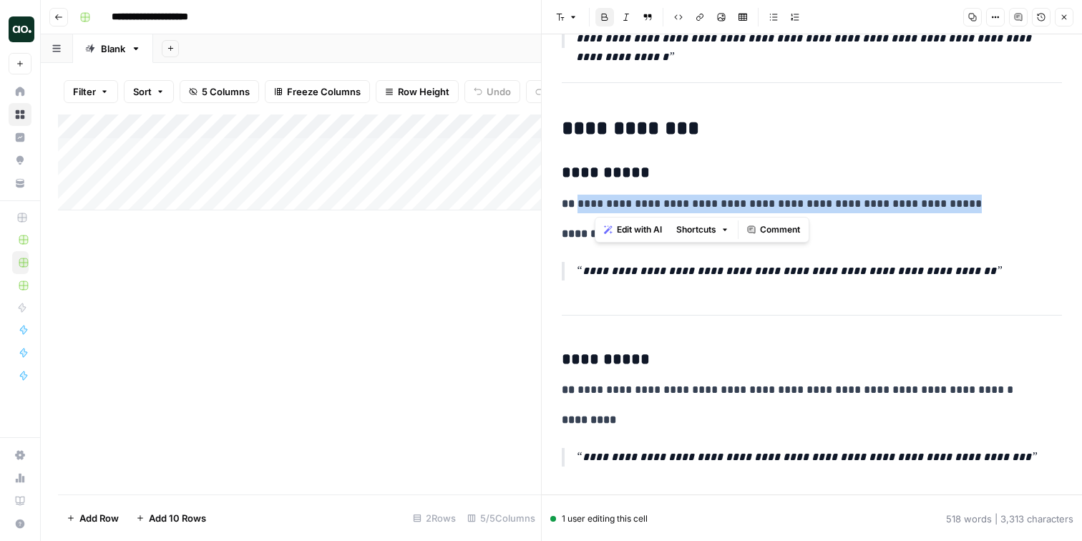
drag, startPoint x: 960, startPoint y: 203, endPoint x: 578, endPoint y: 204, distance: 382.3
click at [578, 204] on p "**********" at bounding box center [812, 204] width 500 height 19
click at [848, 367] on h3 "**********" at bounding box center [812, 360] width 500 height 20
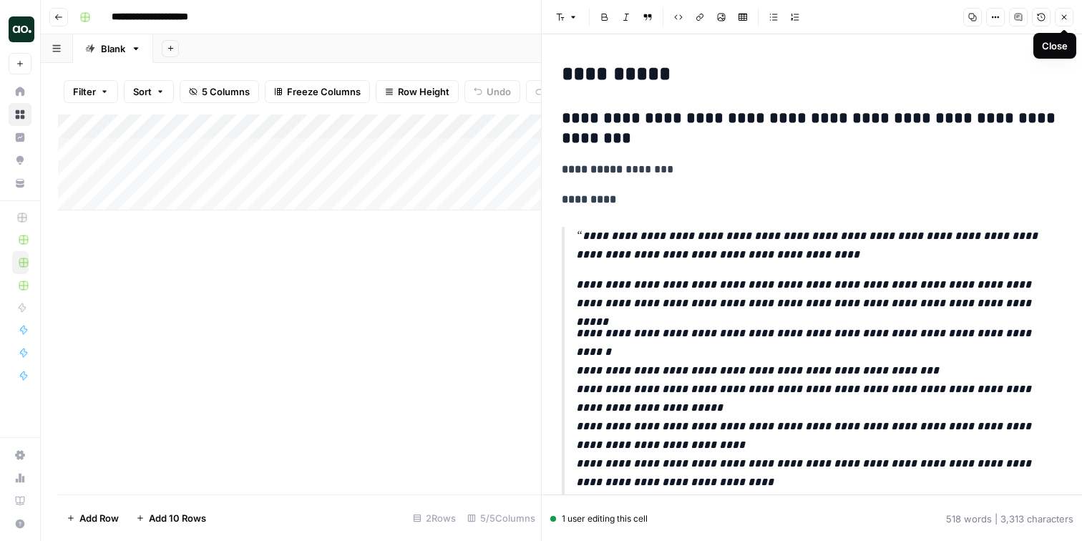
click at [1069, 21] on button "Close" at bounding box center [1064, 17] width 19 height 19
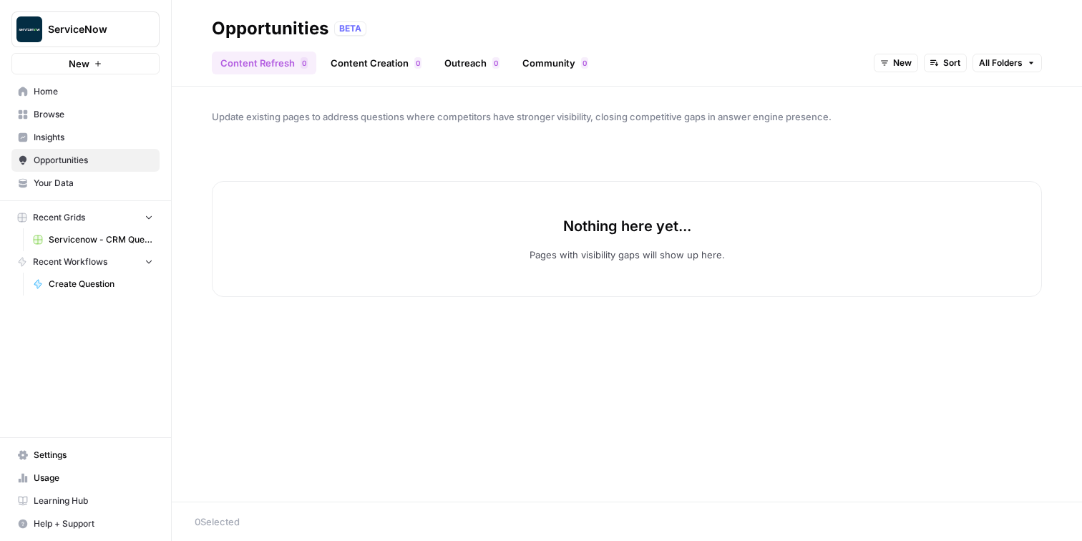
click at [83, 93] on span "Home" at bounding box center [94, 91] width 120 height 13
click at [76, 134] on span "Insights" at bounding box center [94, 137] width 120 height 13
click at [67, 86] on span "Home" at bounding box center [94, 91] width 120 height 13
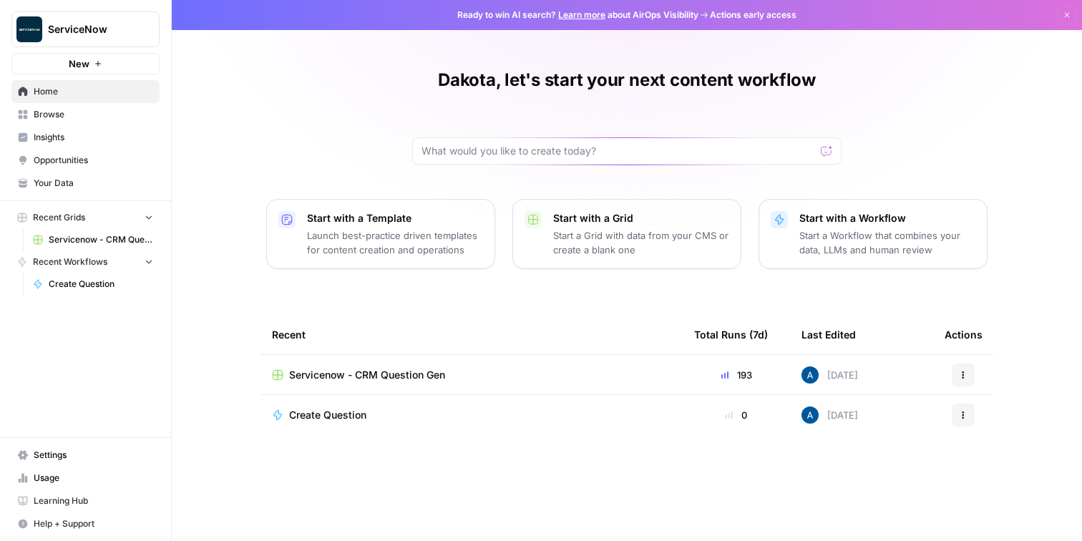
click at [63, 180] on span "Your Data" at bounding box center [94, 183] width 120 height 13
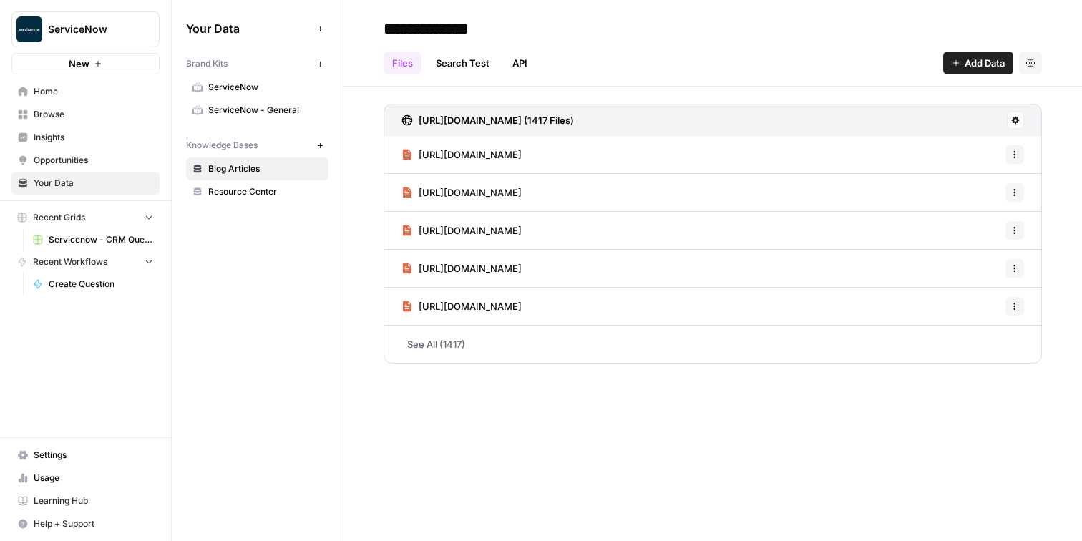
click at [250, 86] on span "ServiceNow" at bounding box center [265, 87] width 114 height 13
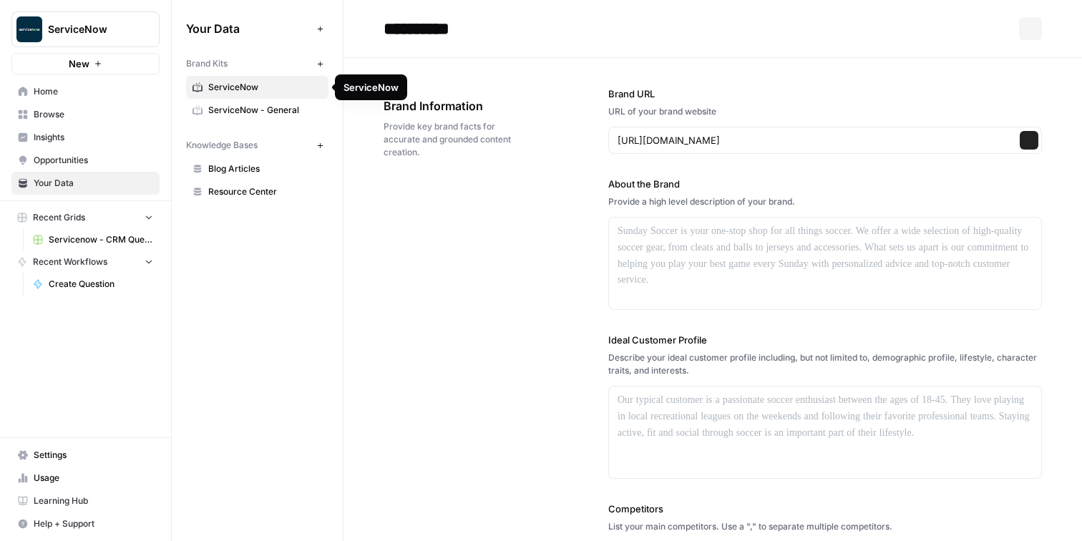
click at [248, 111] on span "ServiceNow - General" at bounding box center [265, 110] width 114 height 13
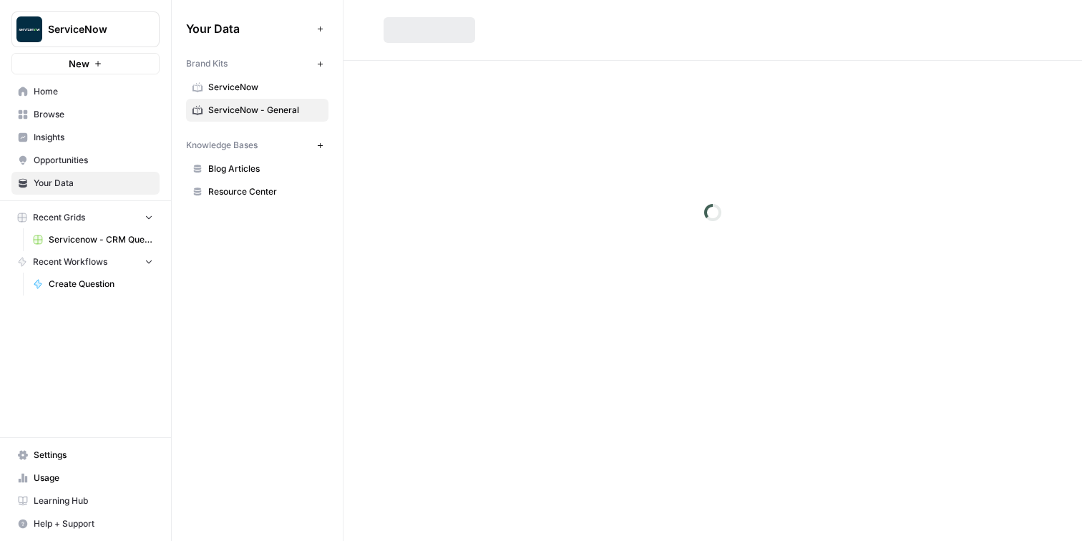
click at [243, 94] on link "ServiceNow" at bounding box center [257, 87] width 142 height 23
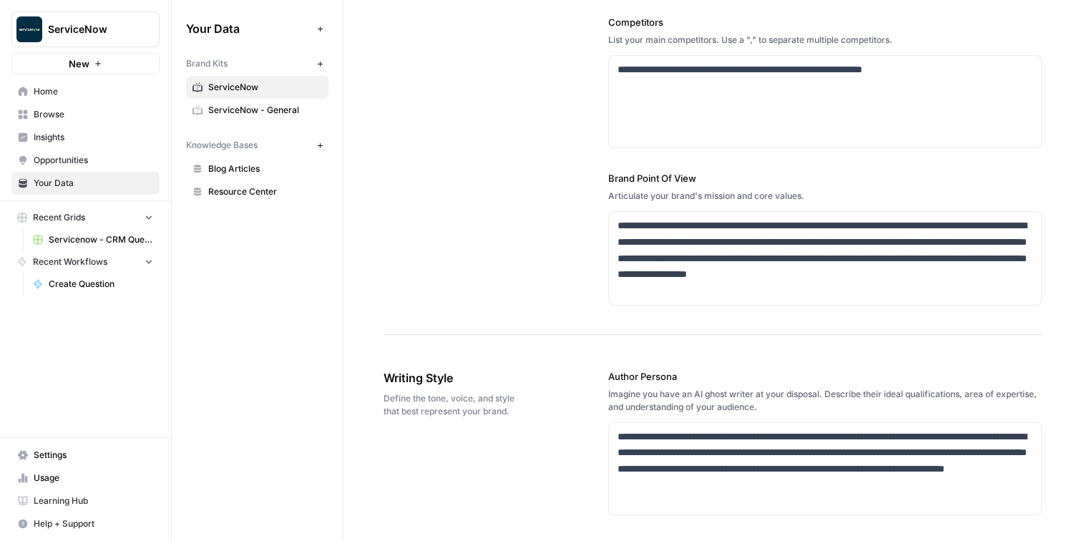
scroll to position [356, 0]
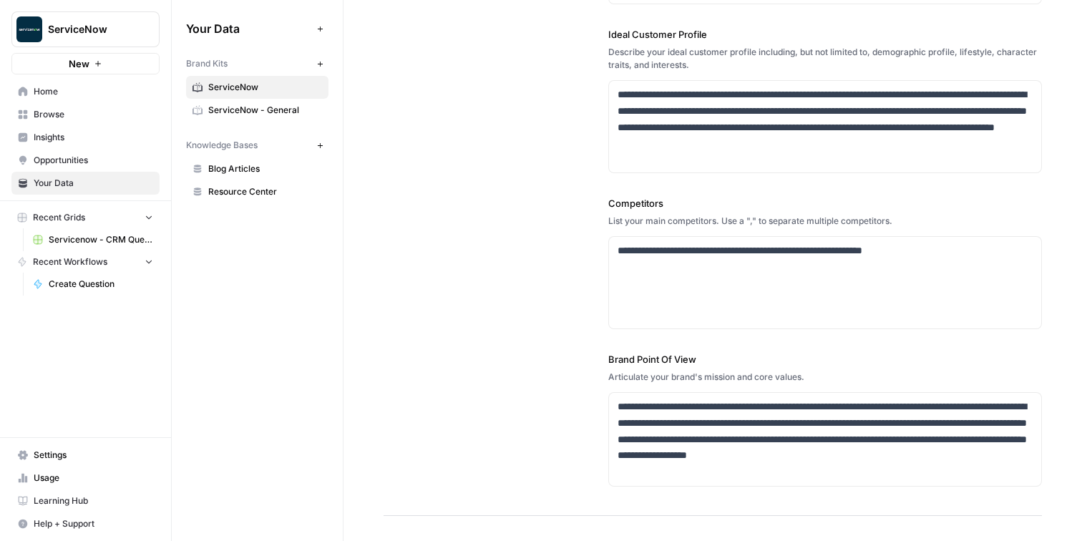
click at [263, 110] on span "ServiceNow - General" at bounding box center [265, 110] width 114 height 13
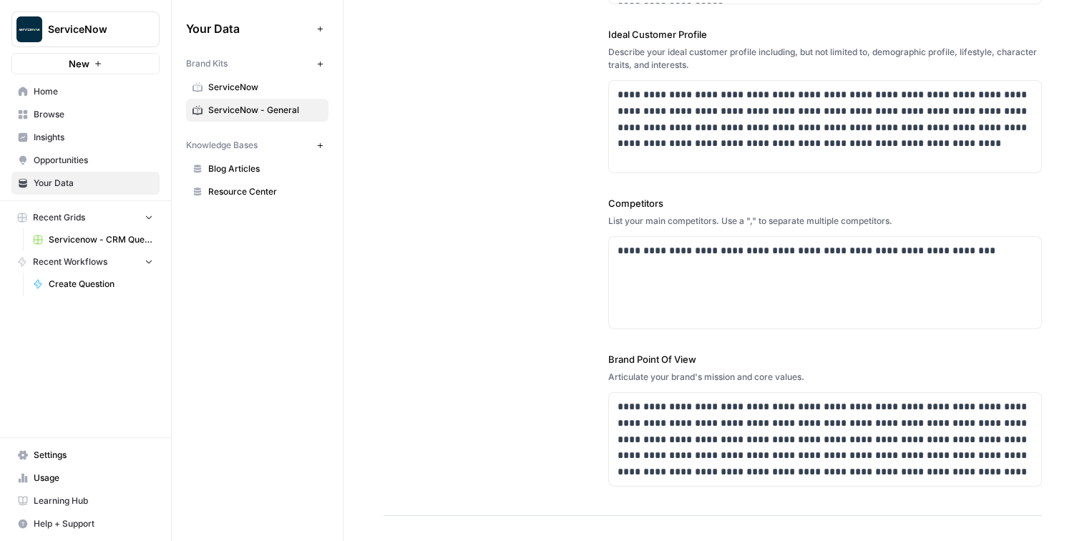
scroll to position [406, 0]
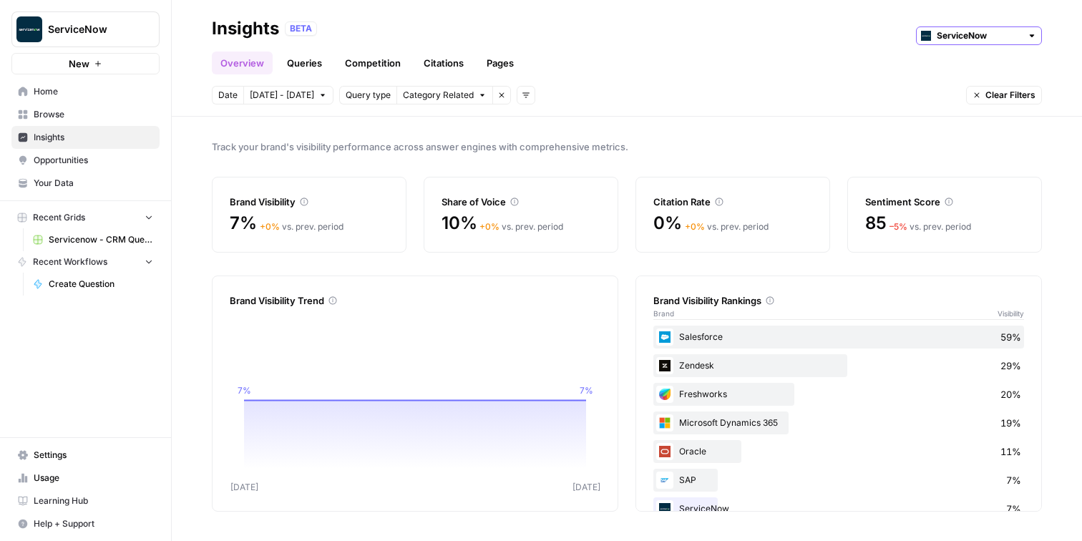
click at [981, 39] on input "ServiceNow" at bounding box center [979, 36] width 84 height 14
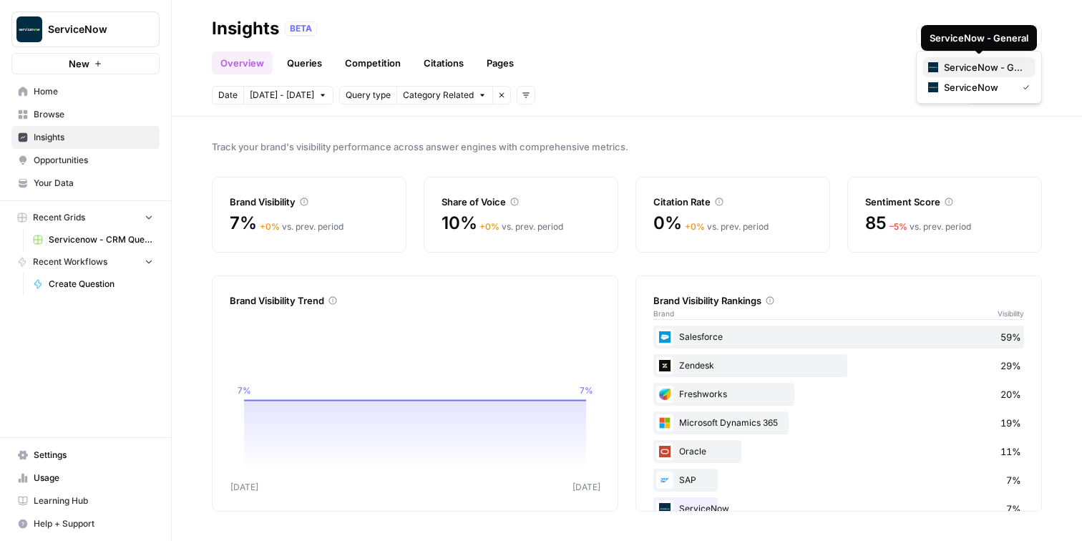
click at [977, 63] on span "ServiceNow - General" at bounding box center [984, 67] width 80 height 14
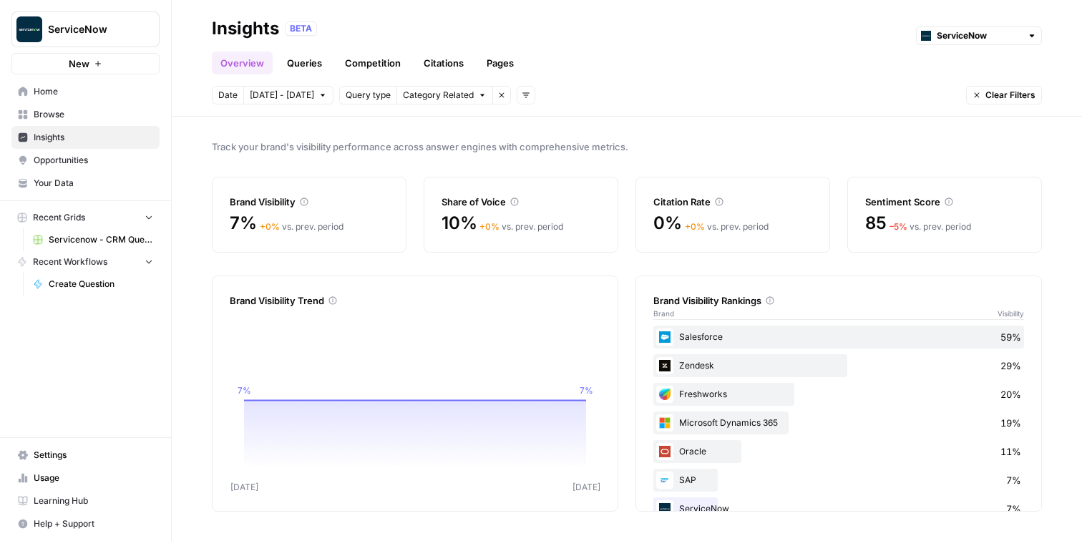
type input "ServiceNow - General"
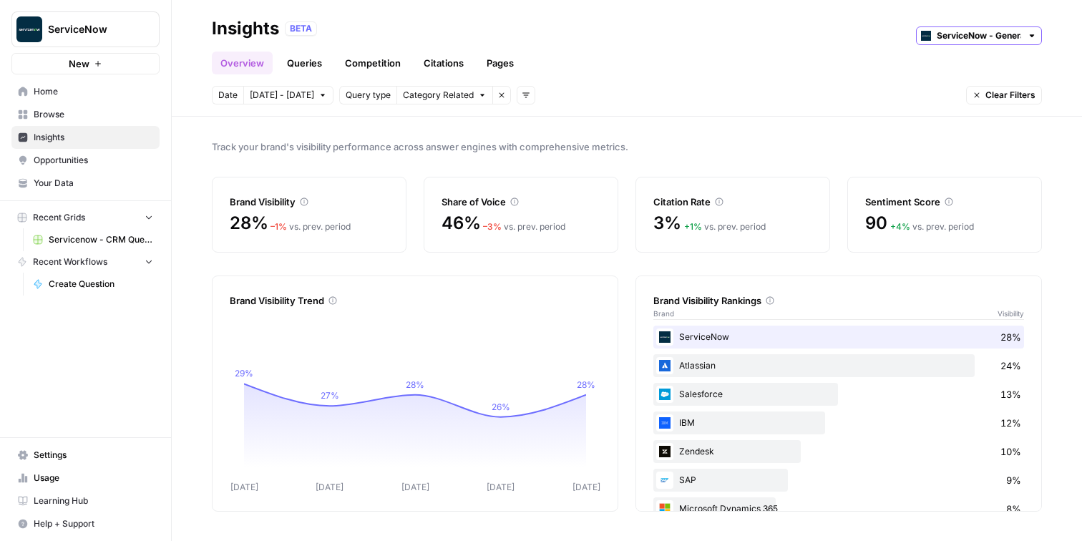
click at [961, 34] on input "ServiceNow - General" at bounding box center [979, 36] width 84 height 14
click at [964, 84] on span "ServiceNow" at bounding box center [971, 87] width 54 height 14
type input "ServiceNow"
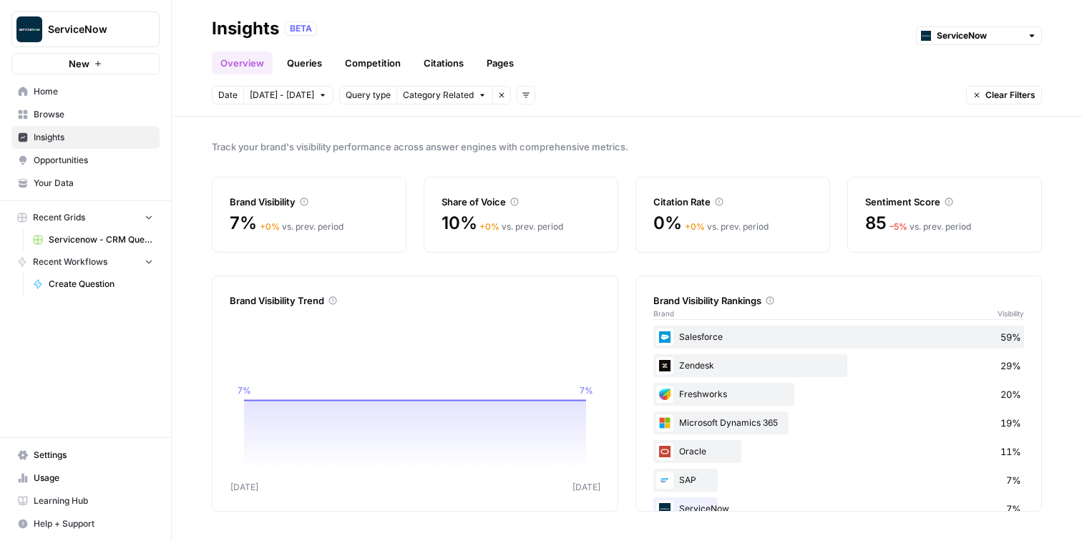
click at [299, 59] on link "Queries" at bounding box center [304, 63] width 52 height 23
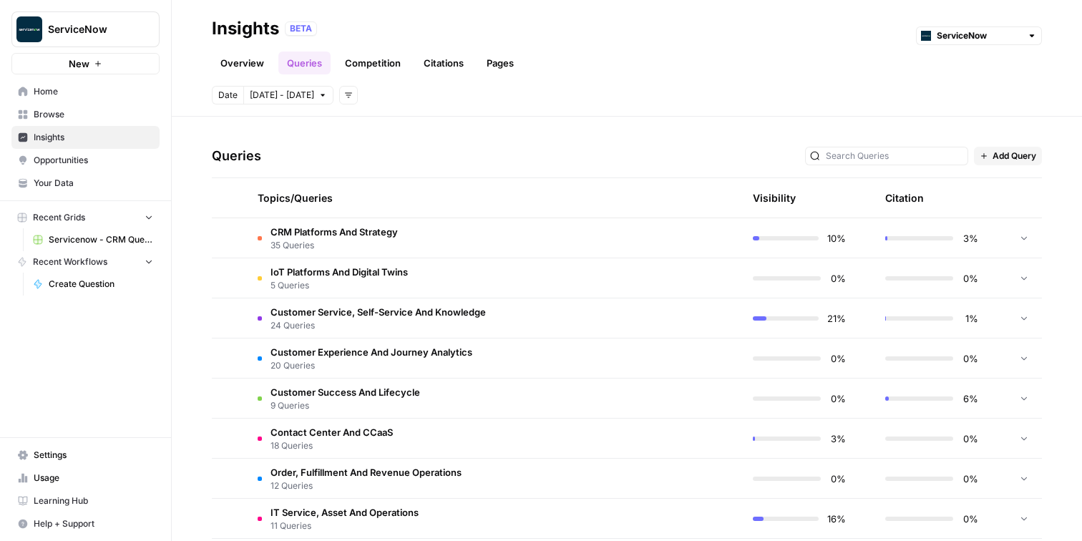
scroll to position [263, 0]
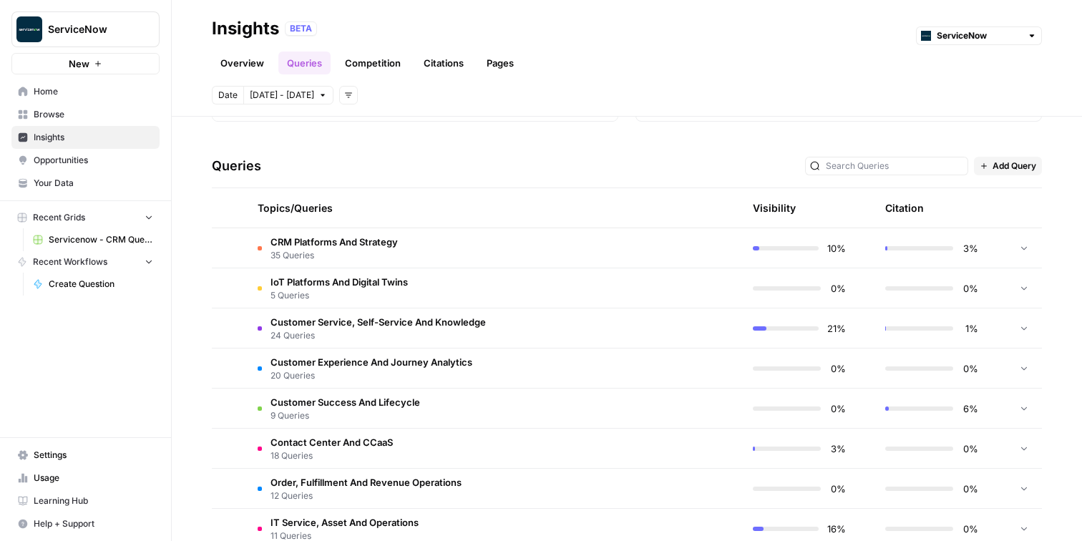
click at [360, 242] on span "CRM Platforms And Strategy" at bounding box center [334, 242] width 127 height 14
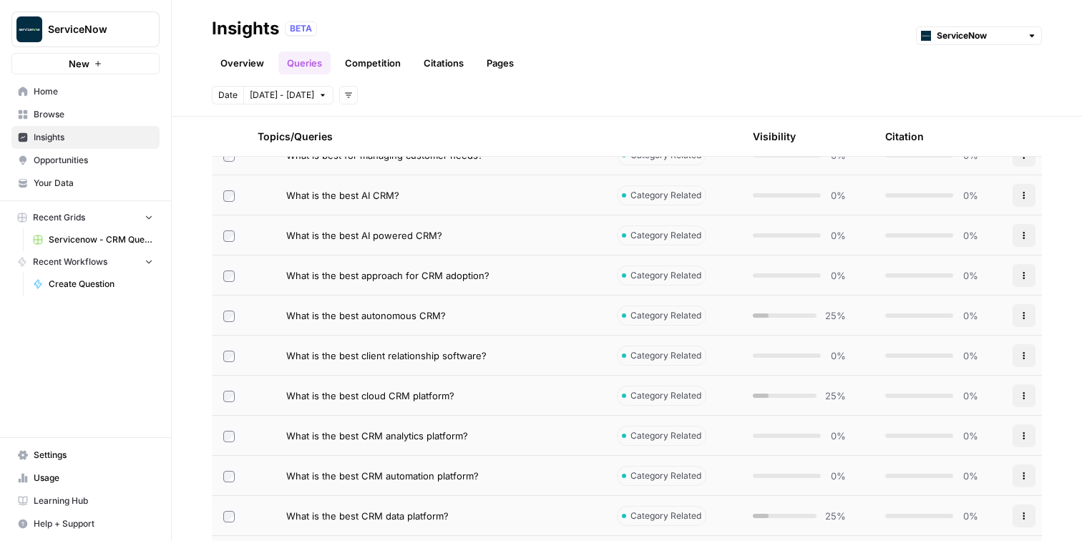
scroll to position [480, 0]
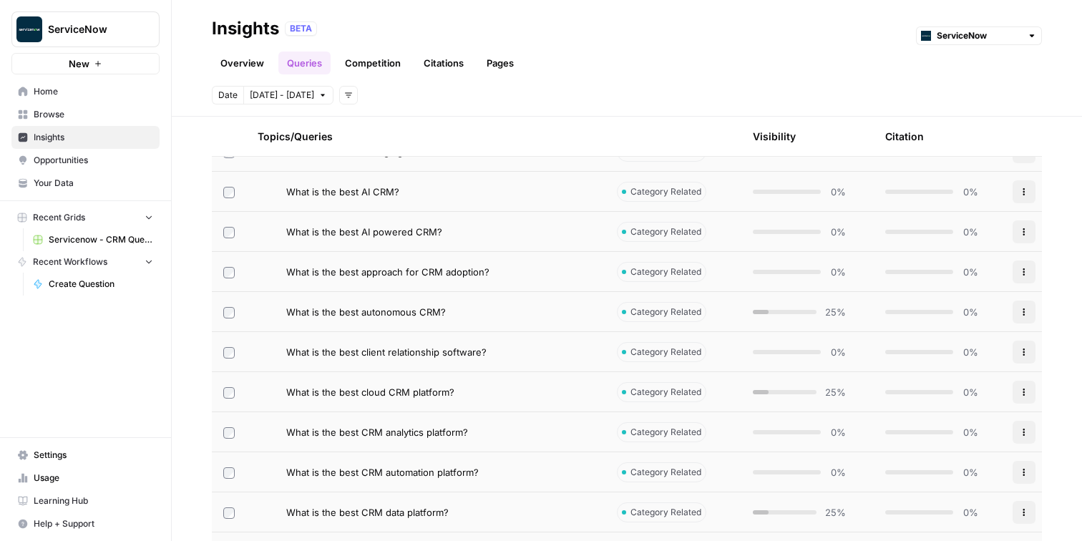
click at [438, 392] on span "What is the best cloud CRM platform?" at bounding box center [370, 392] width 168 height 14
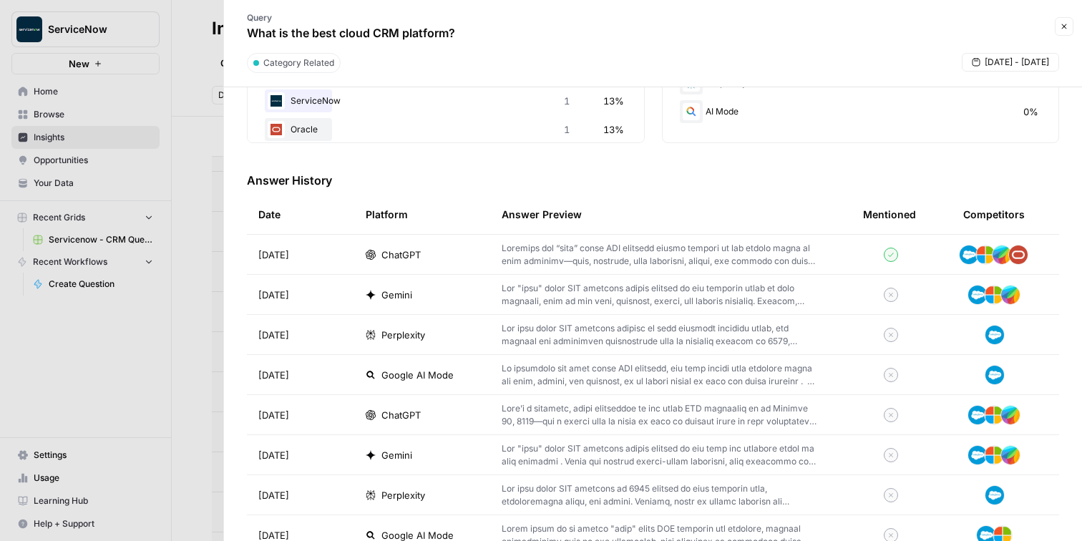
scroll to position [392, 0]
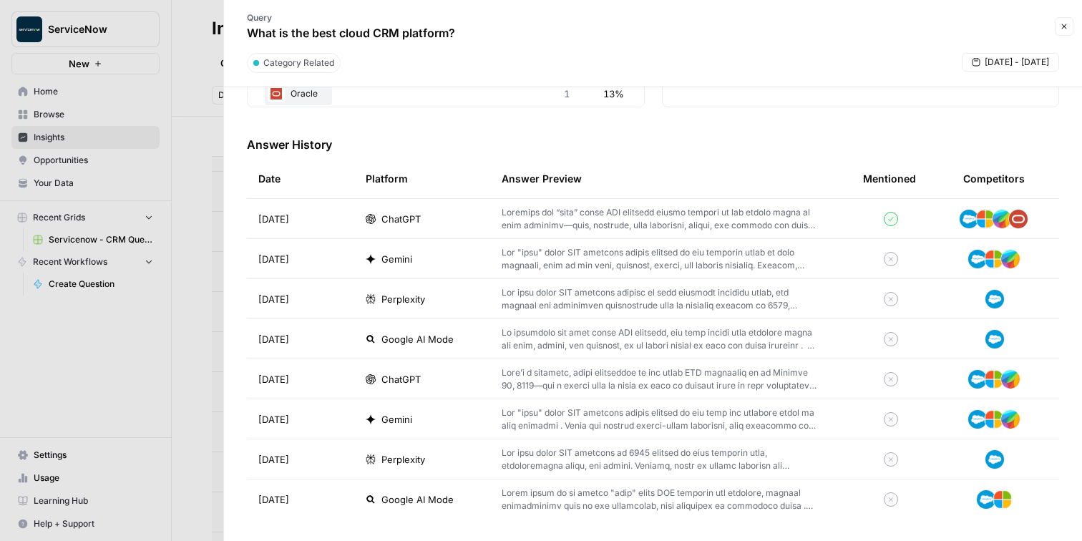
click at [596, 221] on p at bounding box center [660, 219] width 316 height 26
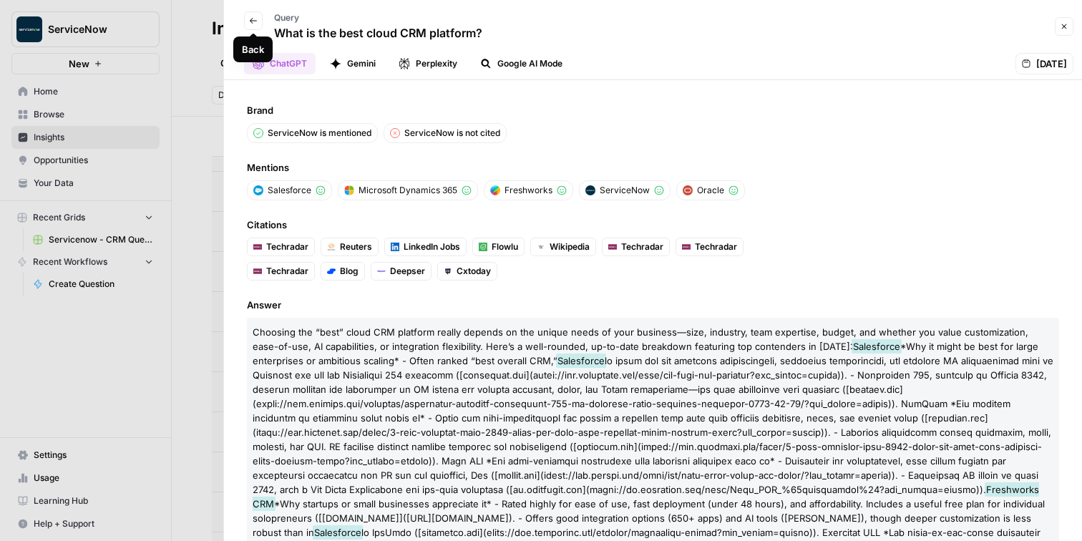
click at [254, 24] on icon "button" at bounding box center [253, 20] width 9 height 9
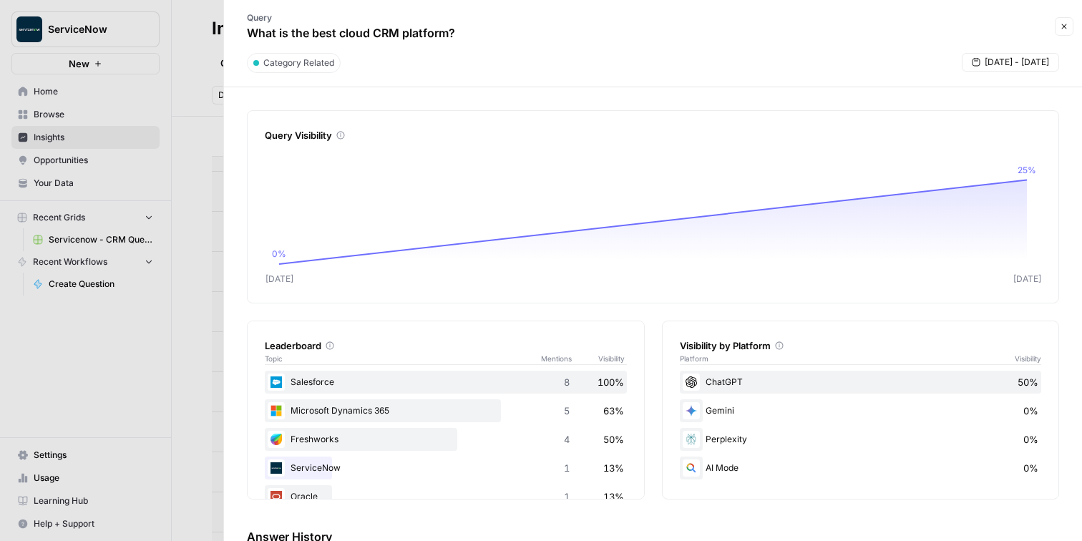
click at [1067, 28] on icon "button" at bounding box center [1064, 26] width 9 height 9
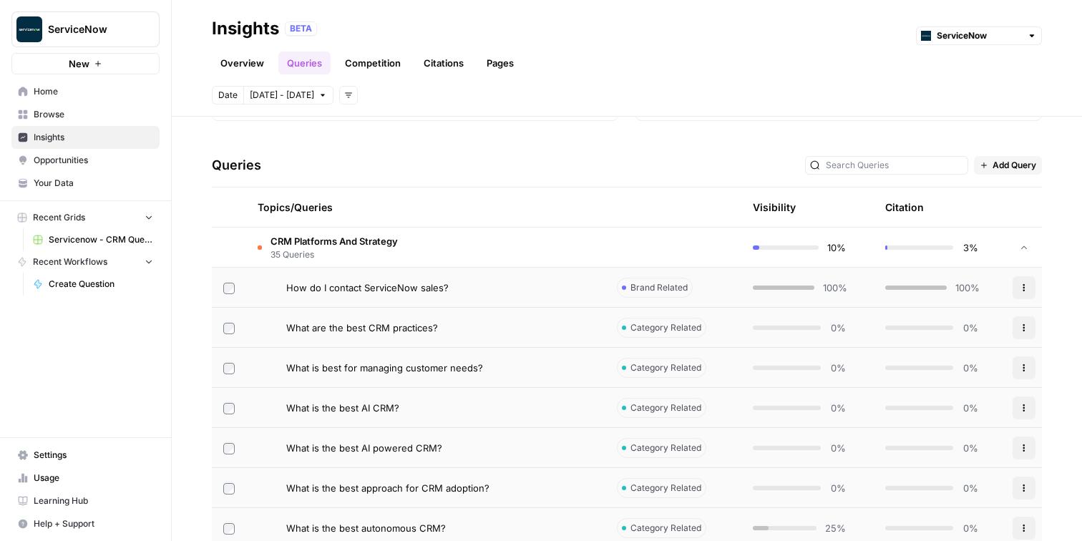
scroll to position [252, 0]
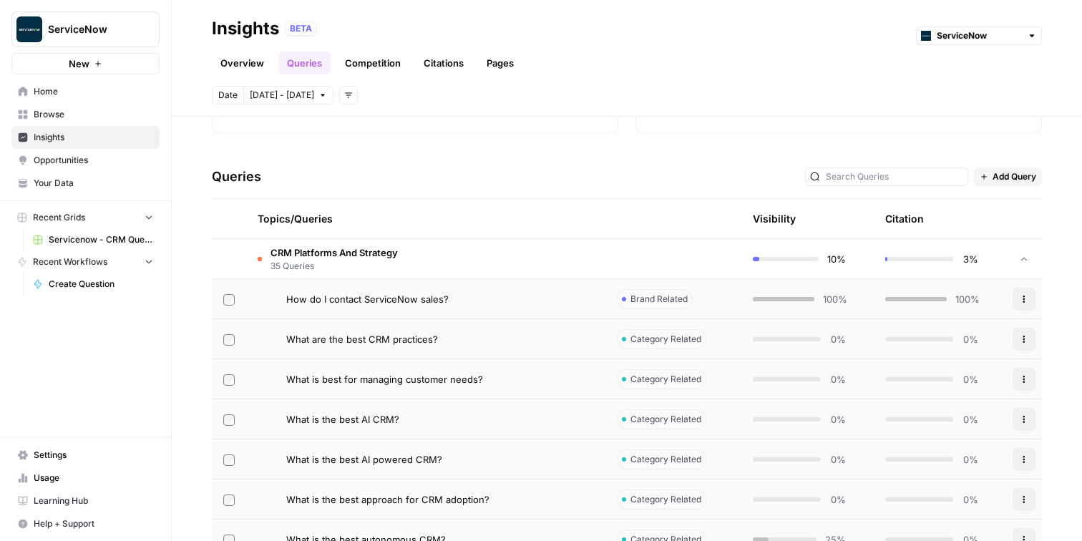
click at [385, 266] on span "35 Queries" at bounding box center [334, 266] width 127 height 13
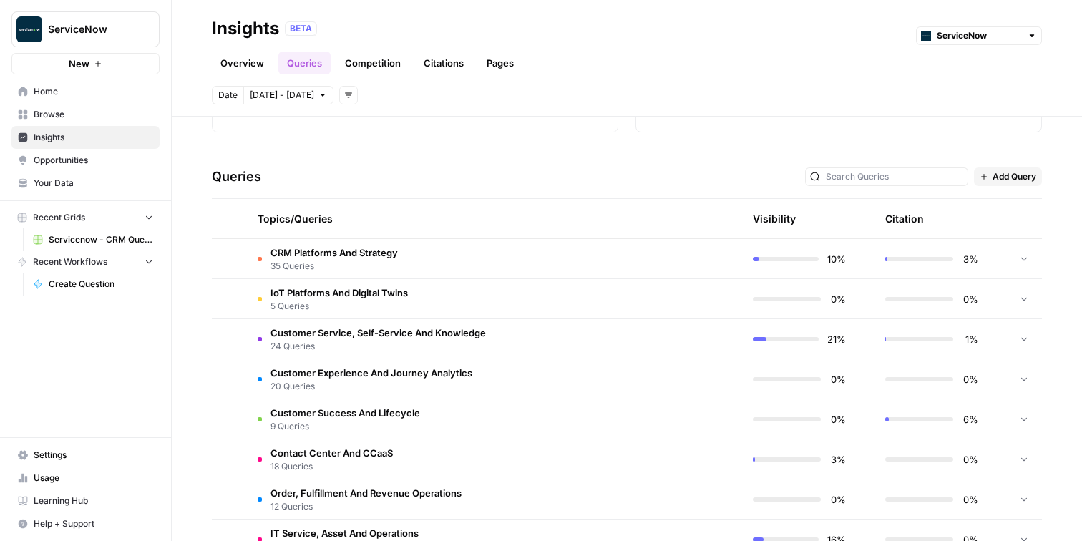
scroll to position [135, 0]
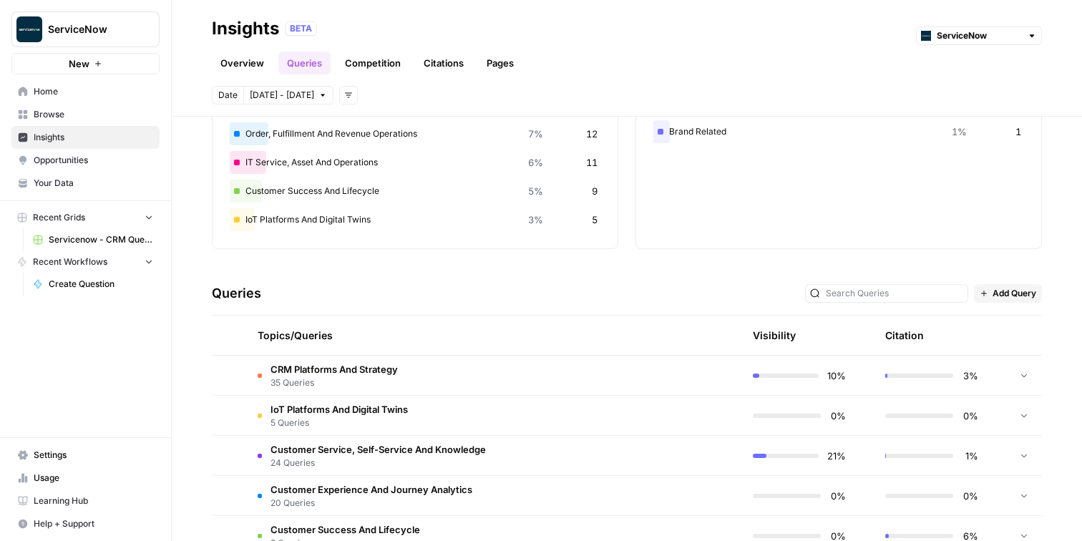
click at [236, 52] on link "Overview" at bounding box center [242, 63] width 61 height 23
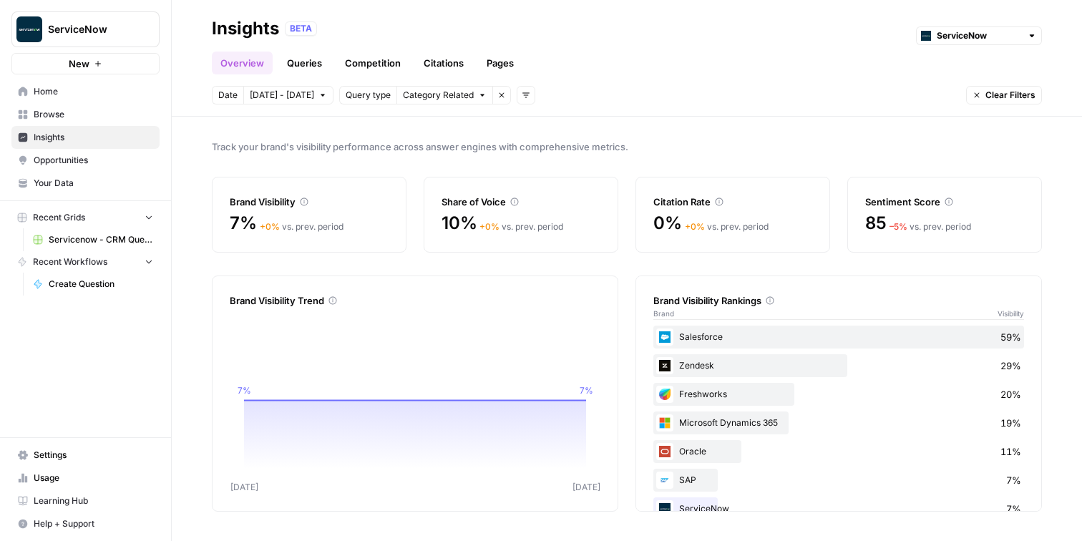
click at [301, 69] on link "Queries" at bounding box center [304, 63] width 52 height 23
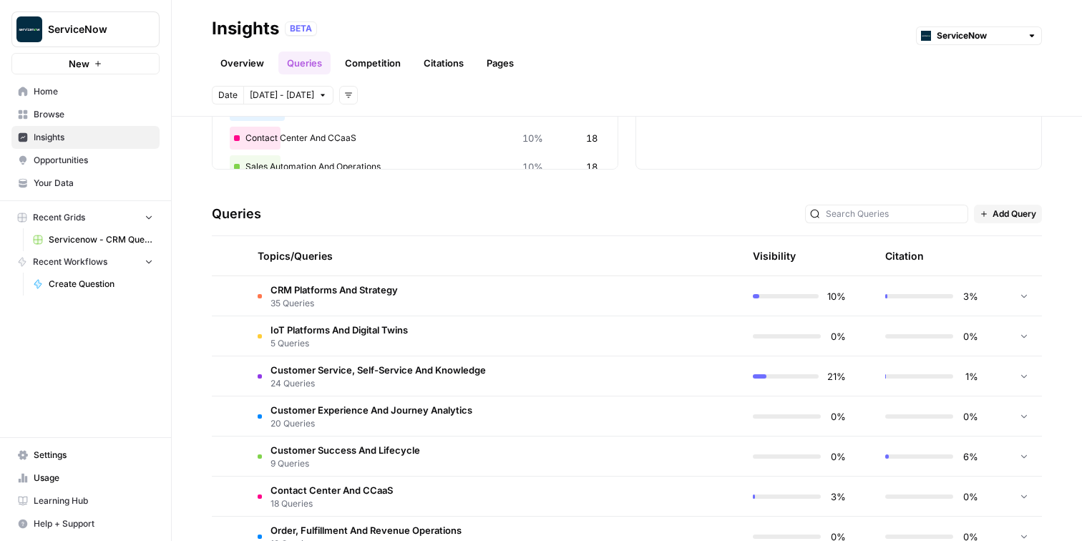
scroll to position [374, 0]
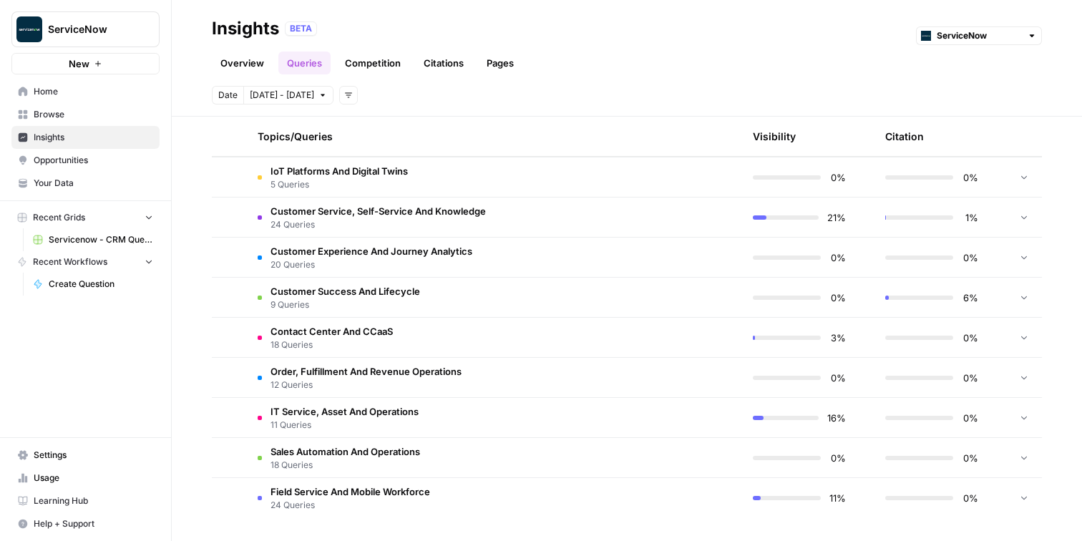
click at [344, 281] on td "Customer Success And Lifecycle 9 Queries" at bounding box center [425, 297] width 359 height 39
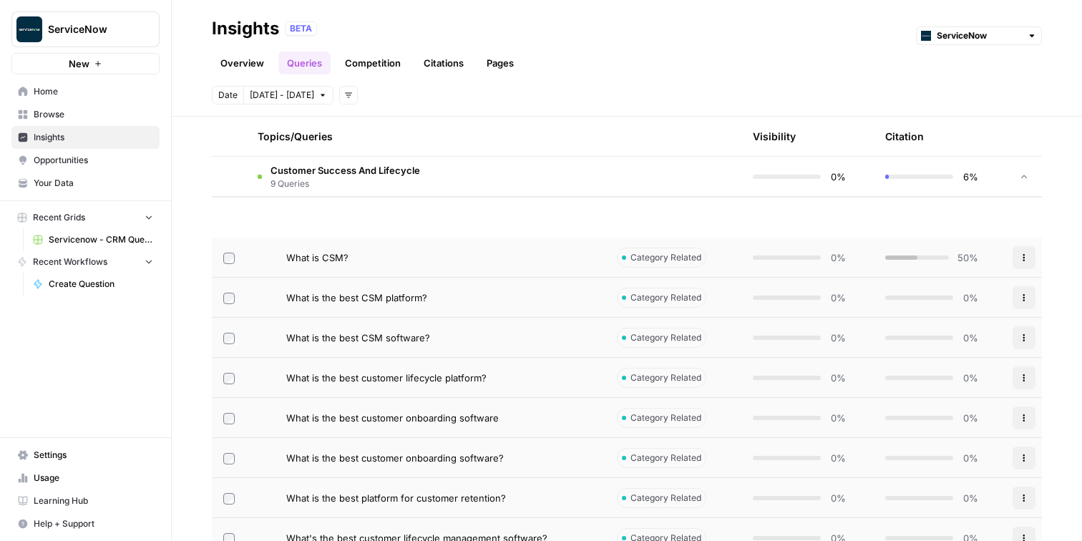
scroll to position [451, 0]
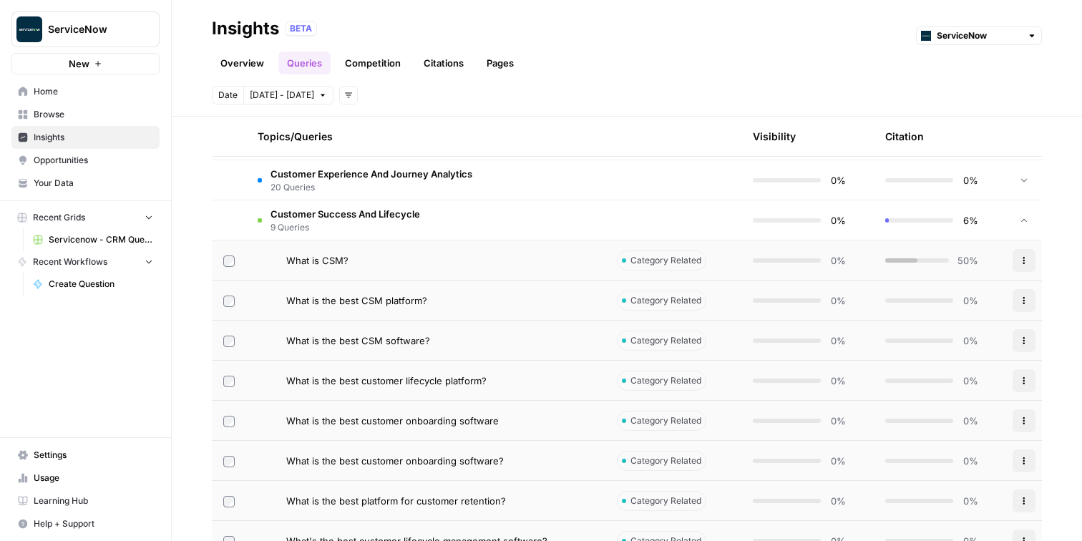
click at [347, 208] on span "Customer Success And Lifecycle" at bounding box center [346, 214] width 150 height 14
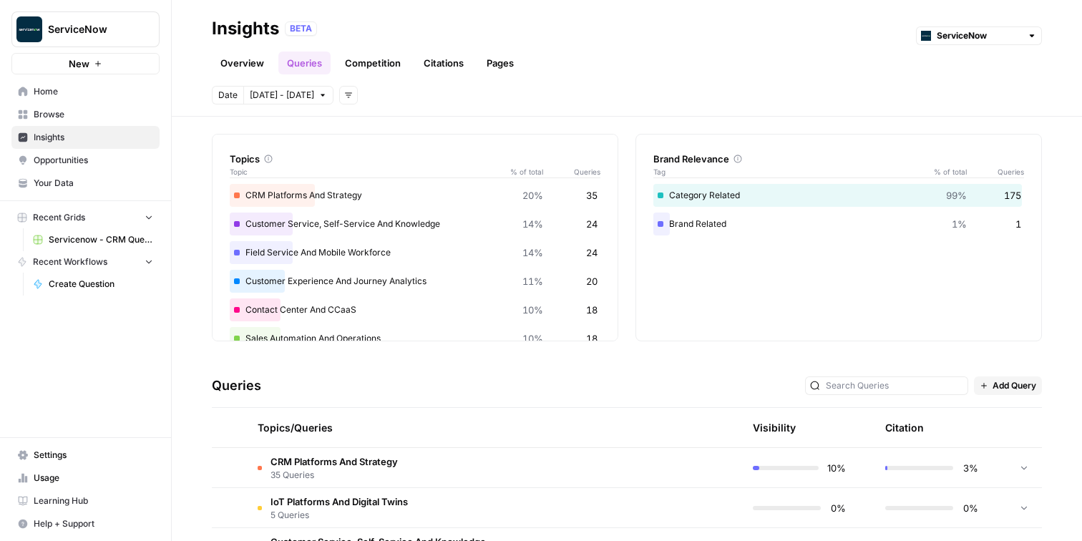
scroll to position [0, 0]
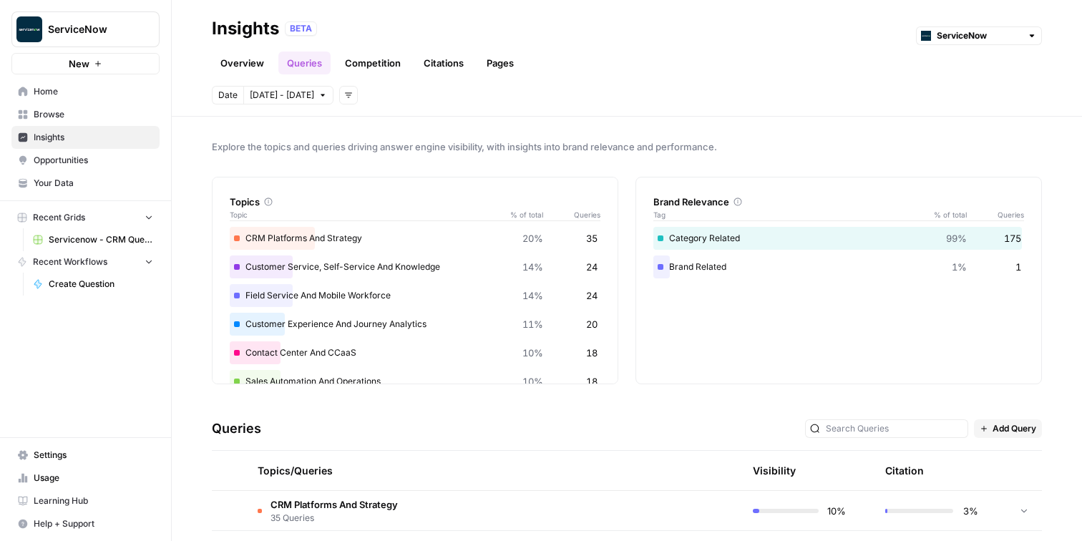
click at [444, 59] on link "Citations" at bounding box center [443, 63] width 57 height 23
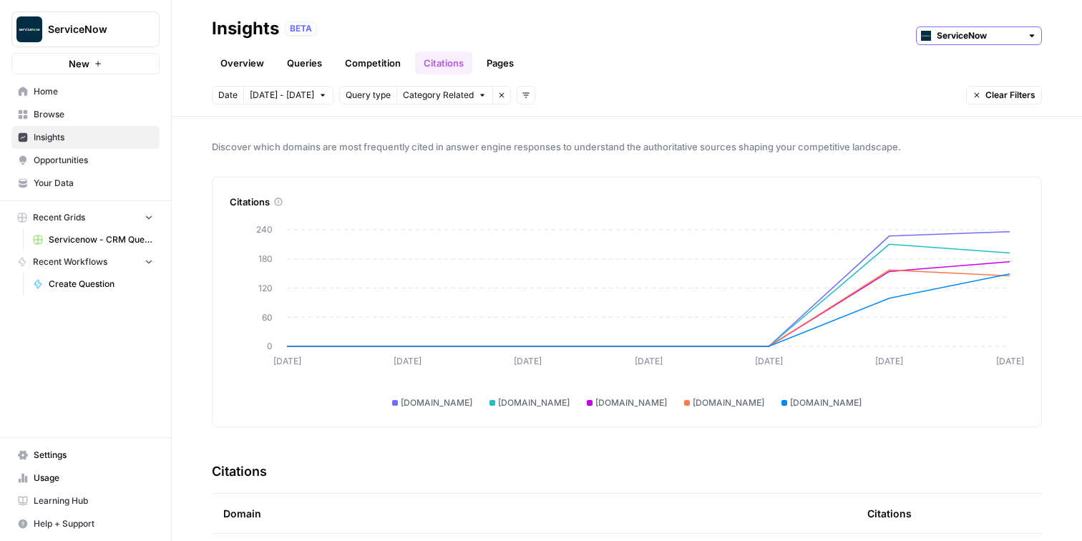
click at [1007, 38] on input "ServiceNow" at bounding box center [979, 36] width 84 height 14
click at [745, 24] on div "BETA" at bounding box center [663, 28] width 757 height 19
type input "ServiceNow"
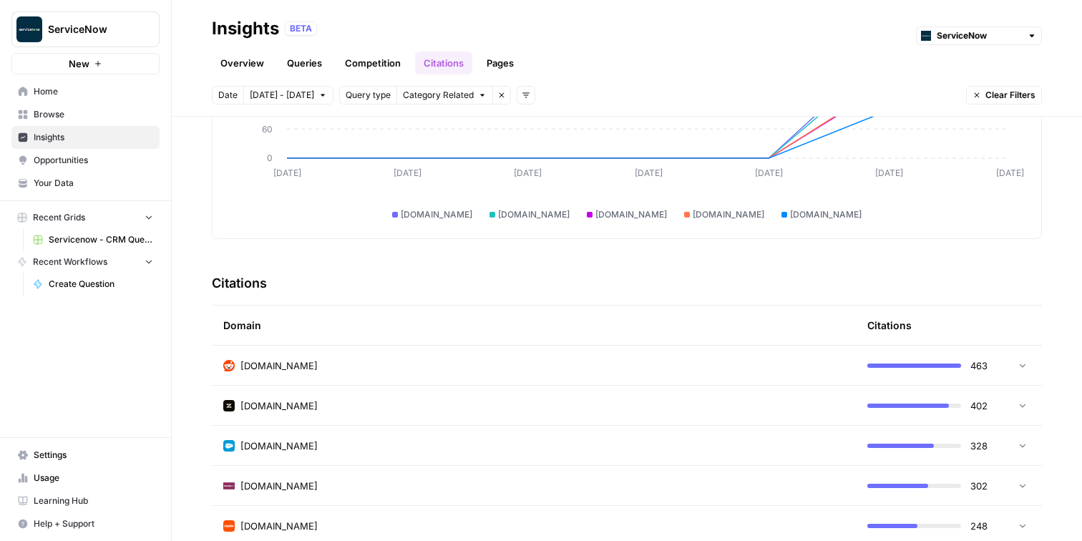
scroll to position [73, 0]
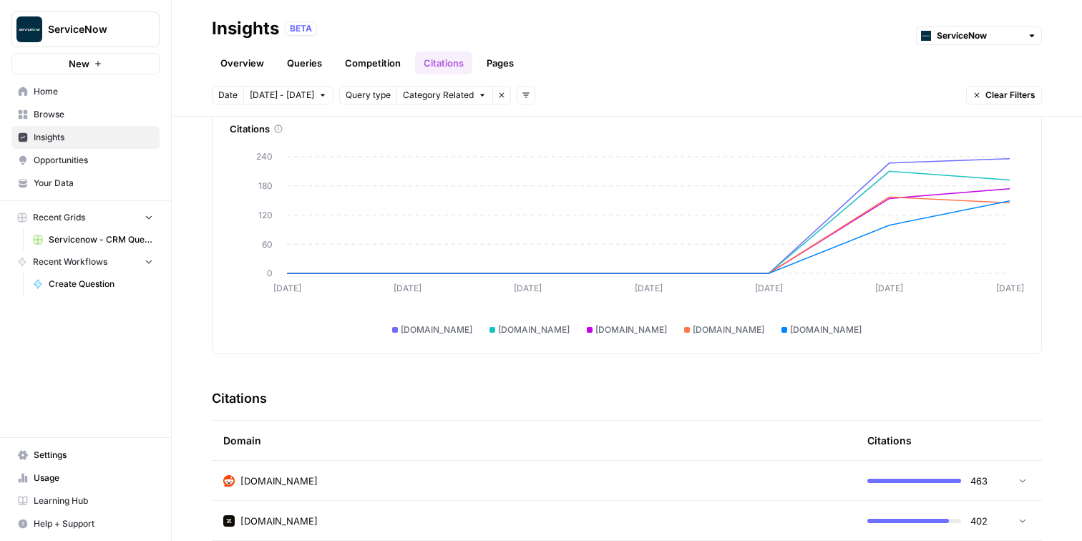
click at [498, 62] on link "Pages" at bounding box center [500, 63] width 44 height 23
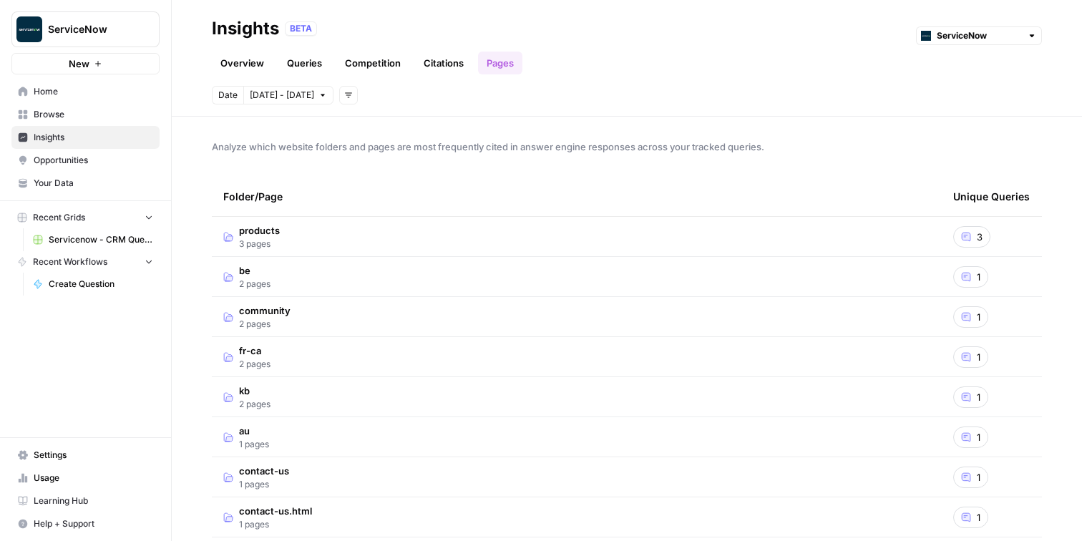
click at [250, 70] on link "Overview" at bounding box center [242, 63] width 61 height 23
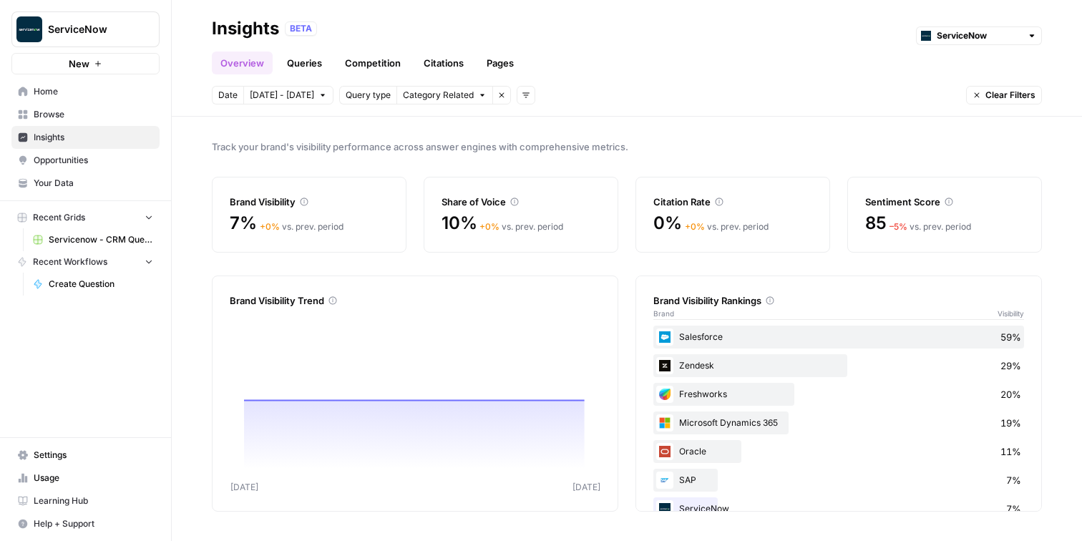
click at [314, 64] on link "Queries" at bounding box center [304, 63] width 52 height 23
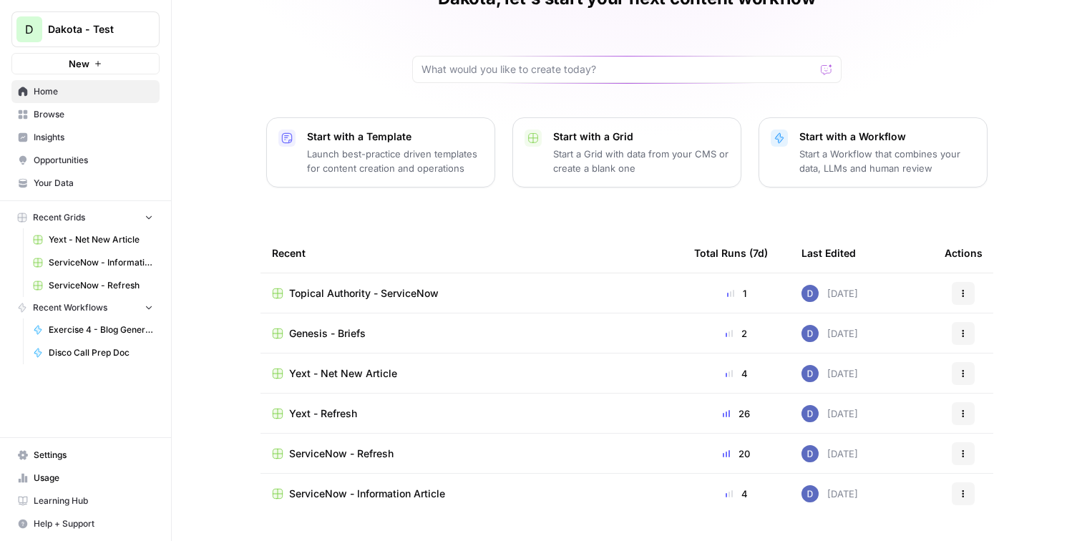
scroll to position [117, 0]
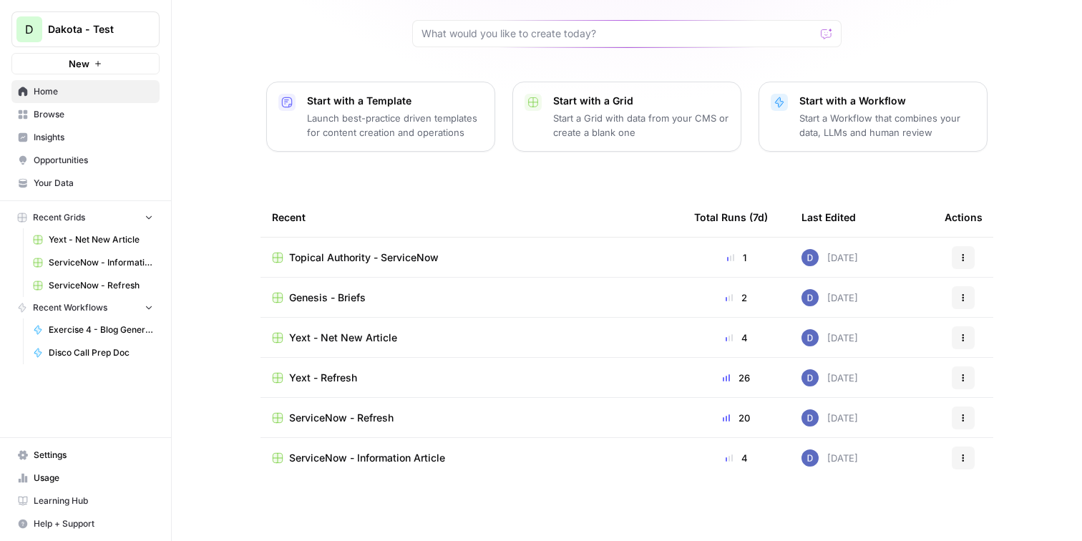
click at [58, 112] on span "Browse" at bounding box center [94, 114] width 120 height 13
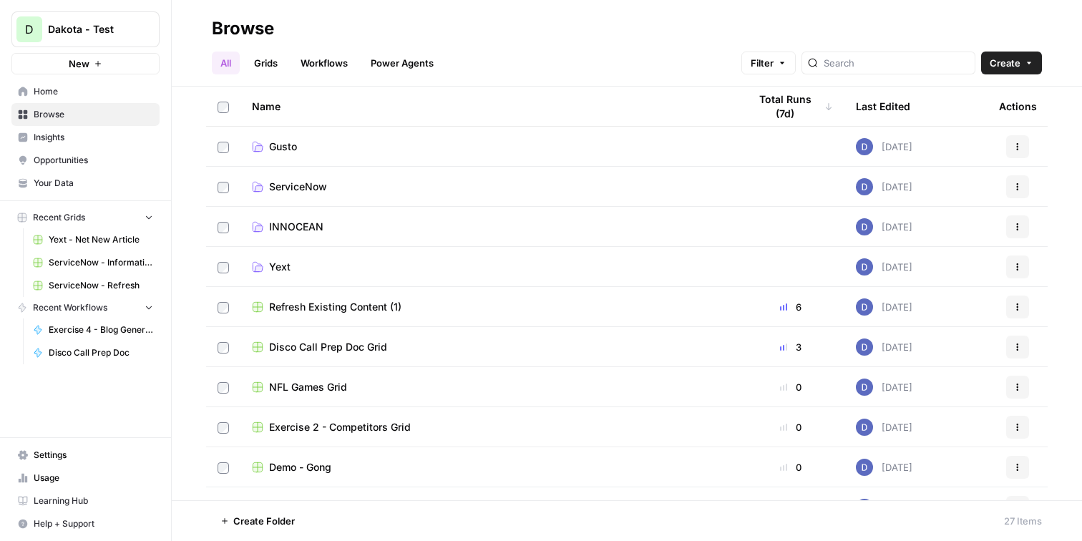
click at [299, 185] on span "ServiceNow" at bounding box center [298, 187] width 58 height 14
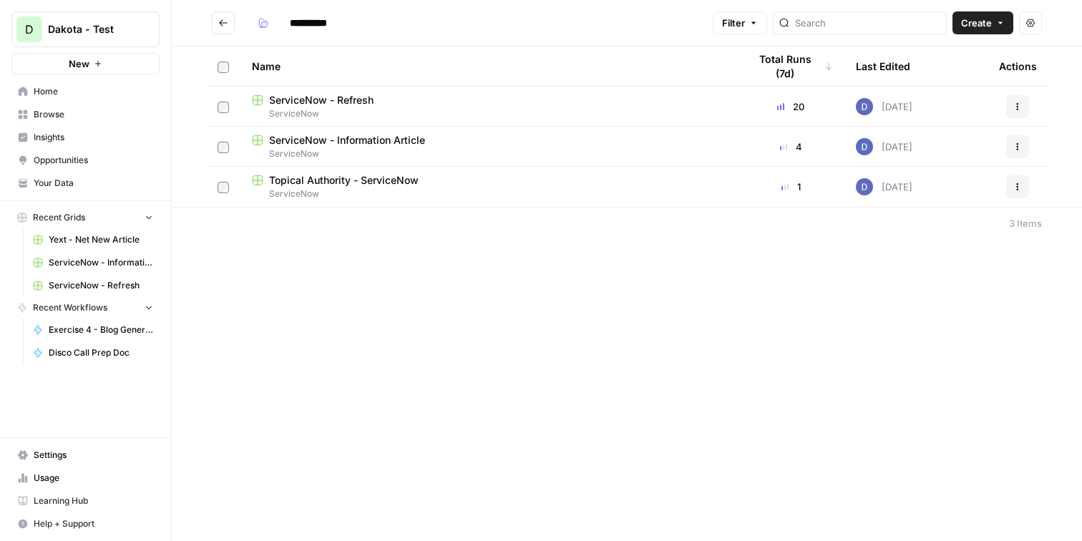
click at [380, 175] on span "Topical Authority - ServiceNow" at bounding box center [344, 180] width 150 height 14
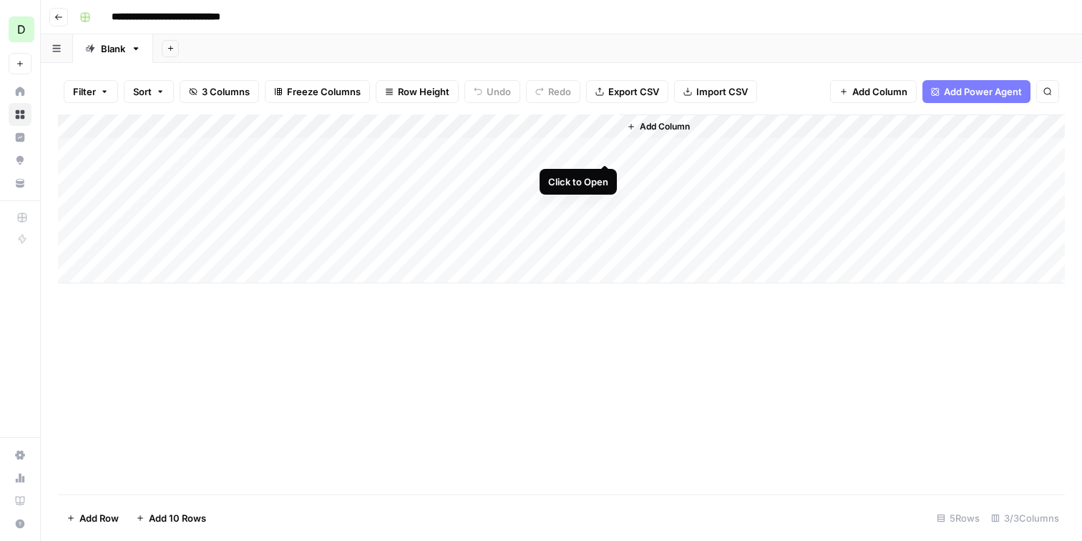
click at [605, 148] on div "Add Column" at bounding box center [561, 199] width 1007 height 169
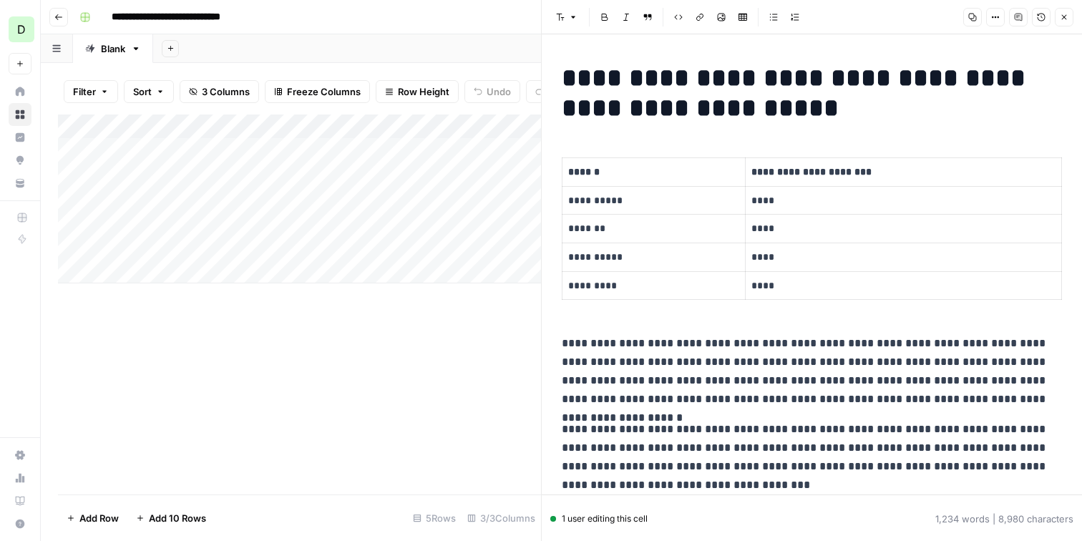
click at [419, 347] on div "Add Column" at bounding box center [299, 305] width 483 height 380
click at [1067, 19] on icon "button" at bounding box center [1064, 17] width 5 height 5
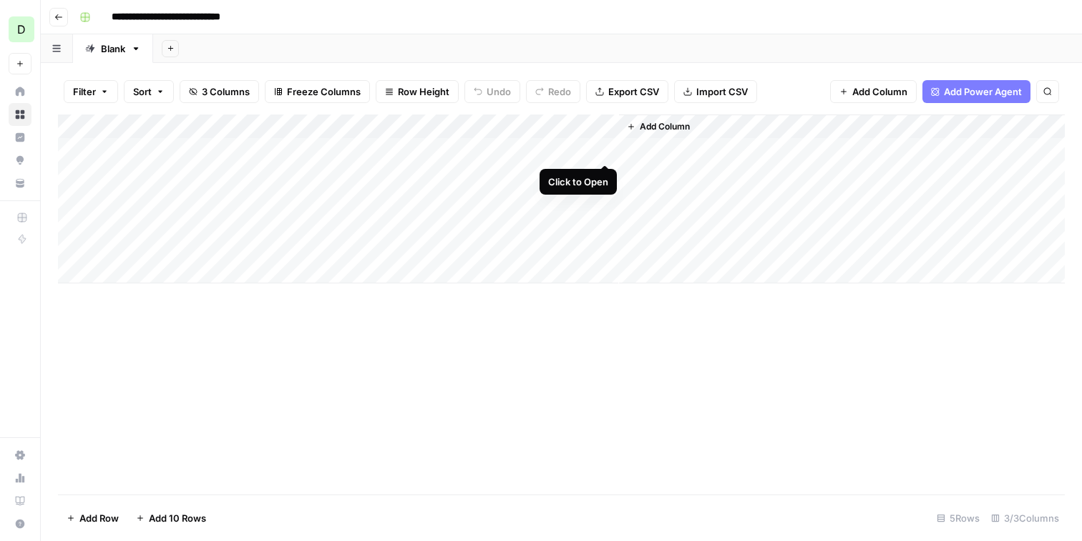
click at [606, 152] on div "Add Column" at bounding box center [561, 199] width 1007 height 169
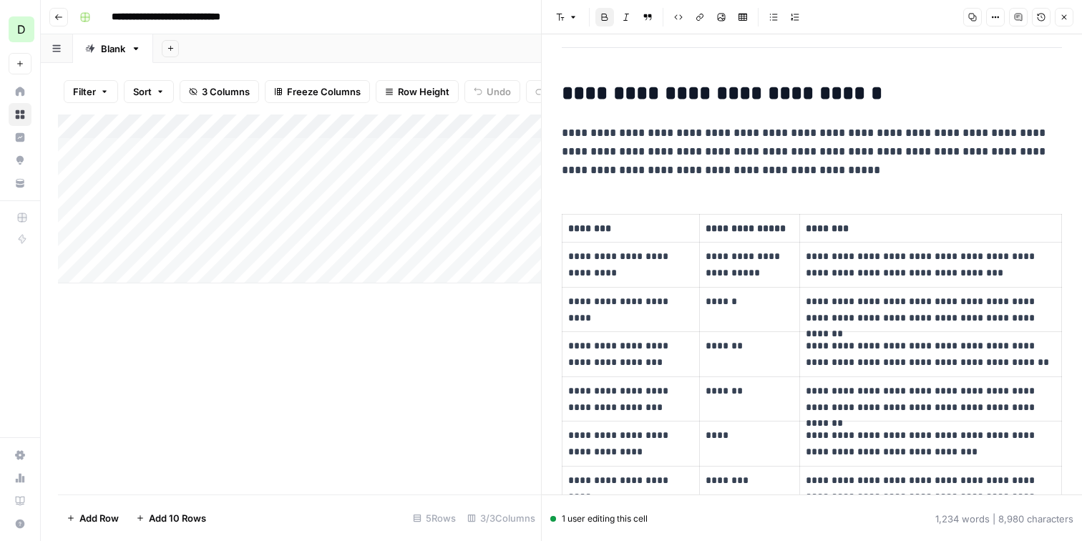
scroll to position [1051, 0]
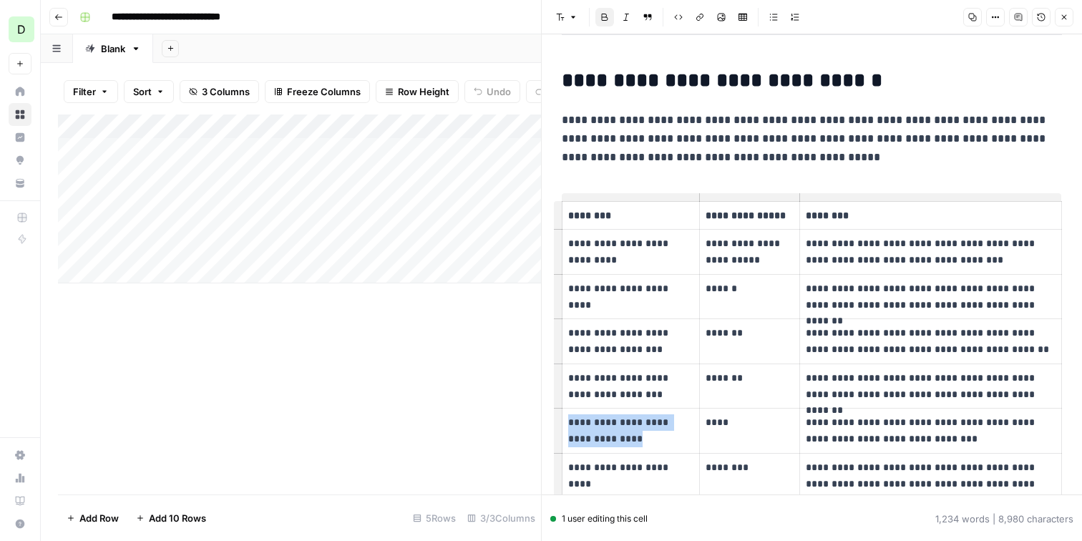
drag, startPoint x: 661, startPoint y: 447, endPoint x: 566, endPoint y: 427, distance: 97.4
click at [566, 427] on td "**********" at bounding box center [631, 431] width 137 height 45
drag, startPoint x: 618, startPoint y: 266, endPoint x: 566, endPoint y: 238, distance: 58.3
click at [566, 240] on td "**********" at bounding box center [631, 252] width 137 height 45
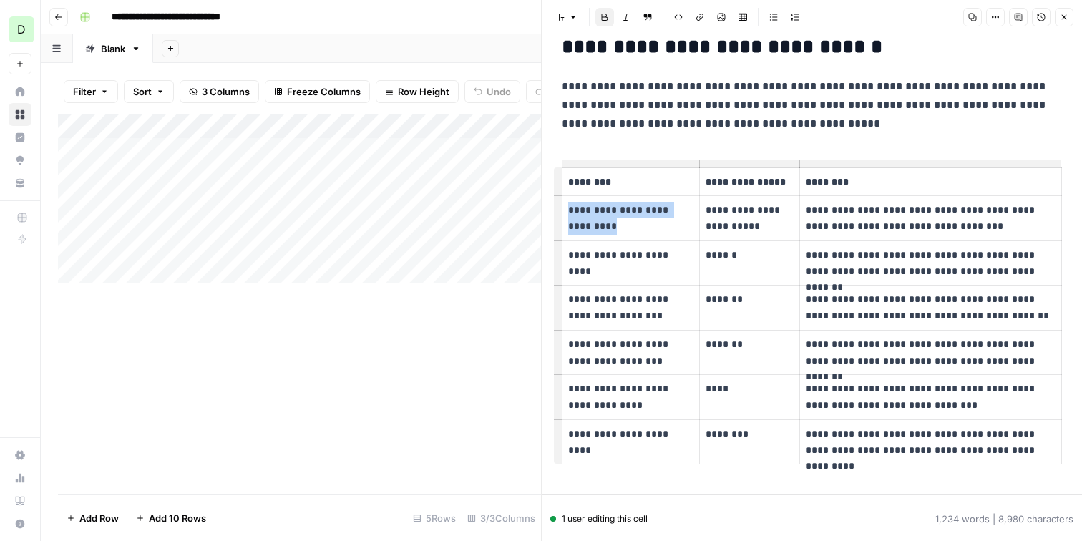
scroll to position [1085, 0]
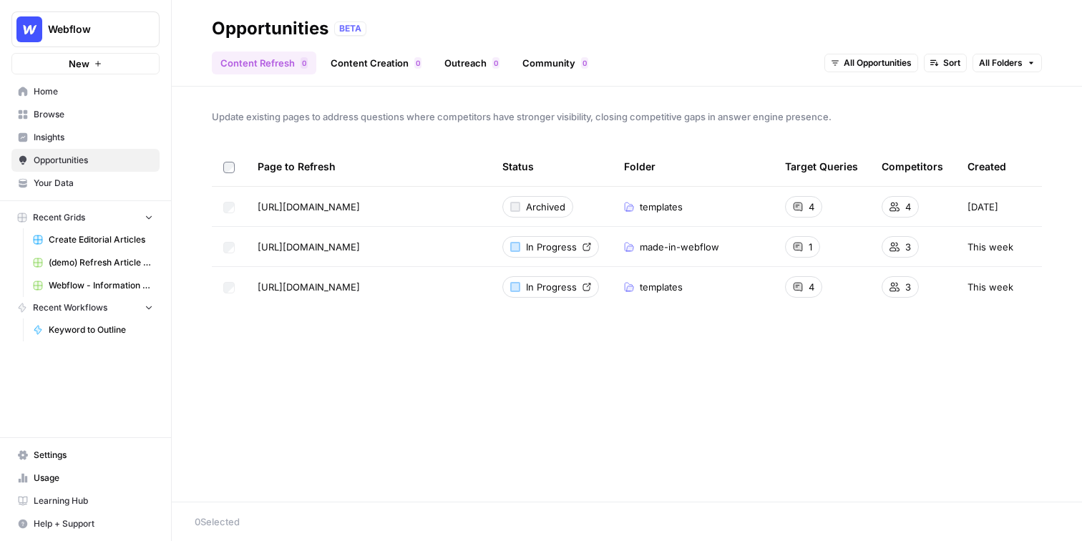
click at [465, 61] on link "Outreach 0" at bounding box center [472, 63] width 72 height 23
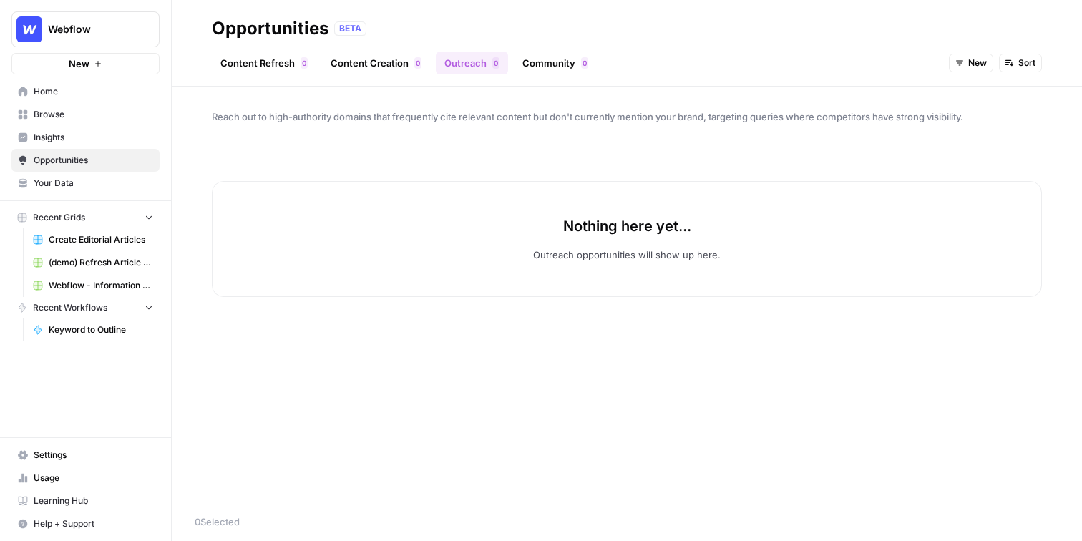
click at [969, 67] on span "New" at bounding box center [978, 63] width 19 height 13
click at [996, 94] on span "All Opportunities" at bounding box center [997, 94] width 73 height 14
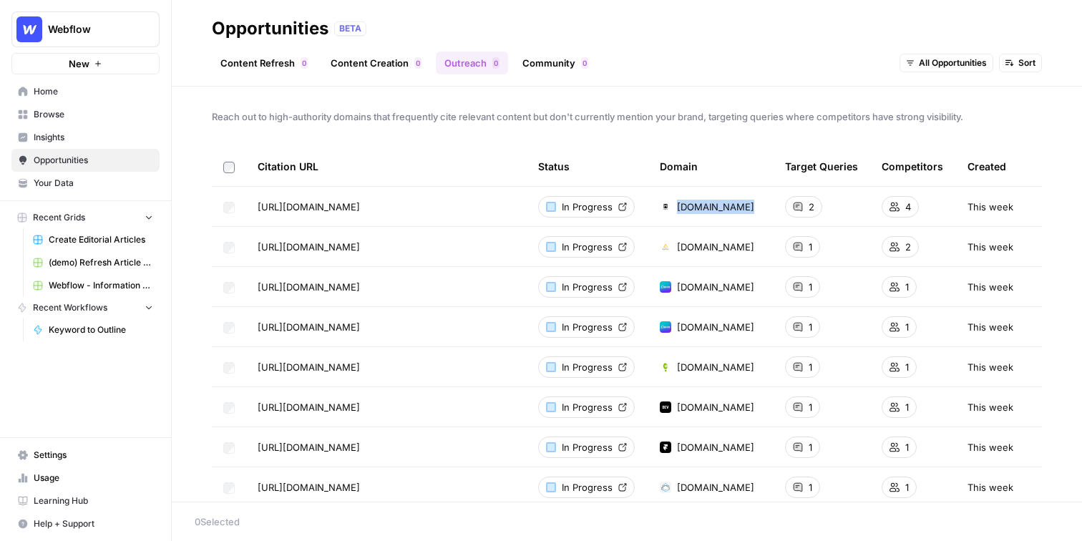
drag, startPoint x: 747, startPoint y: 208, endPoint x: 679, endPoint y: 211, distance: 68.1
click at [679, 211] on div "cybernews.com" at bounding box center [711, 207] width 102 height 14
click at [561, 64] on link "Community 0" at bounding box center [555, 63] width 83 height 23
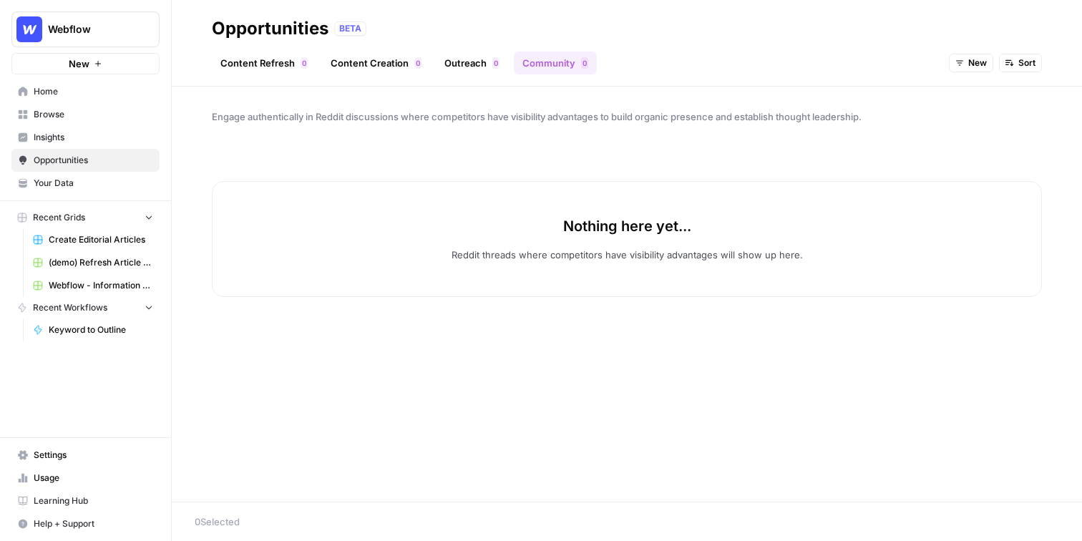
click at [984, 64] on span "New" at bounding box center [978, 63] width 19 height 13
click at [1002, 86] on button "All Opportunities" at bounding box center [1001, 94] width 90 height 20
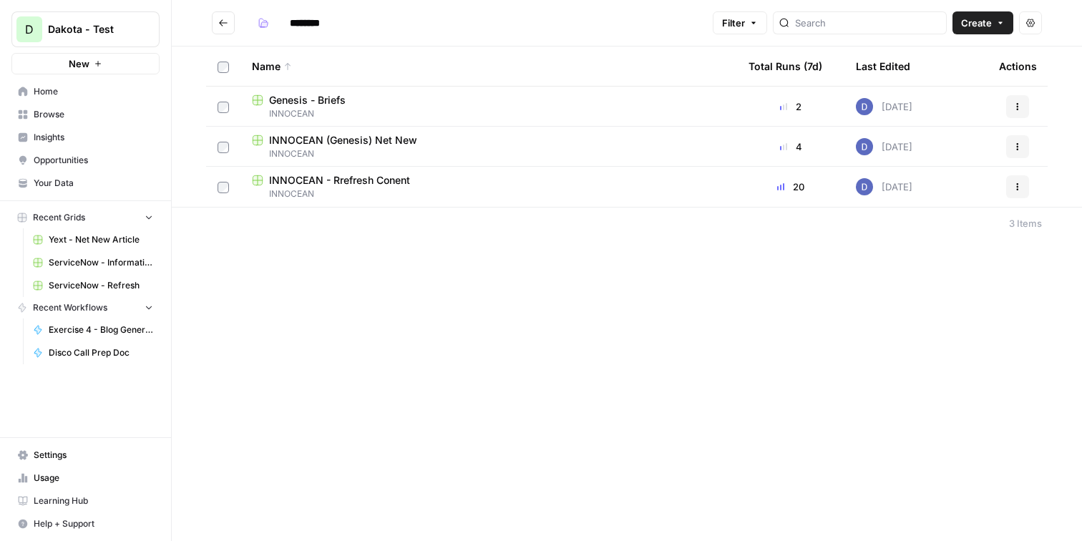
click at [121, 37] on button "D Dakota - Test" at bounding box center [85, 29] width 148 height 36
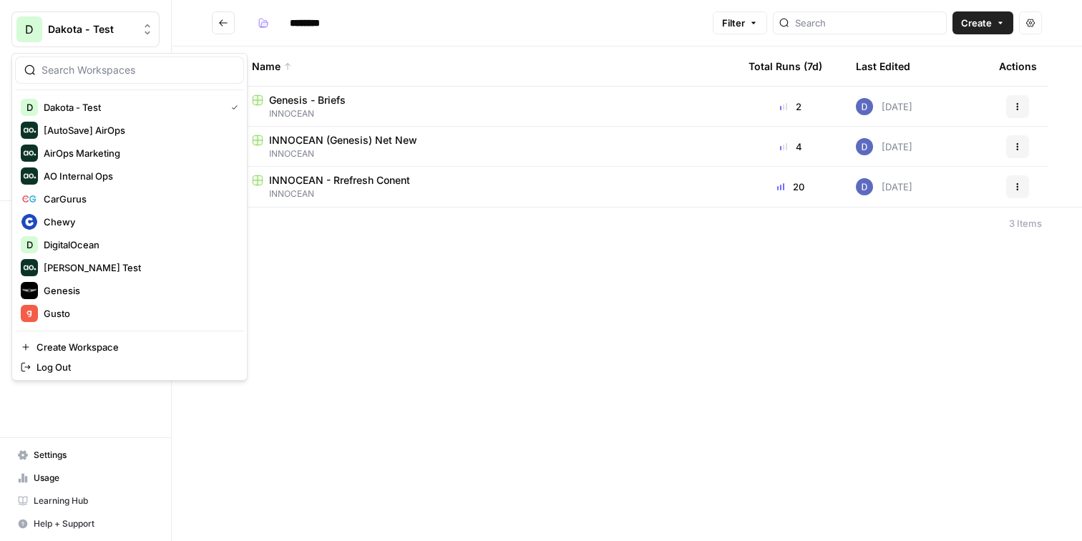
click at [294, 300] on div "******** Filter Create Actions Name Total Runs (7d) Last Edited Actions Genesis…" at bounding box center [627, 270] width 911 height 541
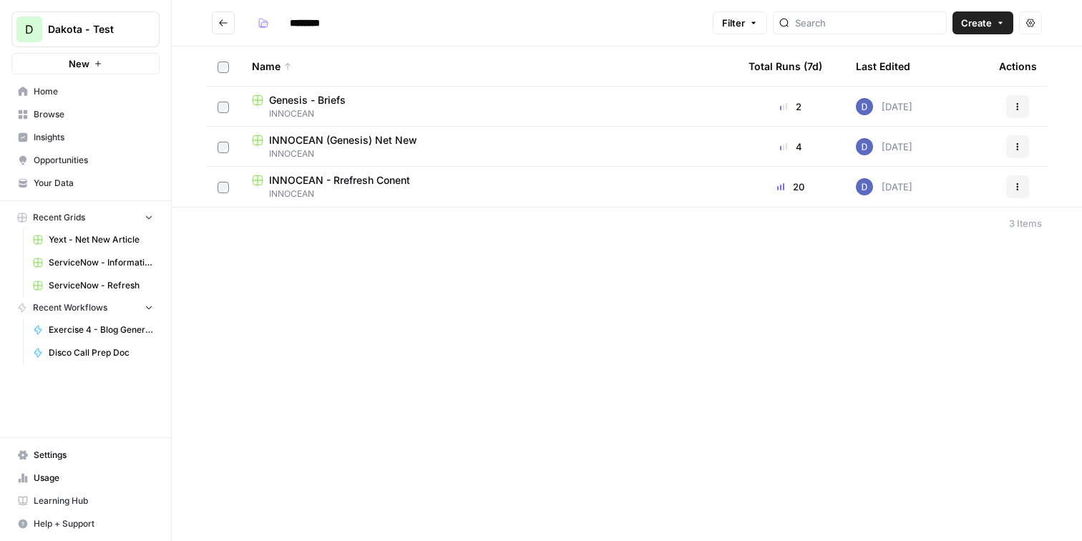
click at [64, 180] on span "Your Data" at bounding box center [94, 183] width 120 height 13
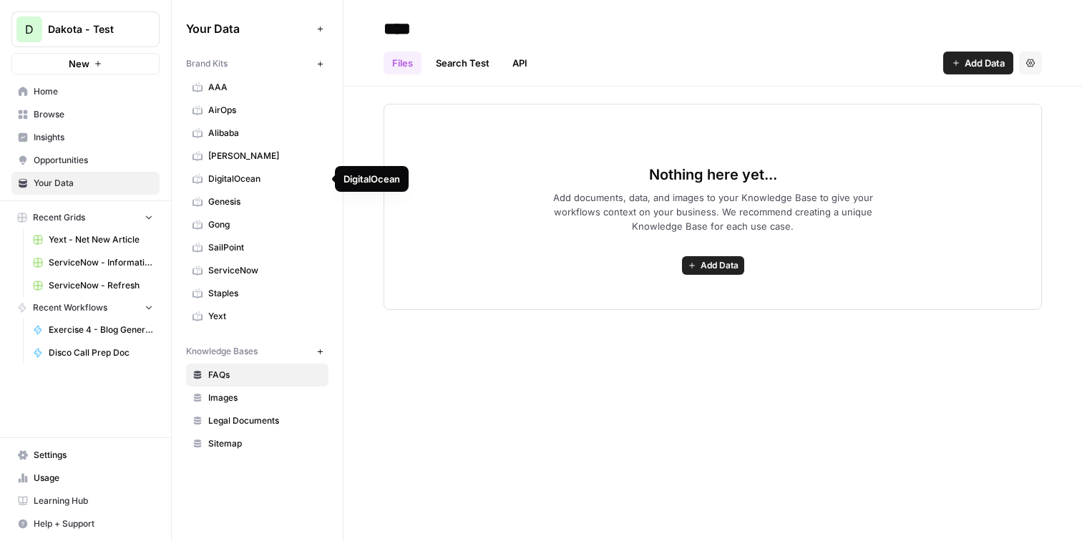
click at [253, 200] on span "Genesis" at bounding box center [265, 201] width 114 height 13
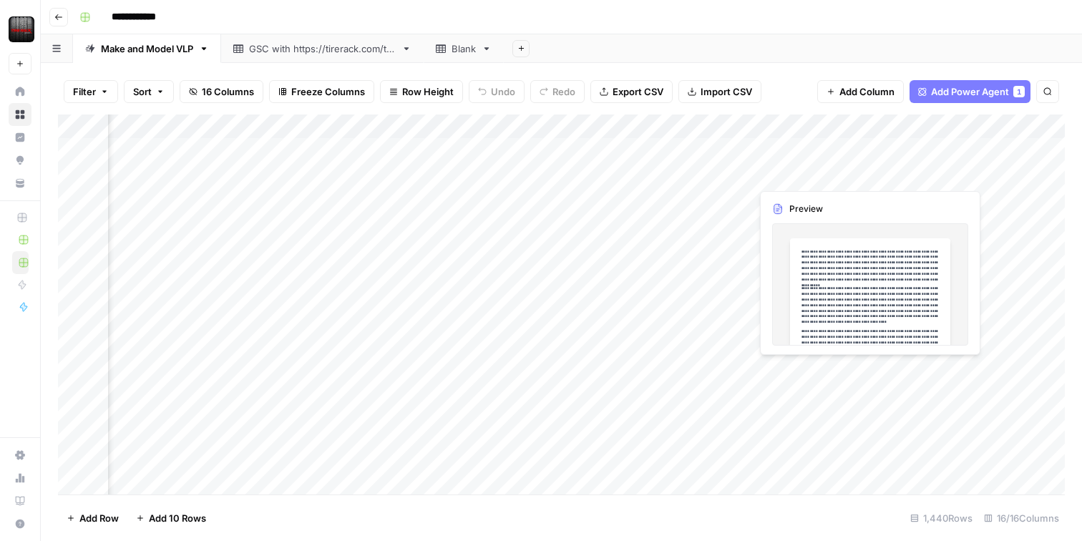
scroll to position [0, 305]
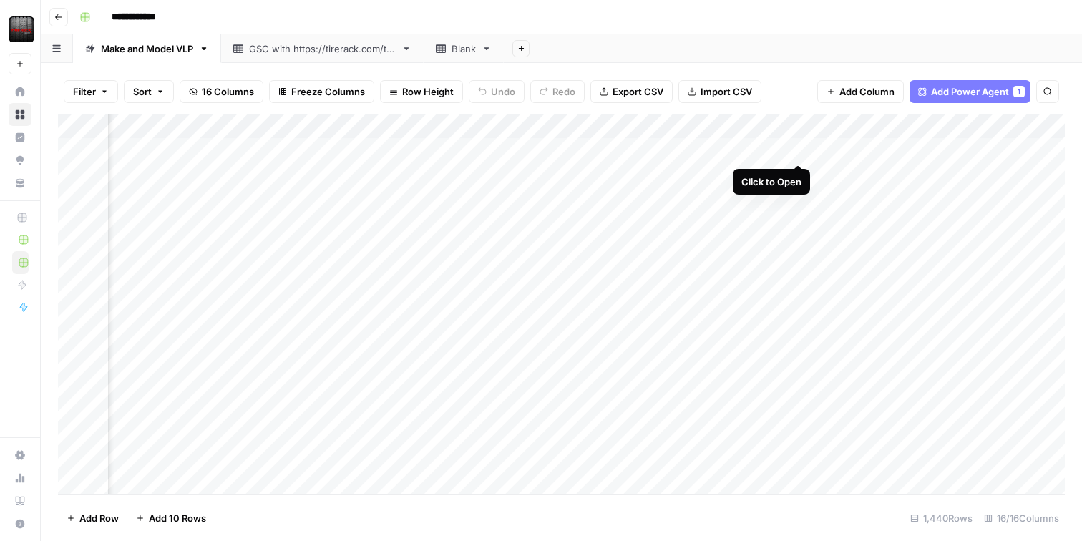
click at [797, 151] on div "Add Column" at bounding box center [561, 305] width 1007 height 380
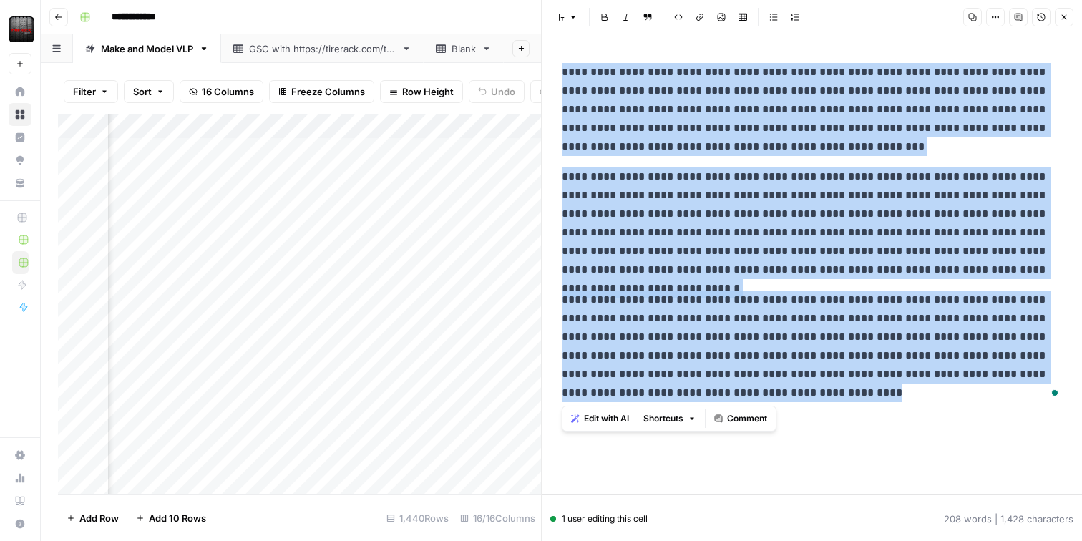
drag, startPoint x: 646, startPoint y: 396, endPoint x: 544, endPoint y: 51, distance: 359.9
click at [544, 51] on div "**********" at bounding box center [811, 270] width 541 height 541
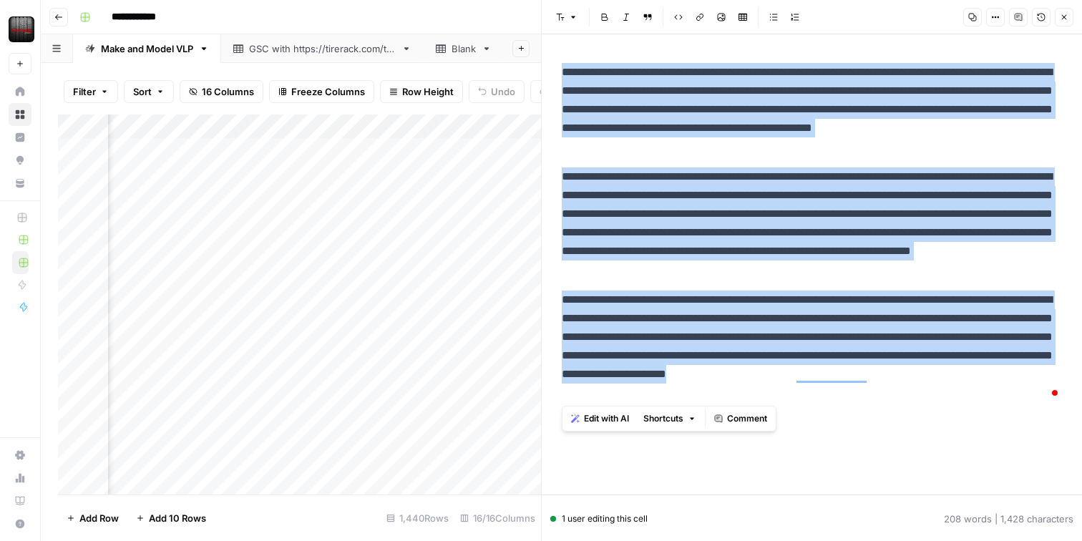
click at [1057, 16] on button "Close" at bounding box center [1064, 17] width 19 height 19
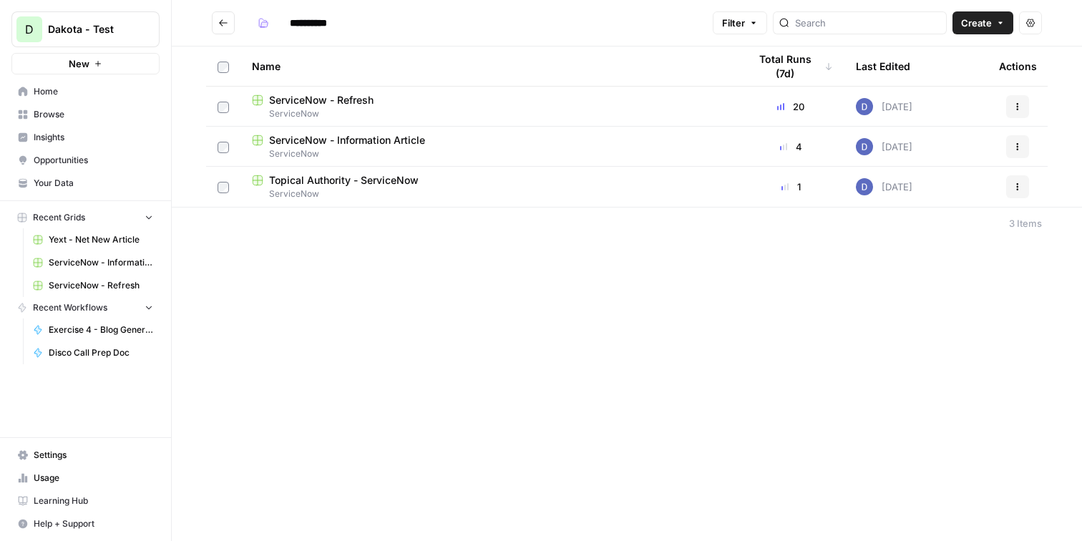
click at [328, 185] on span "Topical Authority - ServiceNow" at bounding box center [344, 180] width 150 height 14
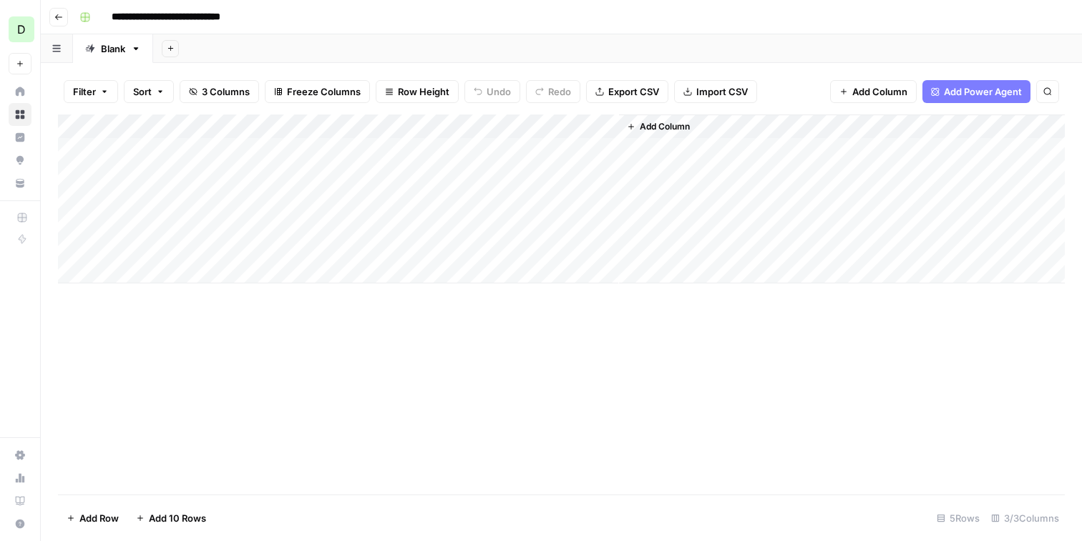
click at [193, 152] on div "Add Column" at bounding box center [561, 199] width 1007 height 169
click at [606, 151] on div "Add Column" at bounding box center [561, 199] width 1007 height 169
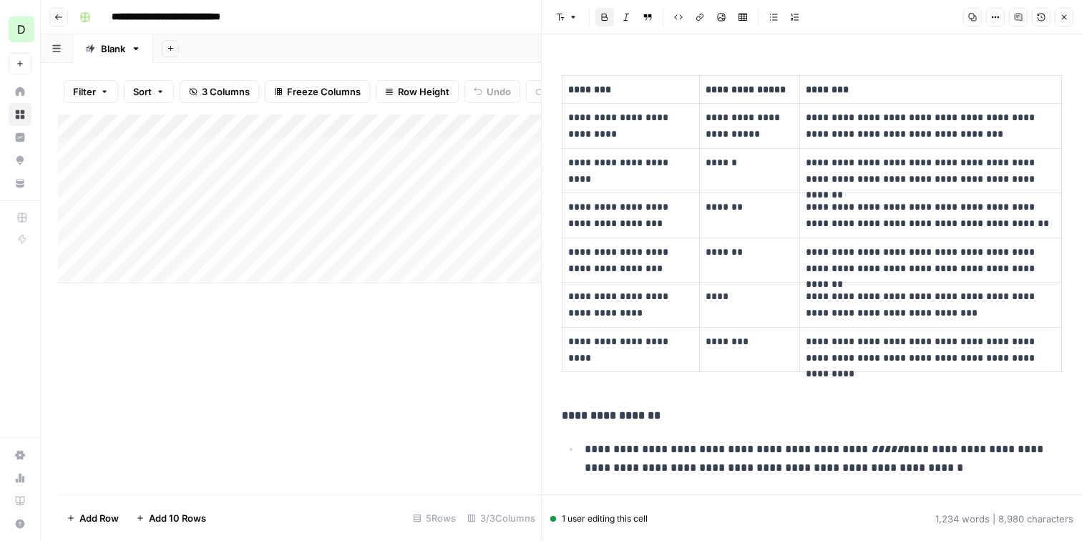
scroll to position [1163, 0]
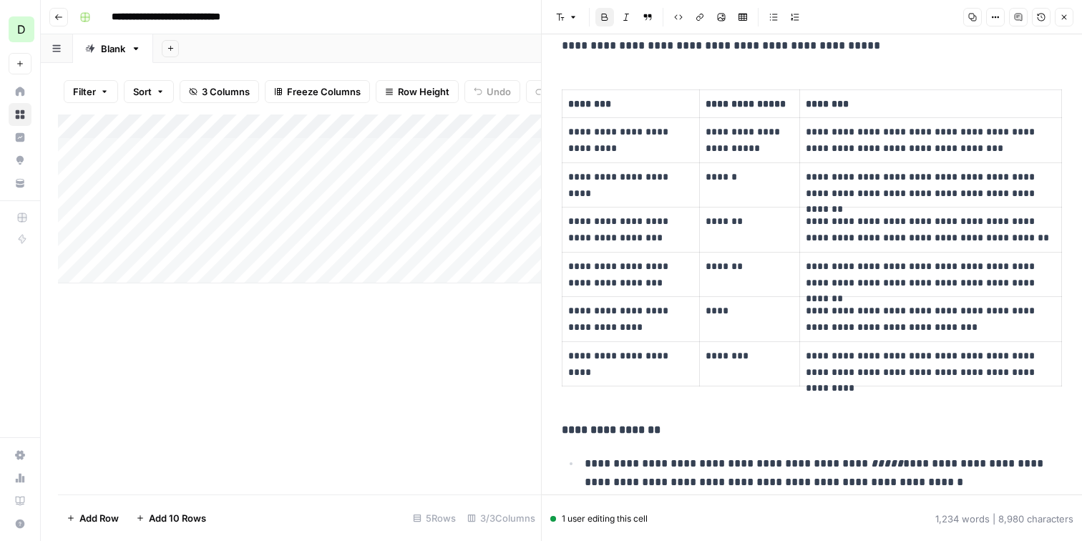
drag, startPoint x: 620, startPoint y: 155, endPoint x: 566, endPoint y: 131, distance: 59.6
click at [566, 131] on td "**********" at bounding box center [631, 140] width 137 height 45
click at [671, 195] on td "**********" at bounding box center [631, 184] width 137 height 45
drag, startPoint x: 663, startPoint y: 245, endPoint x: 565, endPoint y: 220, distance: 101.0
click at [565, 220] on td "**********" at bounding box center [631, 230] width 137 height 45
